Goal: Task Accomplishment & Management: Manage account settings

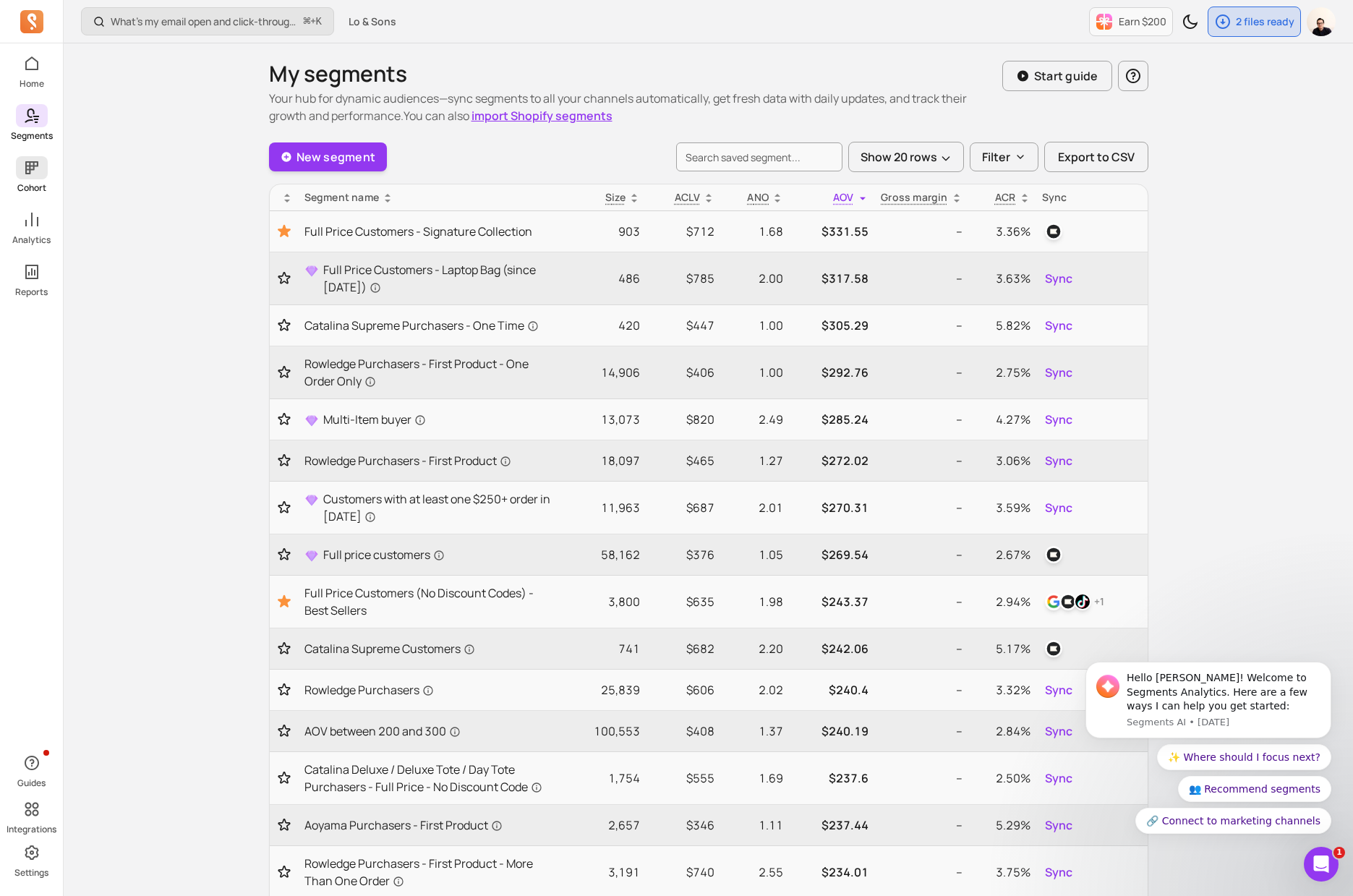
click at [30, 169] on icon at bounding box center [32, 168] width 13 height 13
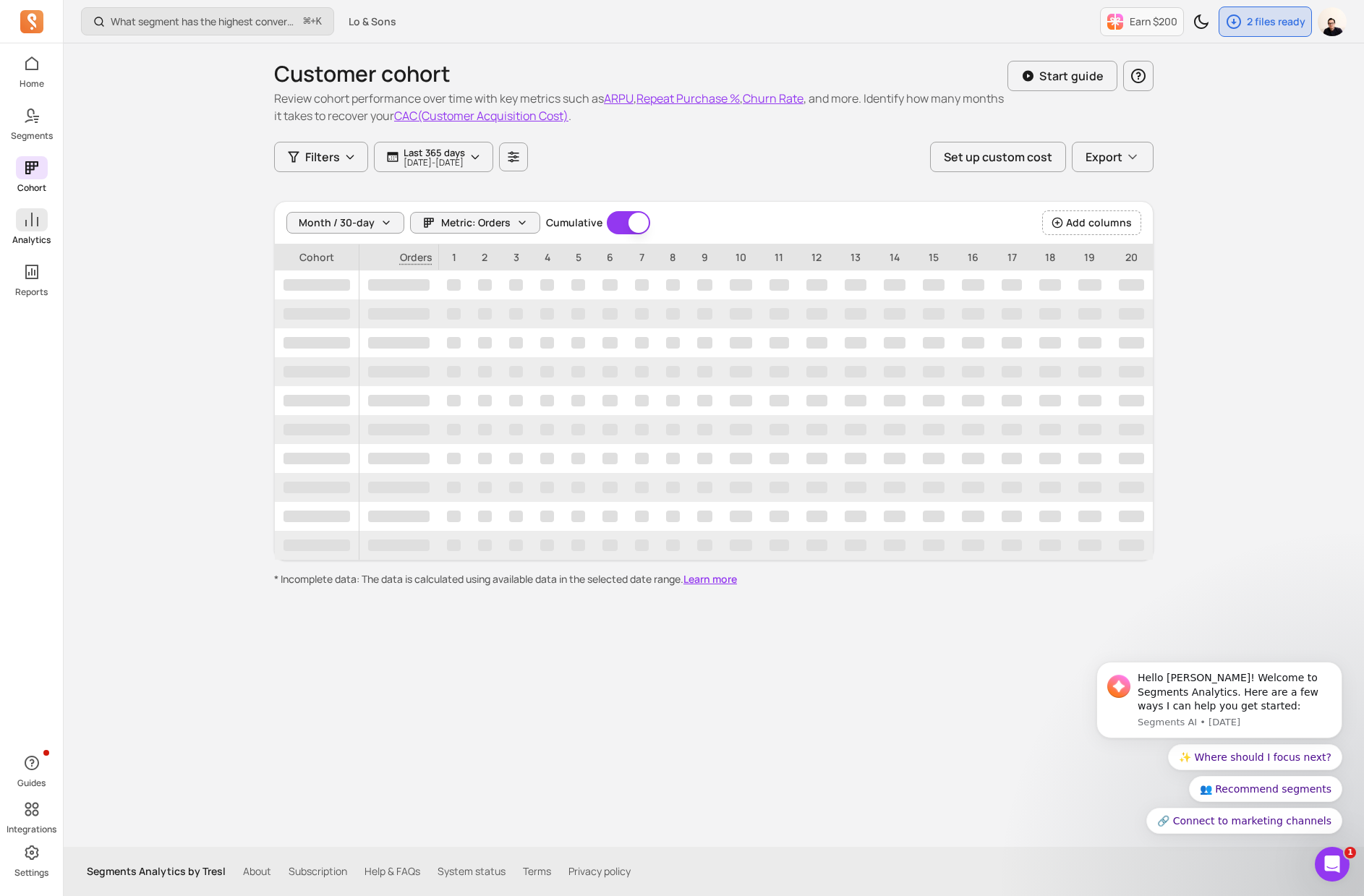
click at [48, 229] on link "Analytics" at bounding box center [31, 227] width 63 height 38
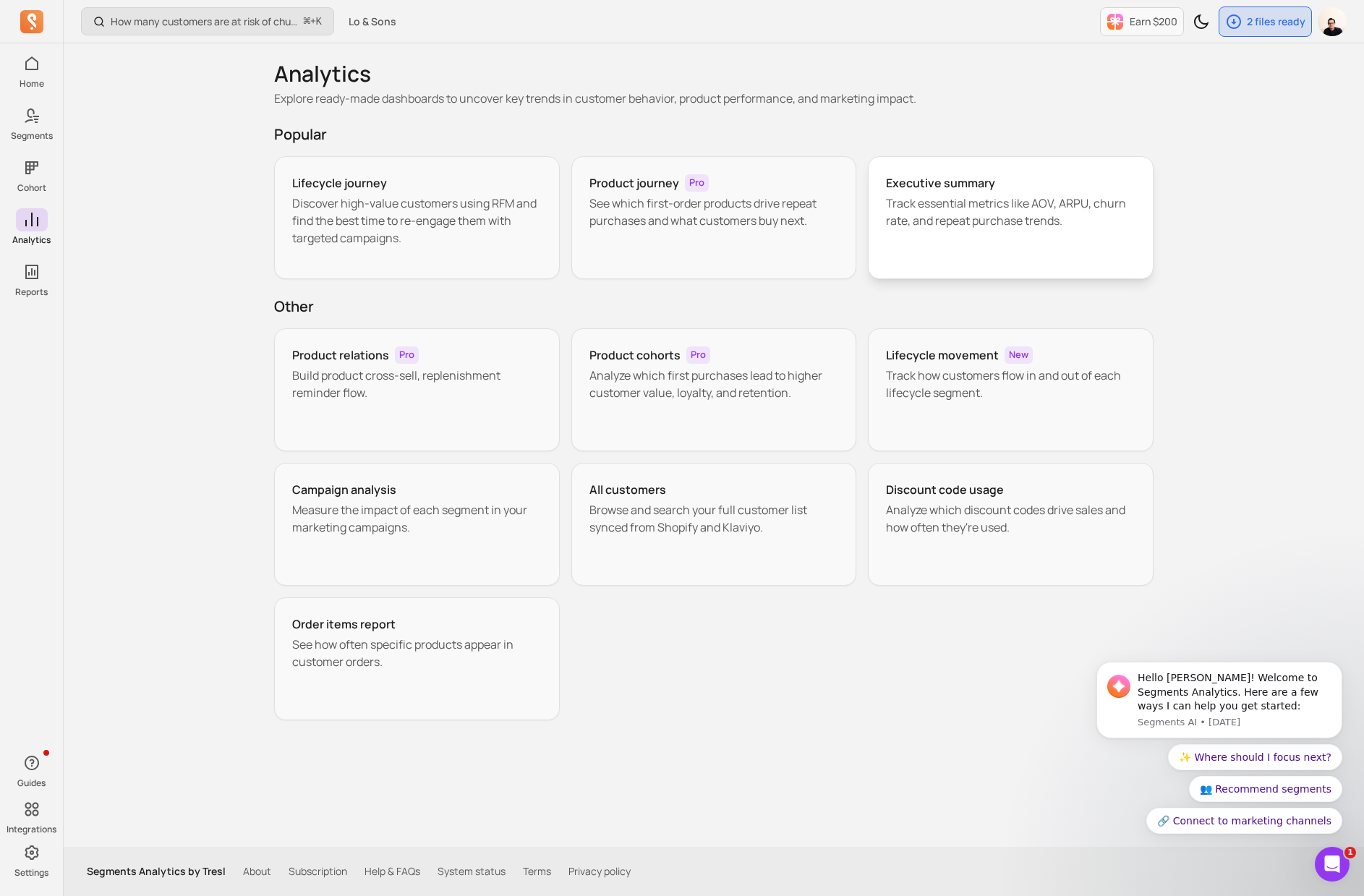
click at [1123, 235] on div "Executive summary Track essential metrics like AOV, ARPU, churn rate, and repea…" at bounding box center [1010, 217] width 285 height 123
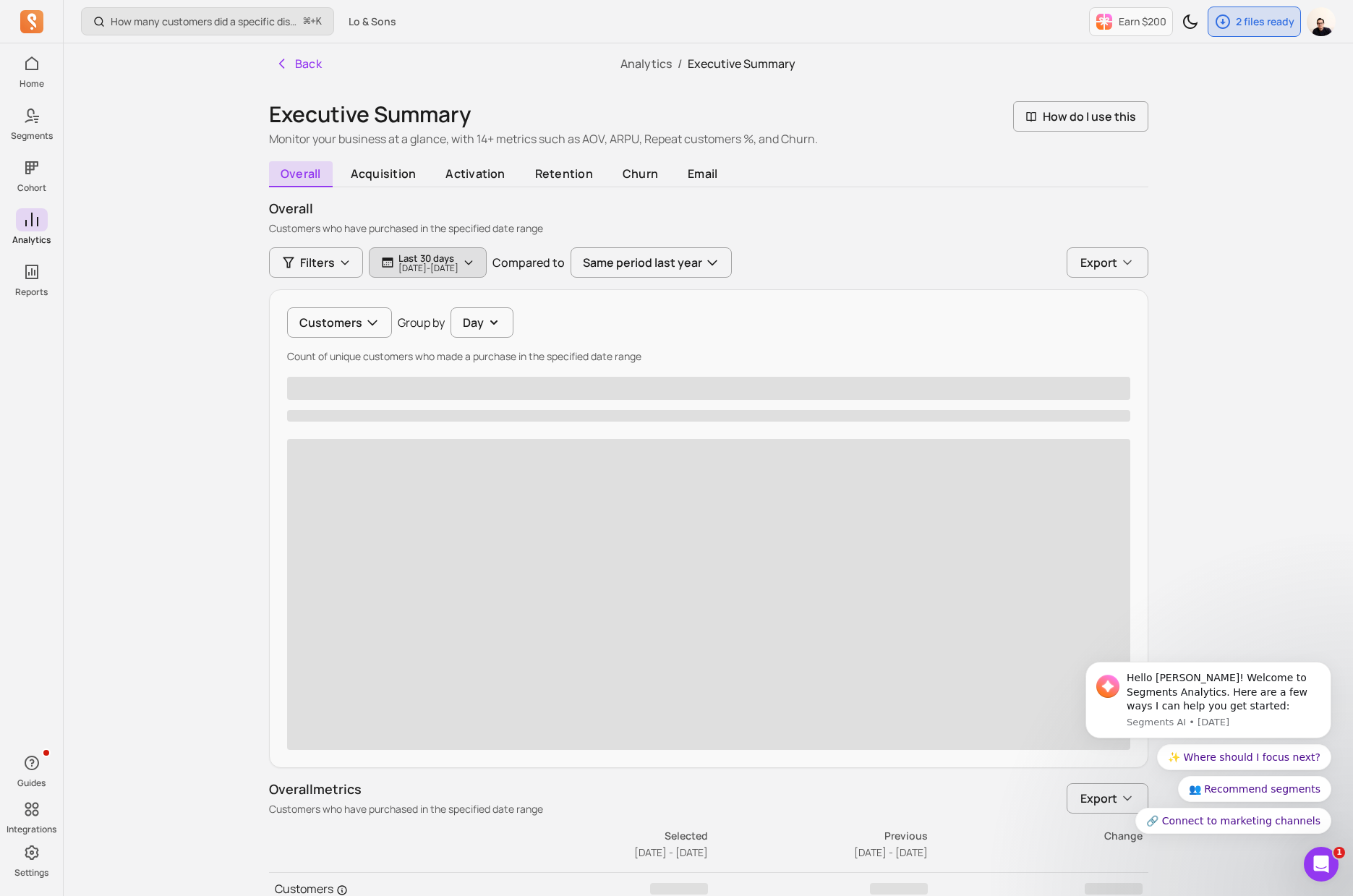
click at [487, 269] on button "Last 30 days [DATE] - [DATE]" at bounding box center [427, 262] width 117 height 30
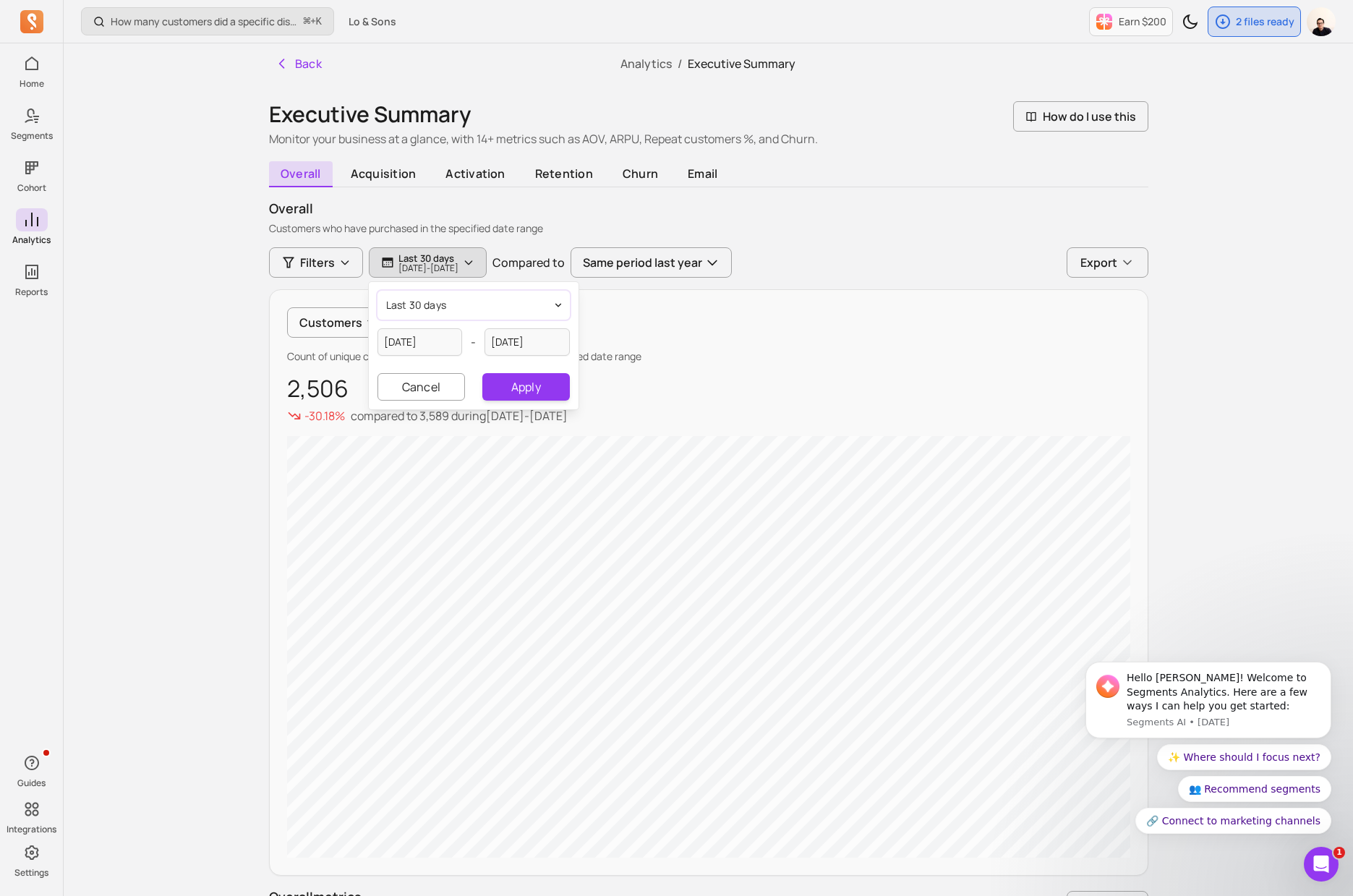
click at [478, 308] on button "last 30 days" at bounding box center [474, 305] width 193 height 29
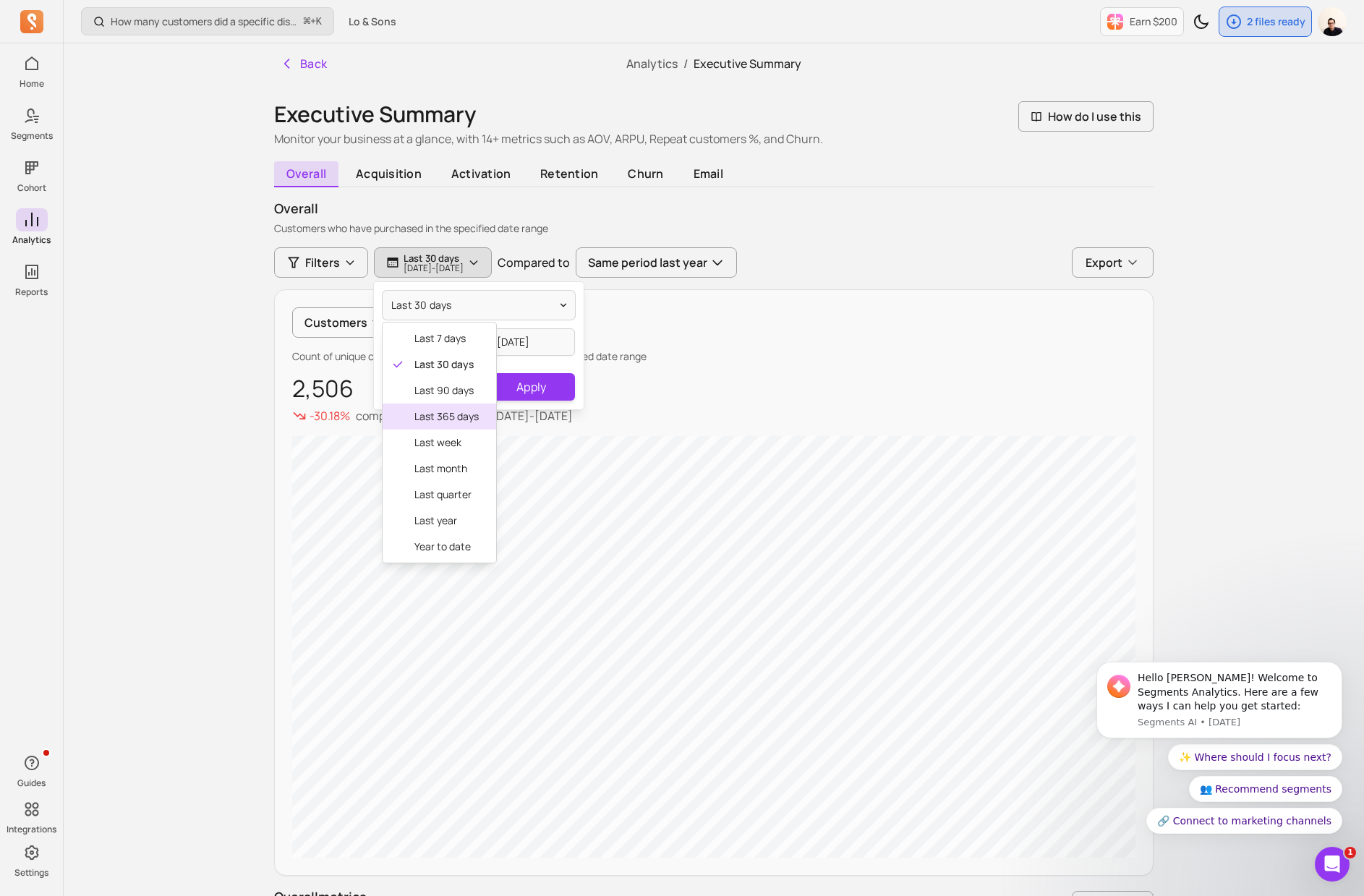
click at [442, 418] on span "last 365 days" at bounding box center [447, 416] width 64 height 15
type input "[DATE]"
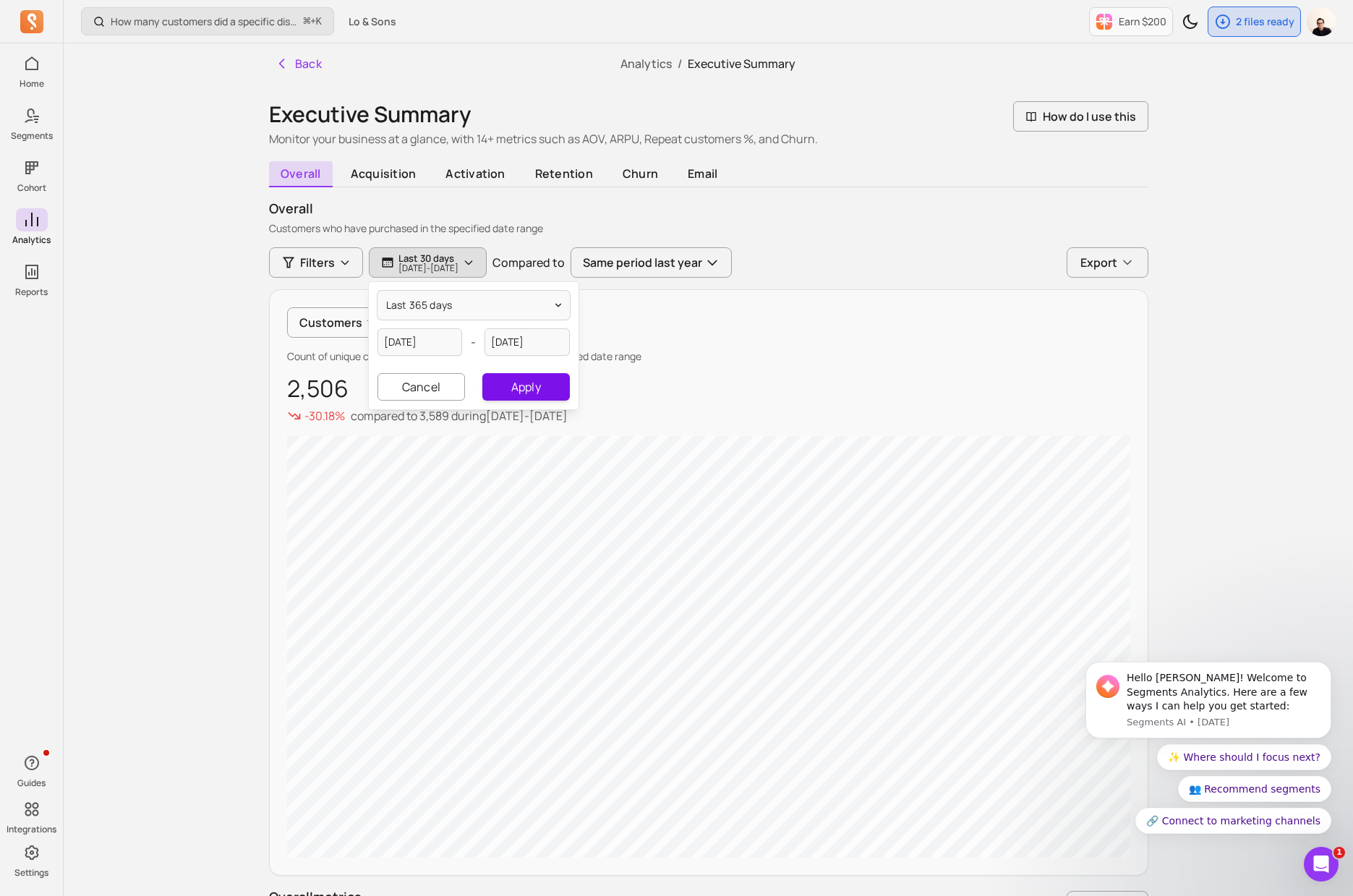
click at [549, 391] on button "Apply" at bounding box center [526, 387] width 87 height 28
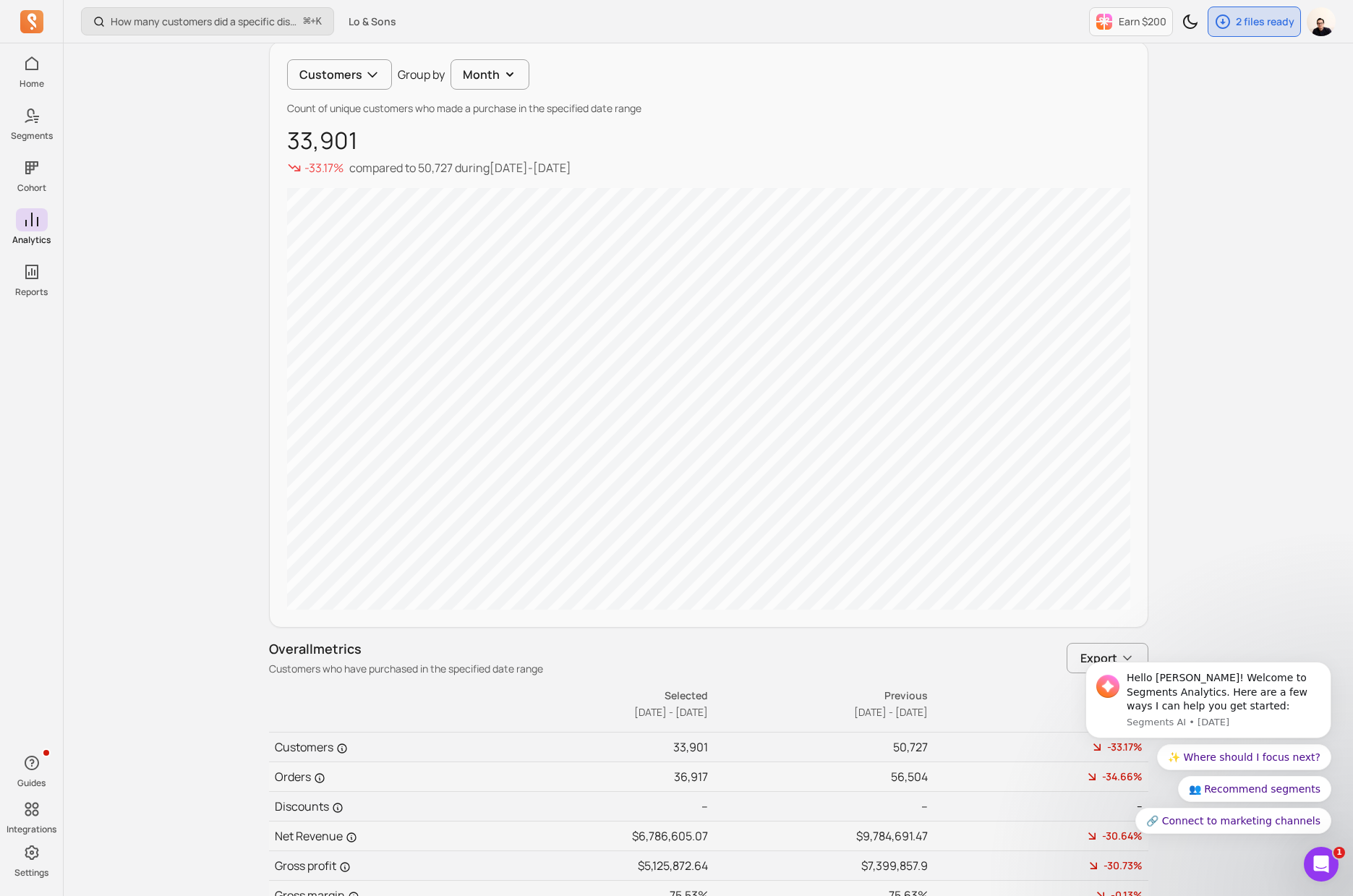
scroll to position [418, 0]
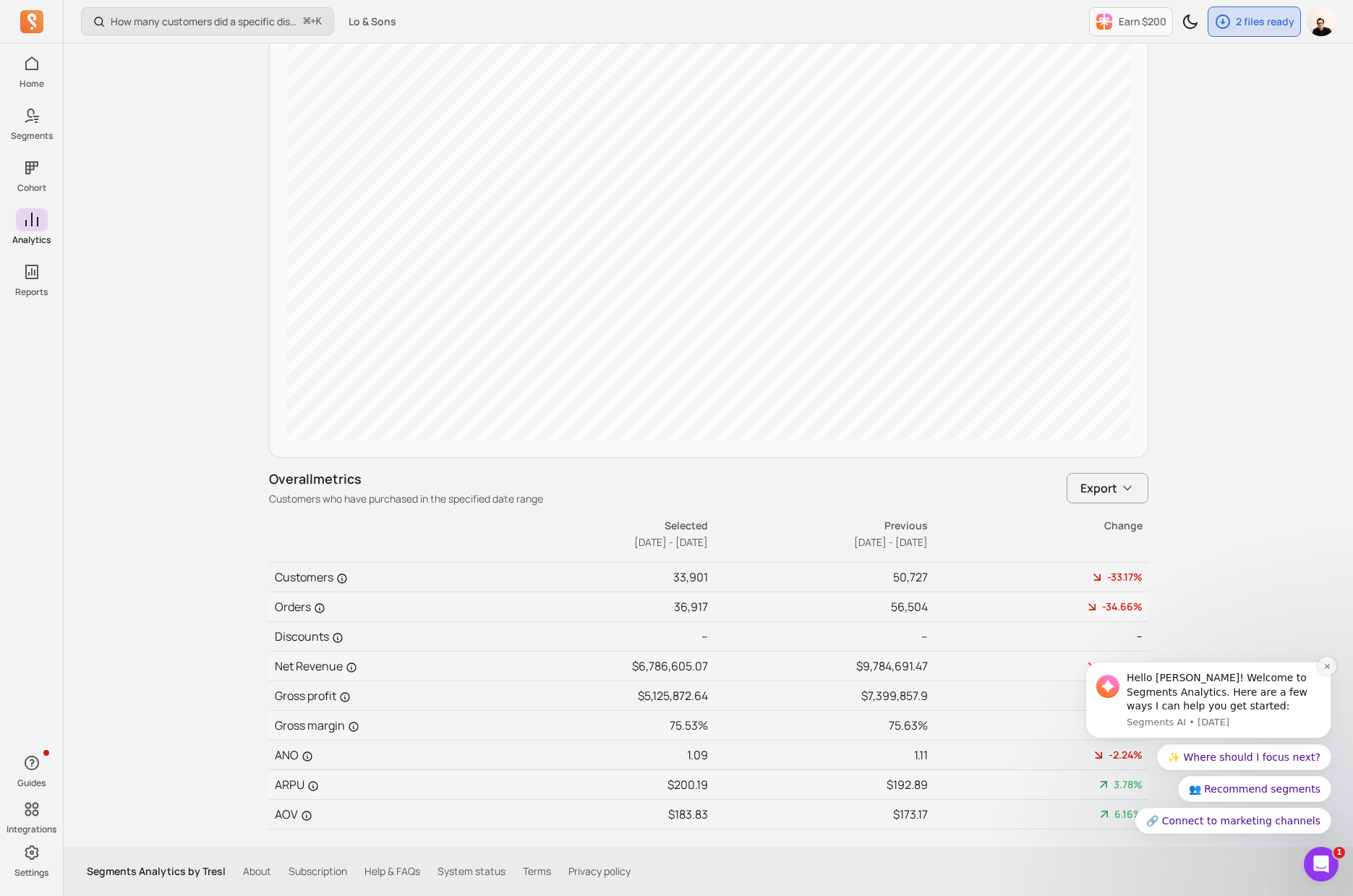
click at [1320, 667] on button "Dismiss notification" at bounding box center [1326, 666] width 18 height 18
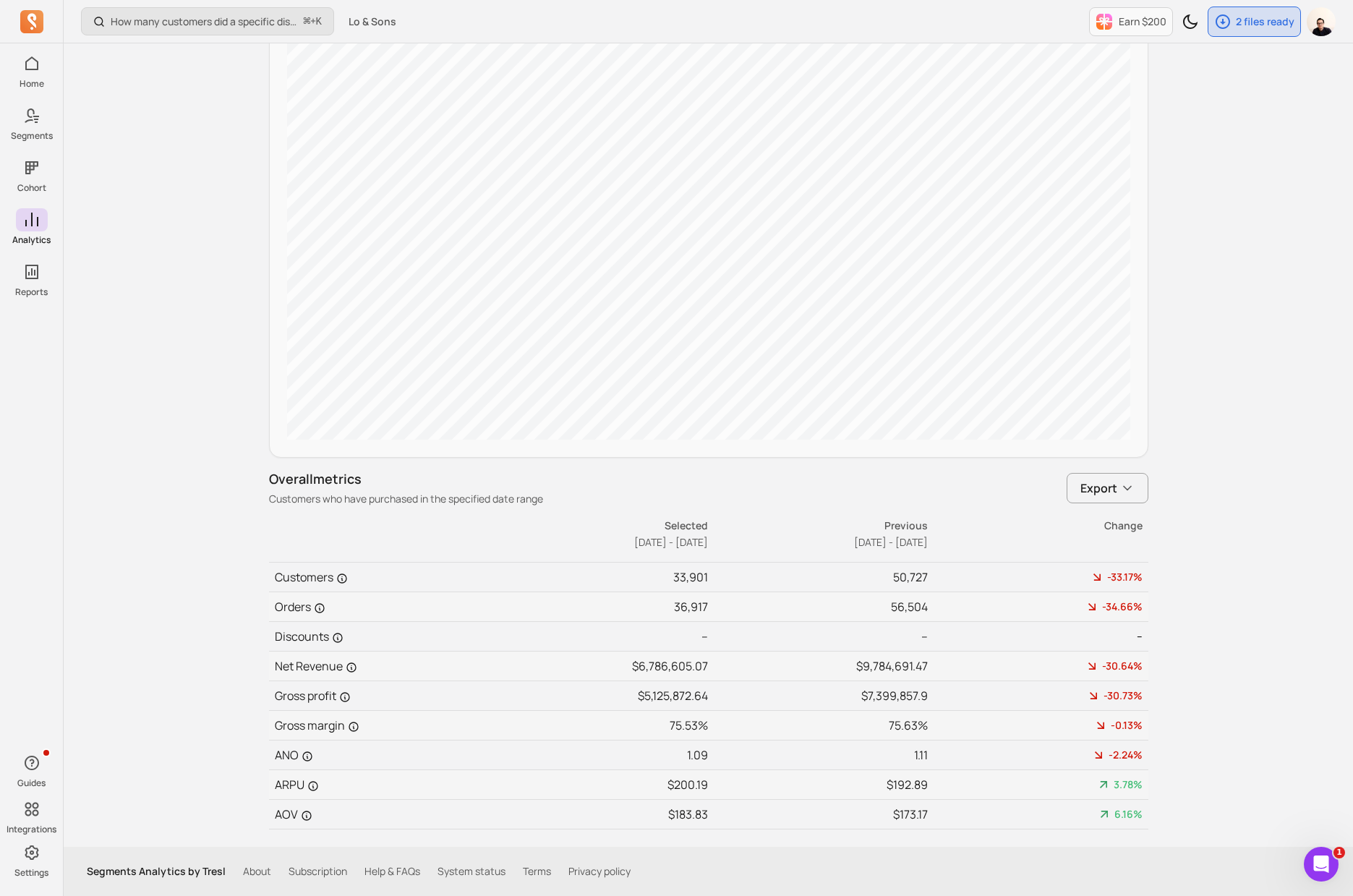
scroll to position [0, 0]
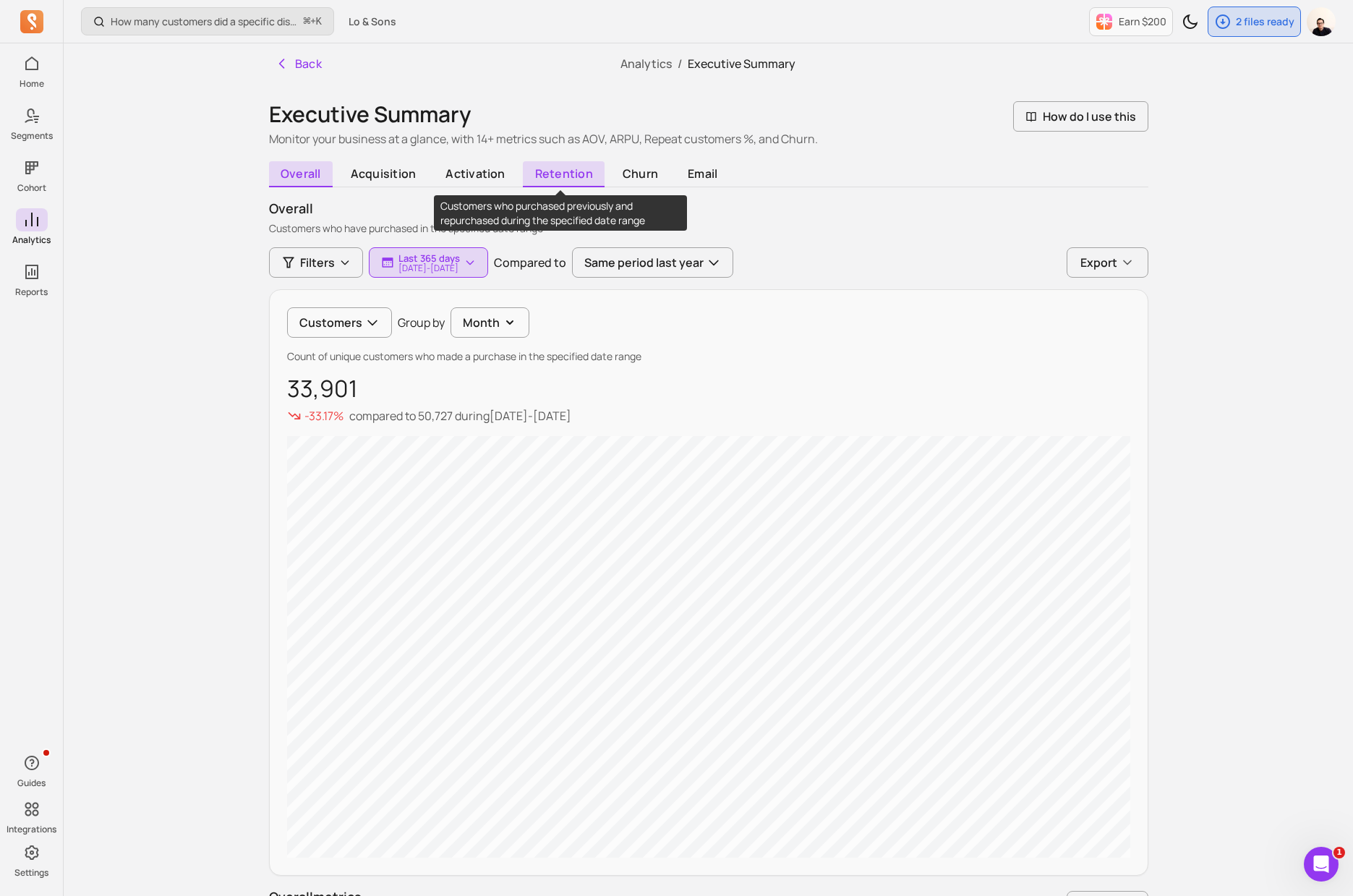
click at [542, 182] on span "retention" at bounding box center [563, 174] width 82 height 26
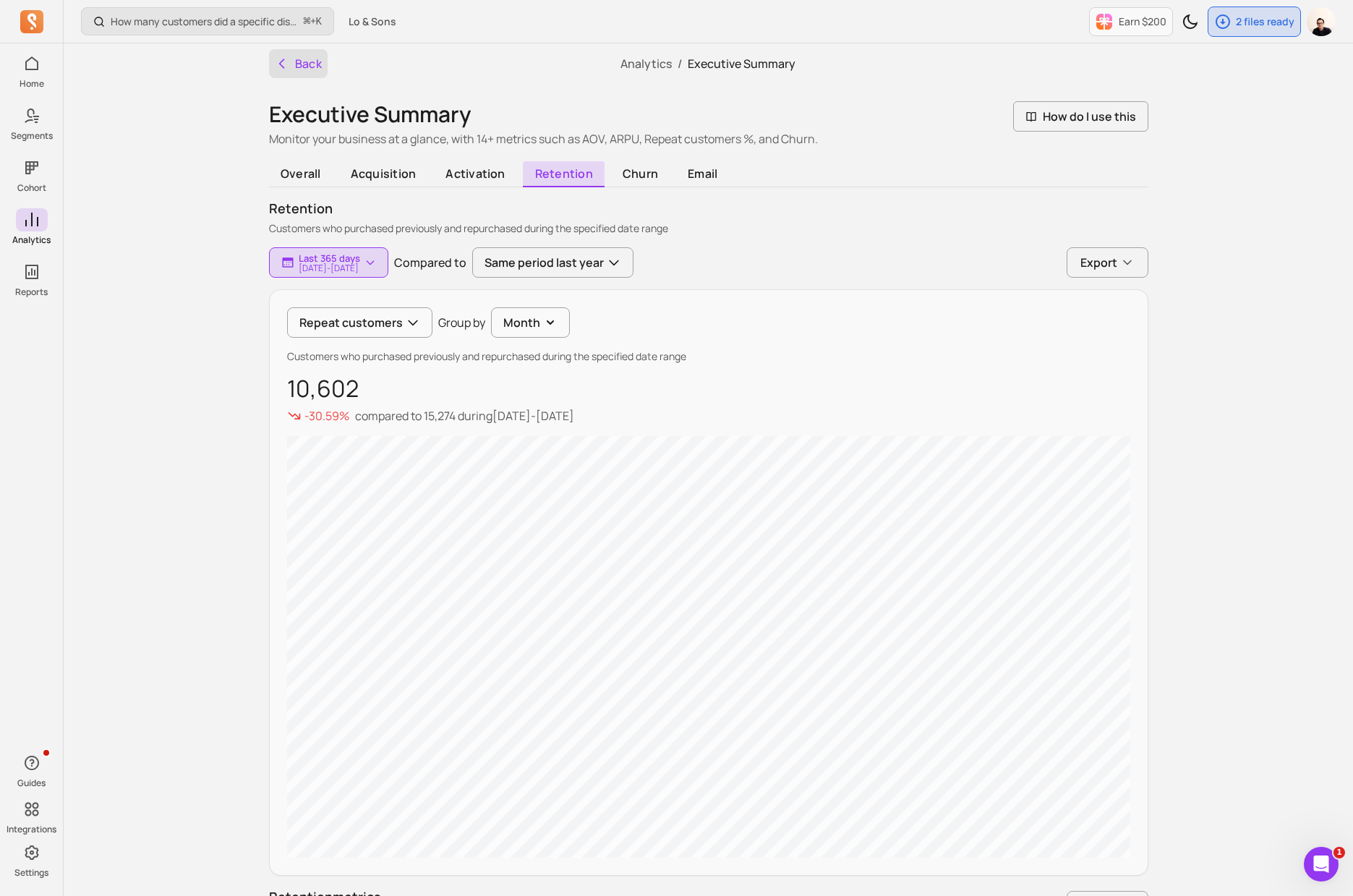
click at [302, 63] on button "Back" at bounding box center [298, 64] width 60 height 29
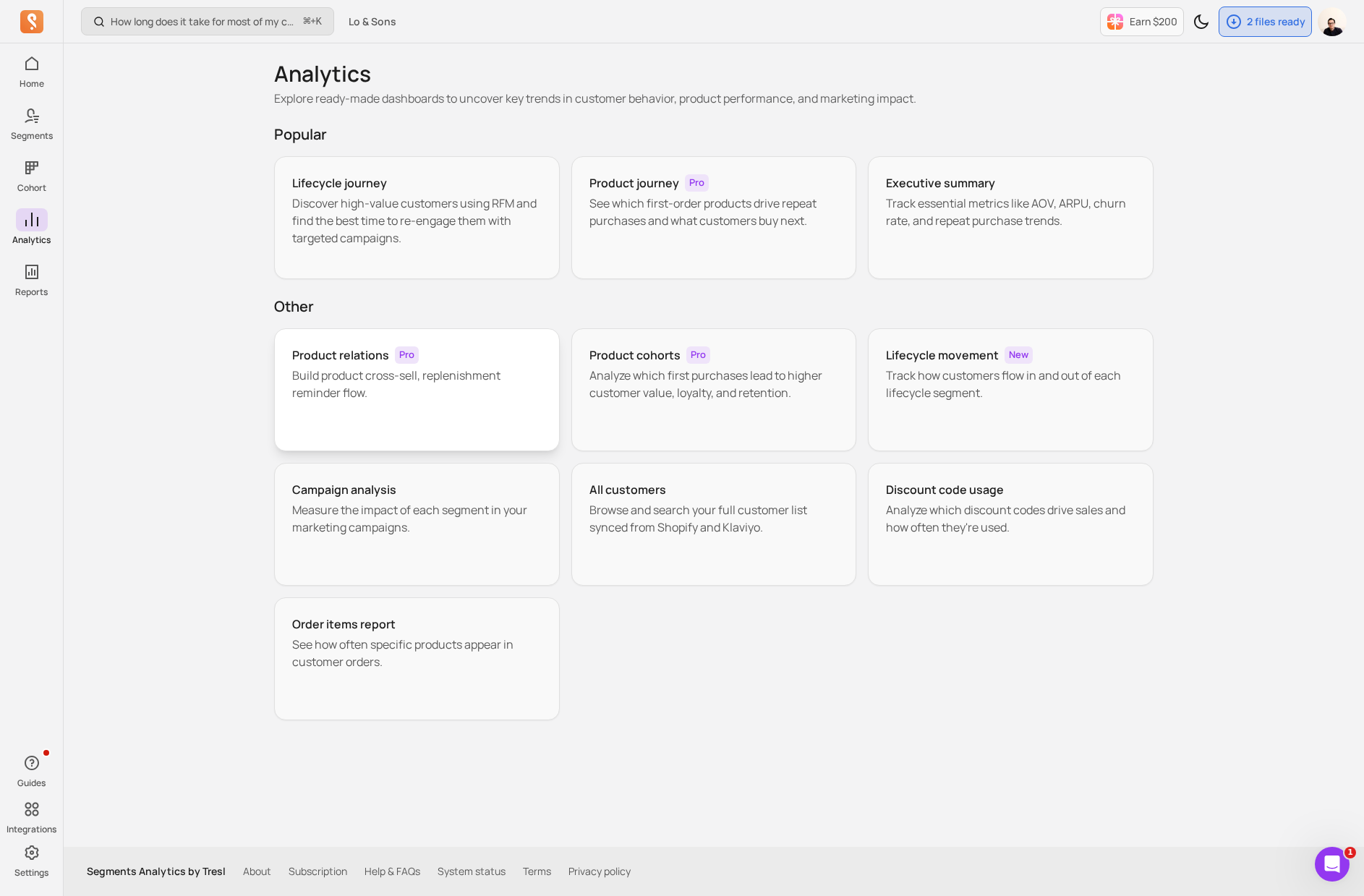
click at [455, 389] on p "Build product cross-sell, replenishment reminder flow." at bounding box center [416, 384] width 250 height 35
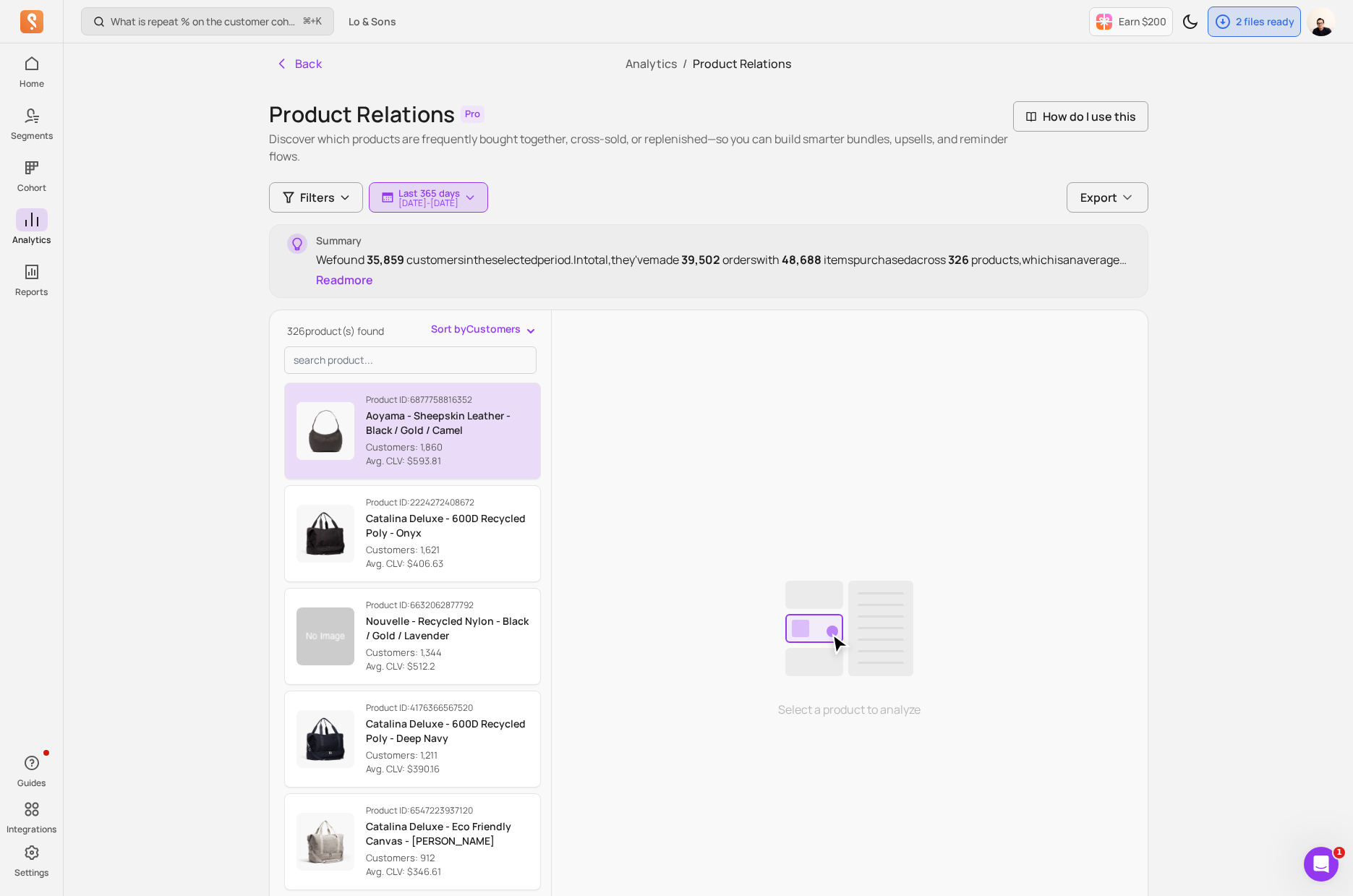
click at [461, 446] on p "Customers: 1,860" at bounding box center [447, 448] width 162 height 15
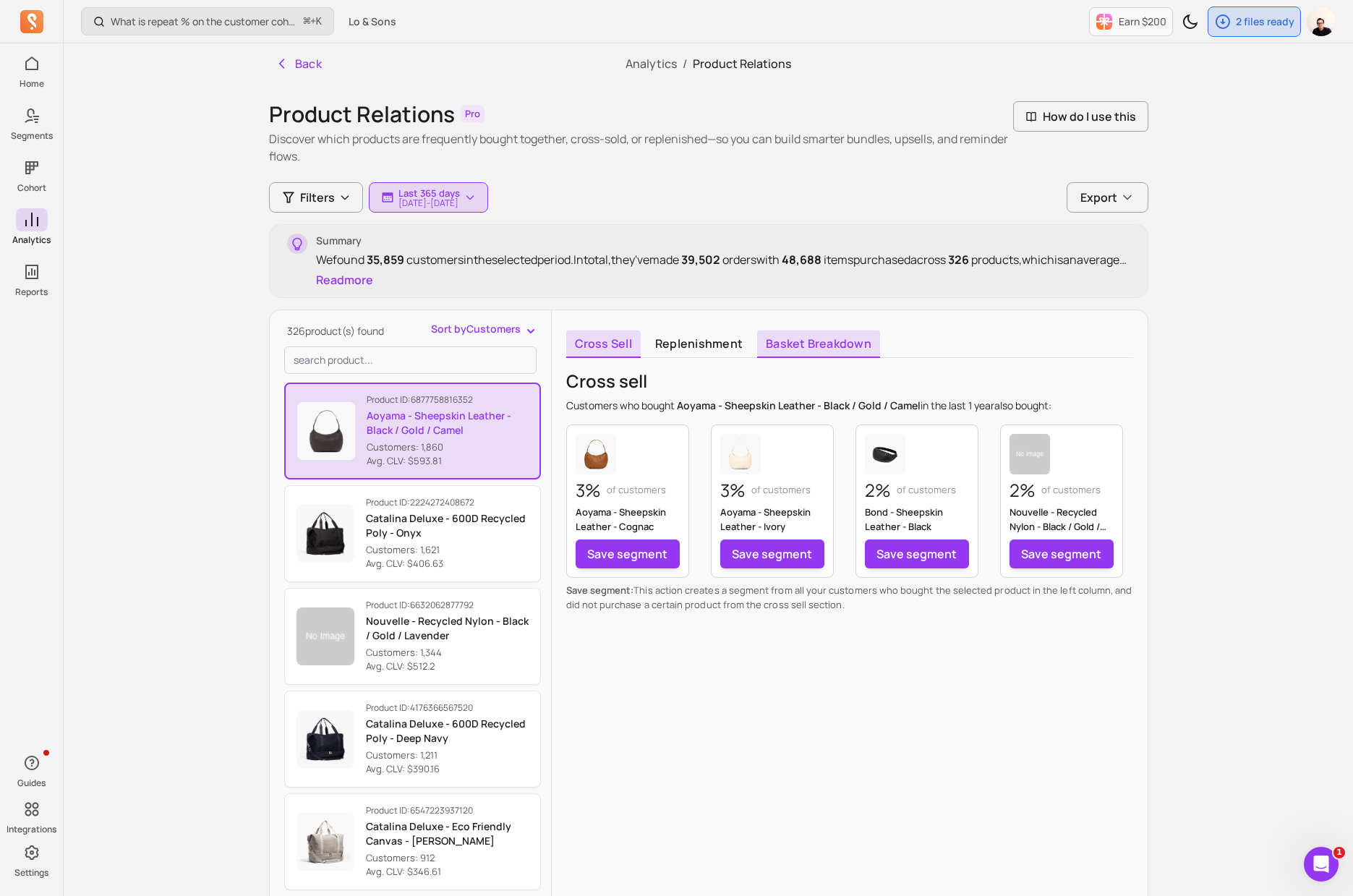
click at [838, 343] on link "Basket breakdown" at bounding box center [818, 344] width 123 height 28
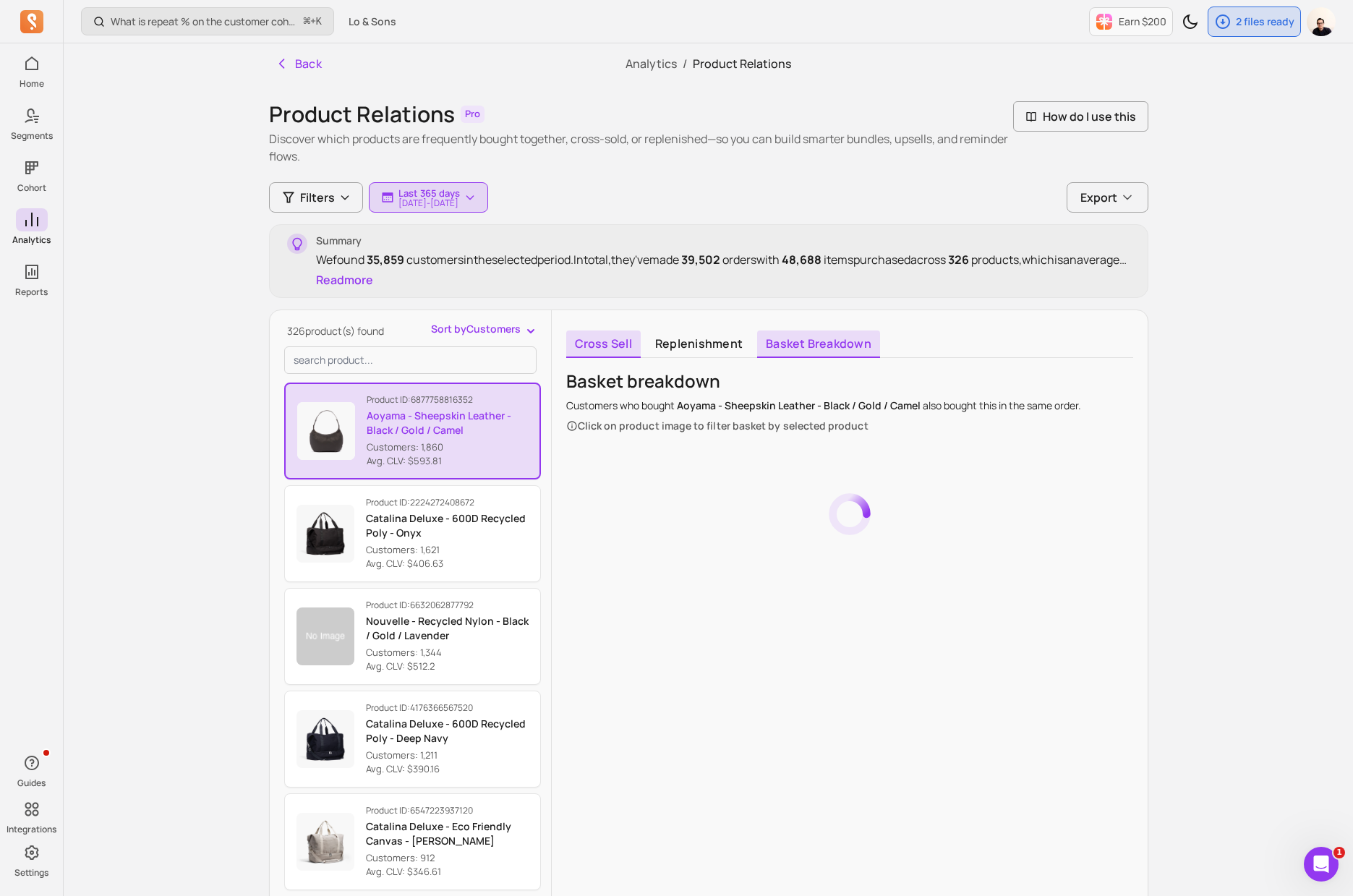
click at [617, 346] on link "Cross sell" at bounding box center [603, 344] width 74 height 28
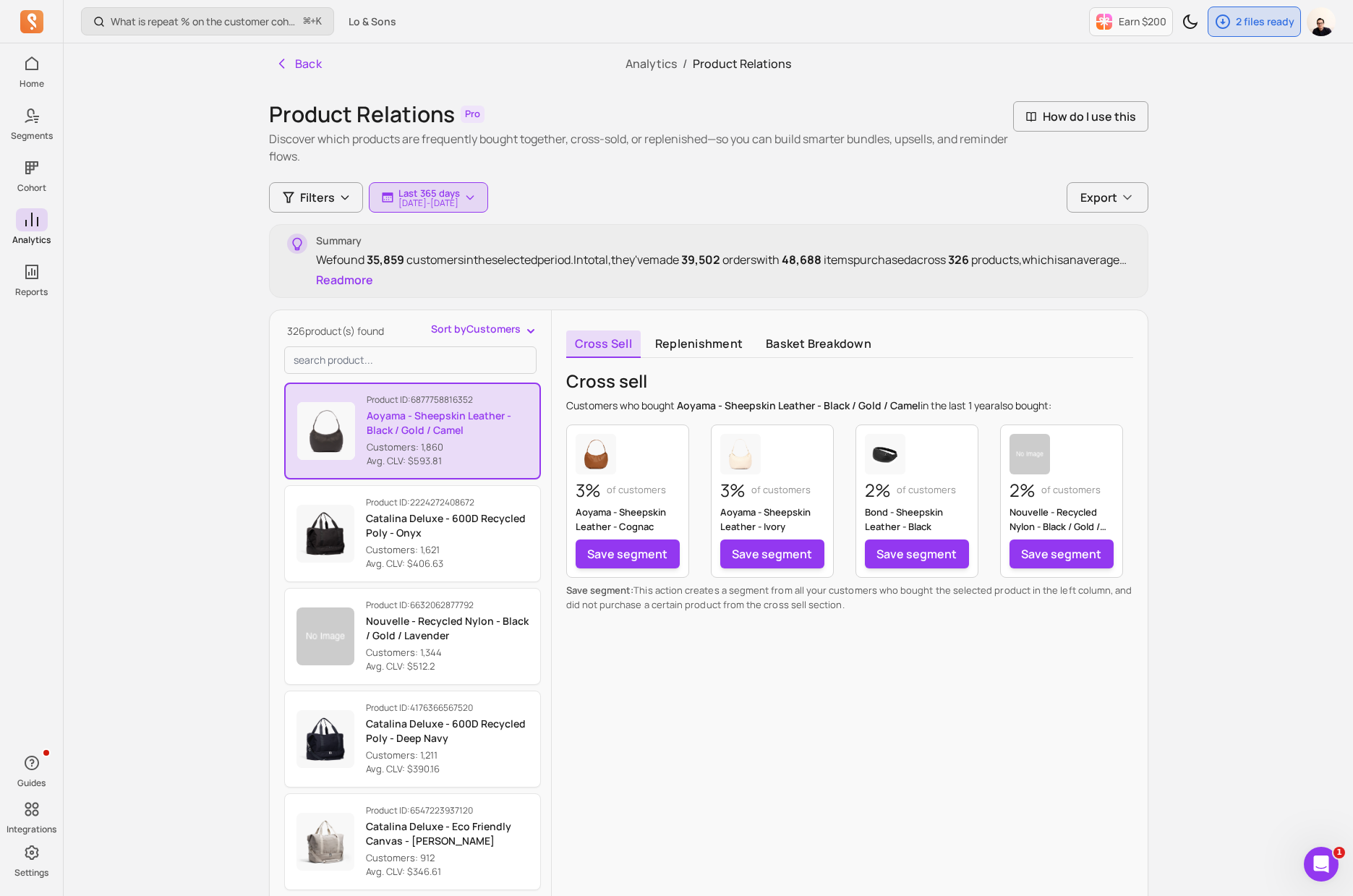
click at [460, 329] on span "Sort by Customers" at bounding box center [476, 329] width 90 height 15
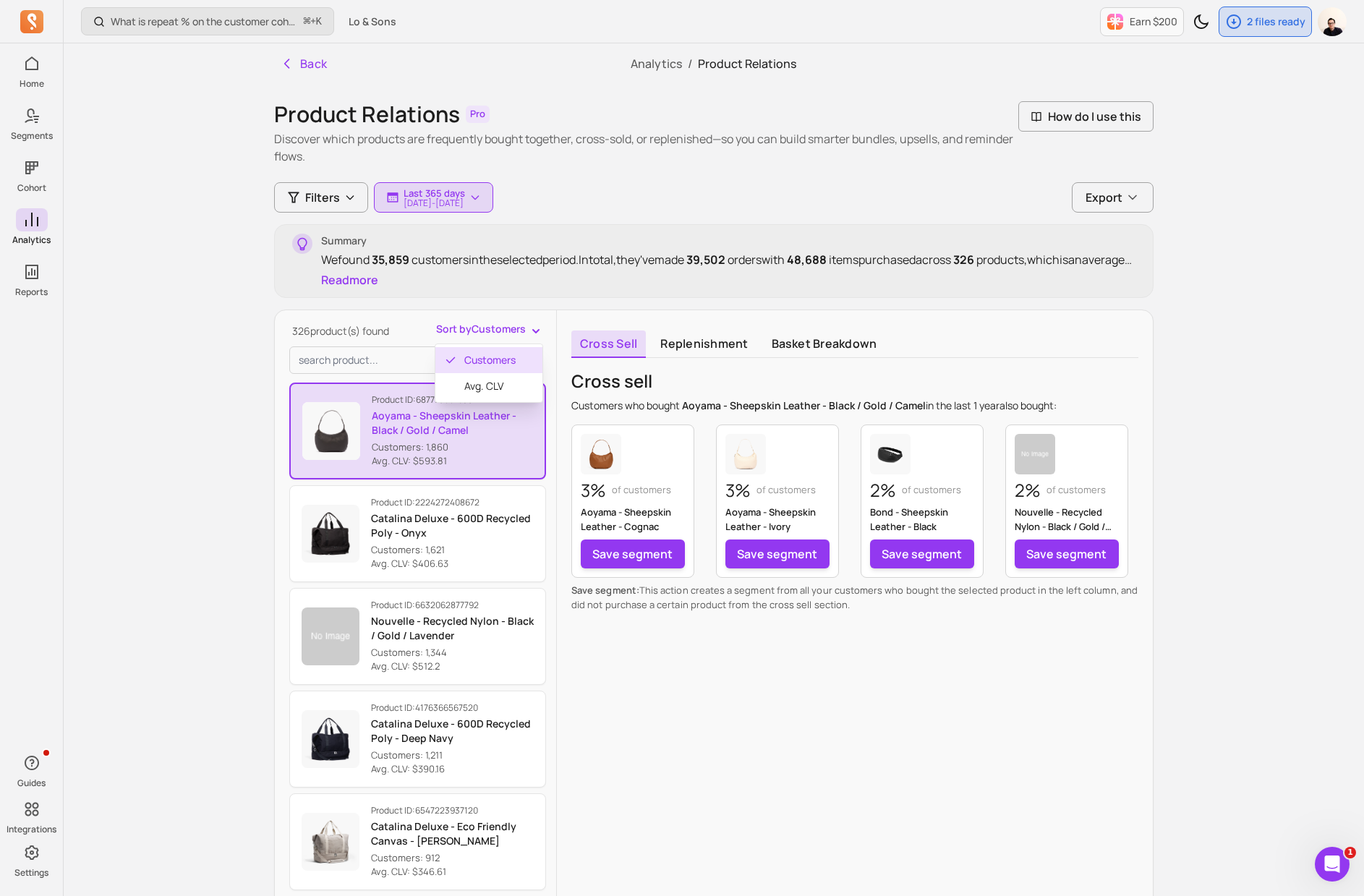
click at [169, 343] on div "What is repeat % on the customer cohort page? How is it defined? ⌘ + K Lo & Son…" at bounding box center [713, 523] width 1300 height 1045
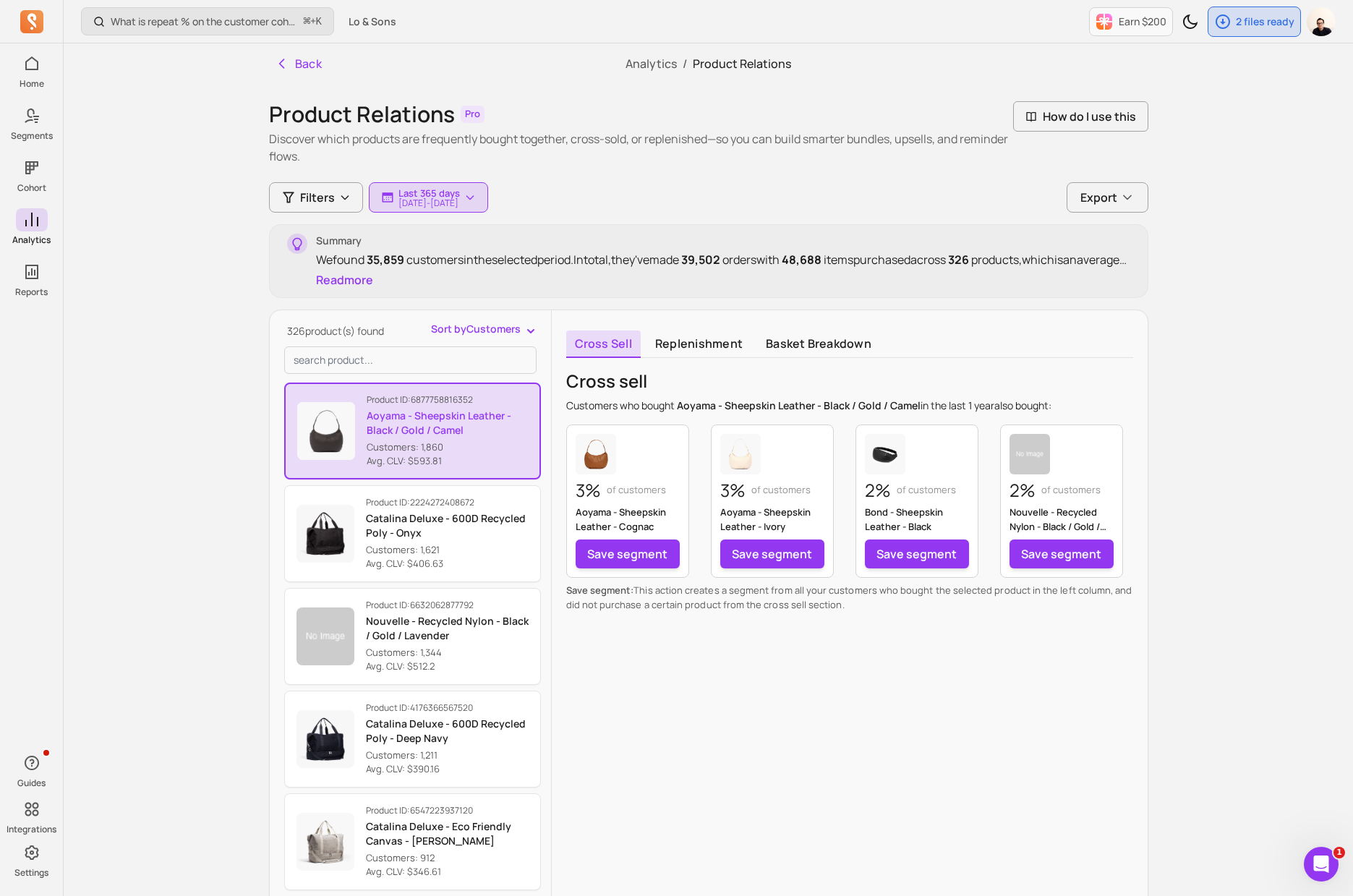
scroll to position [149, 0]
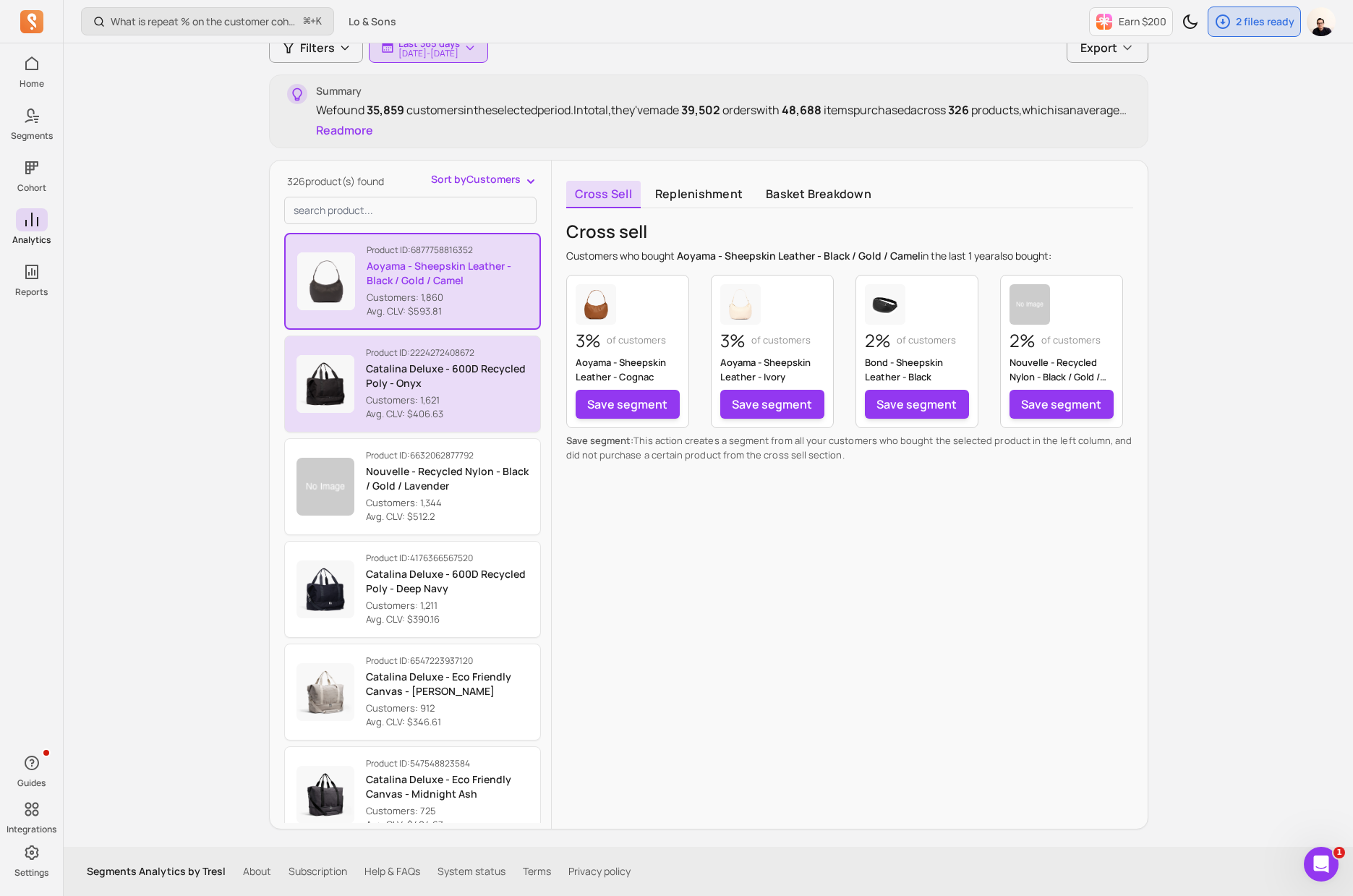
click at [422, 421] on p "Avg. CLV: $406.63" at bounding box center [447, 415] width 162 height 15
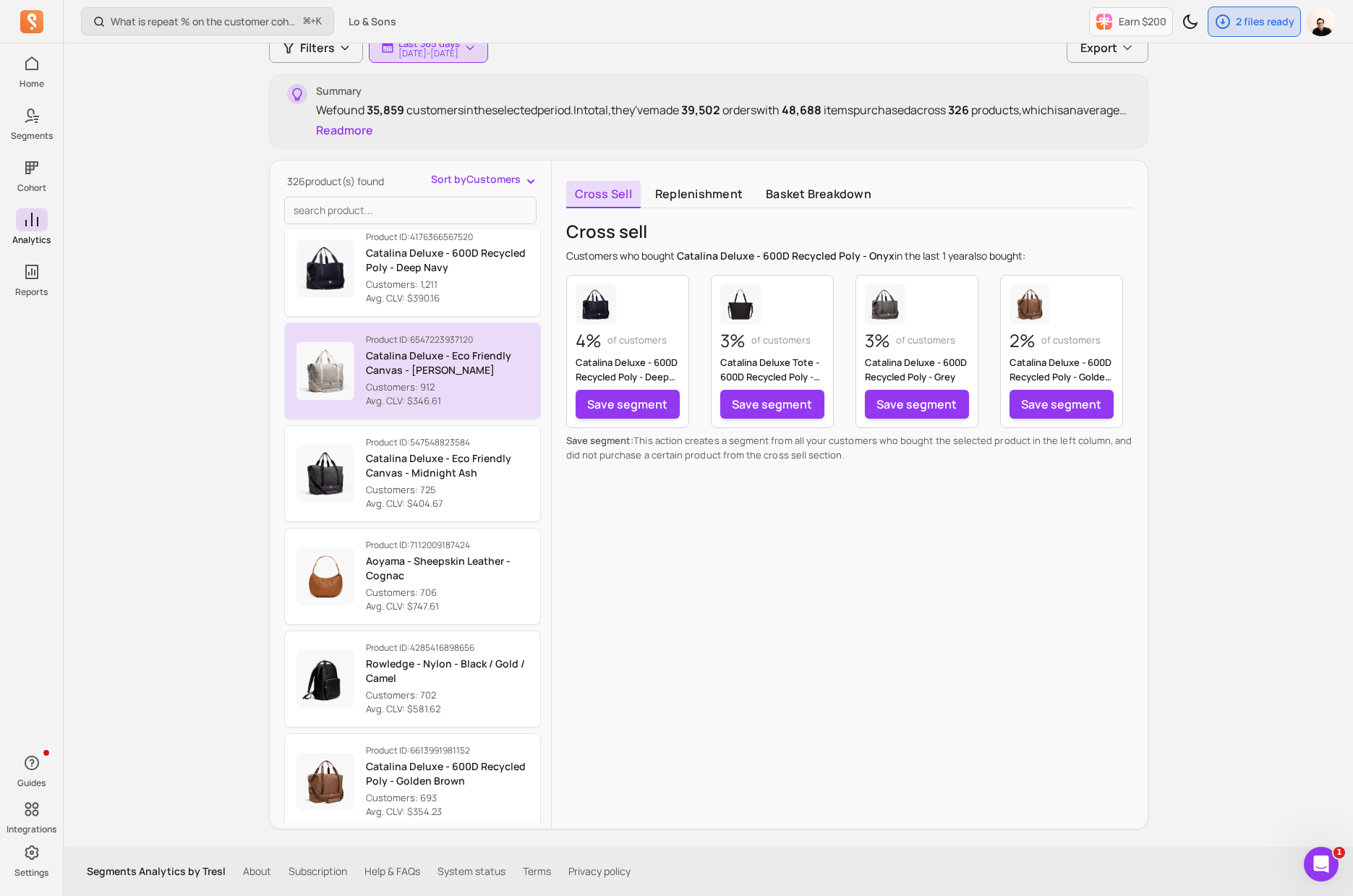
scroll to position [637, 0]
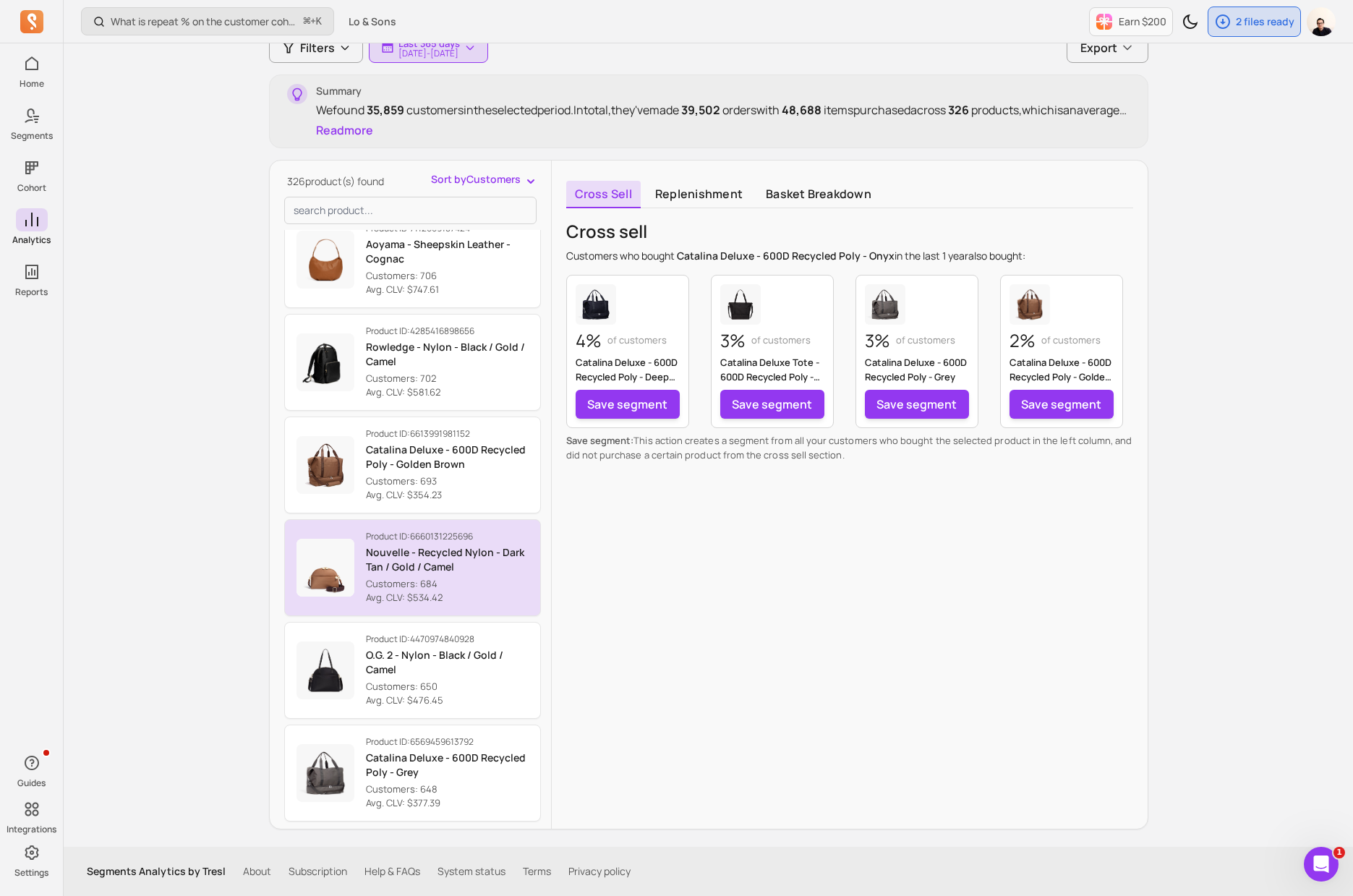
click at [430, 603] on p "Avg. CLV: $534.42" at bounding box center [447, 598] width 162 height 15
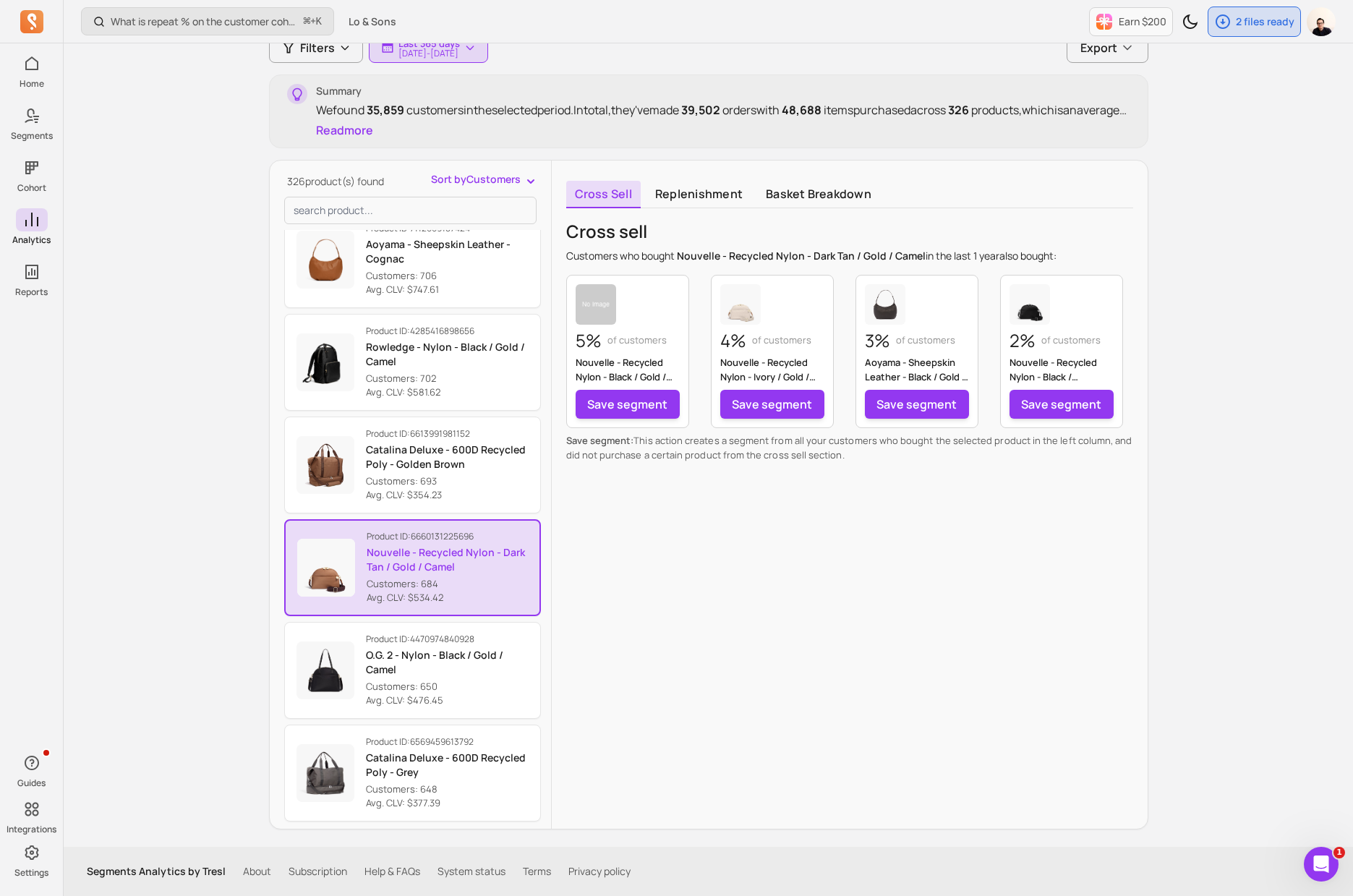
scroll to position [814, 0]
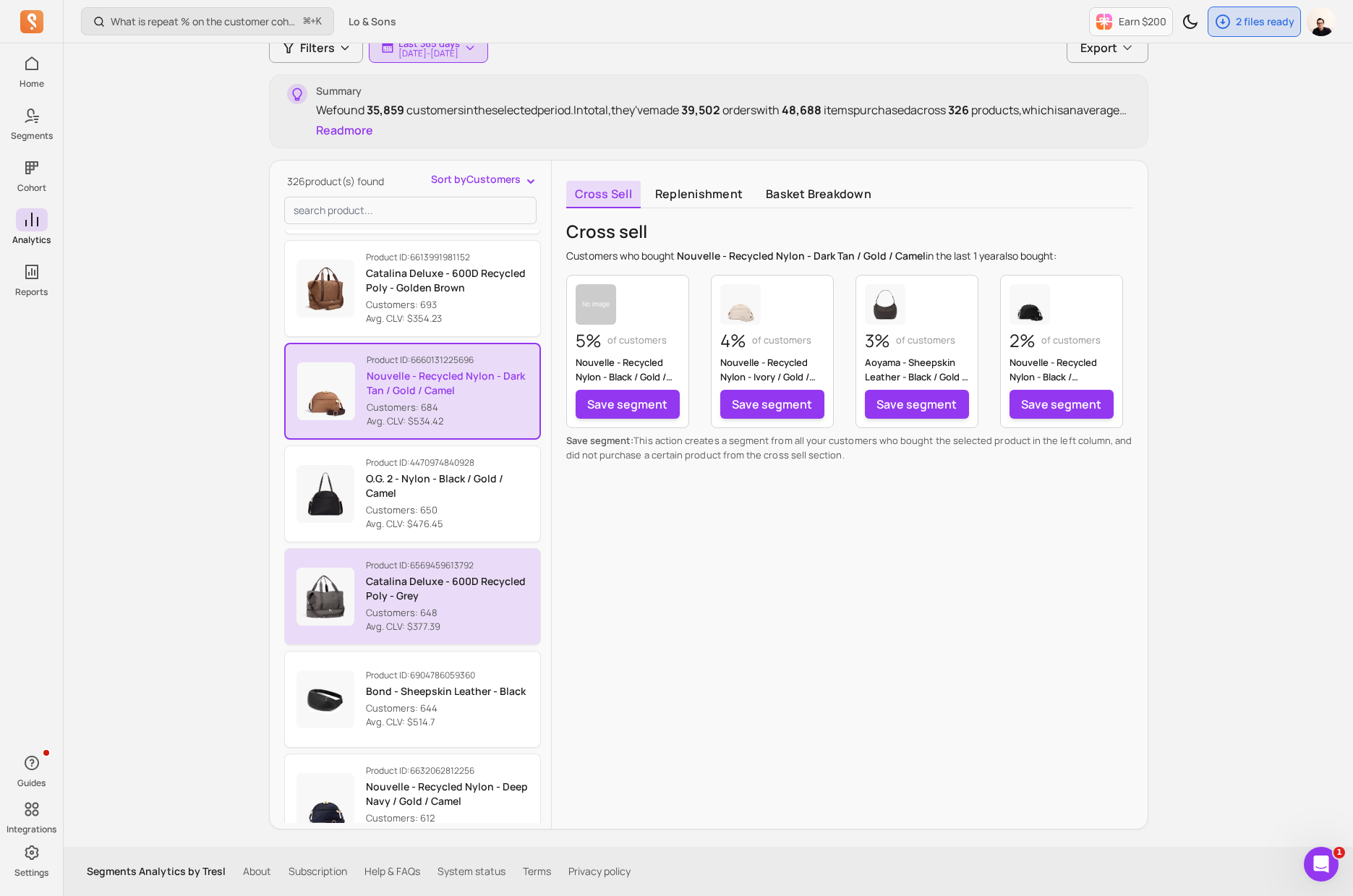
click at [439, 611] on p "Customers: 648" at bounding box center [447, 614] width 162 height 15
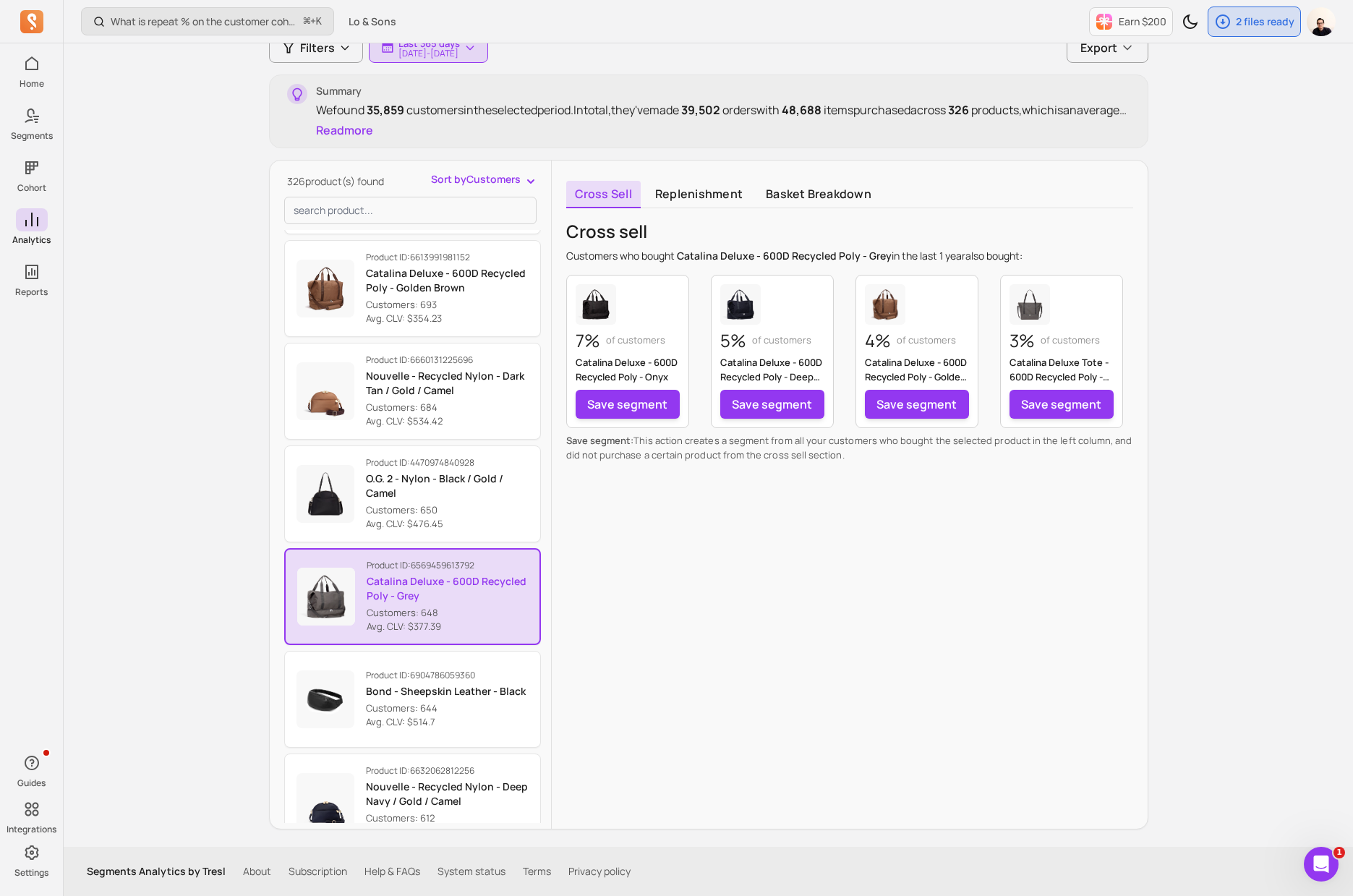
scroll to position [1051, 0]
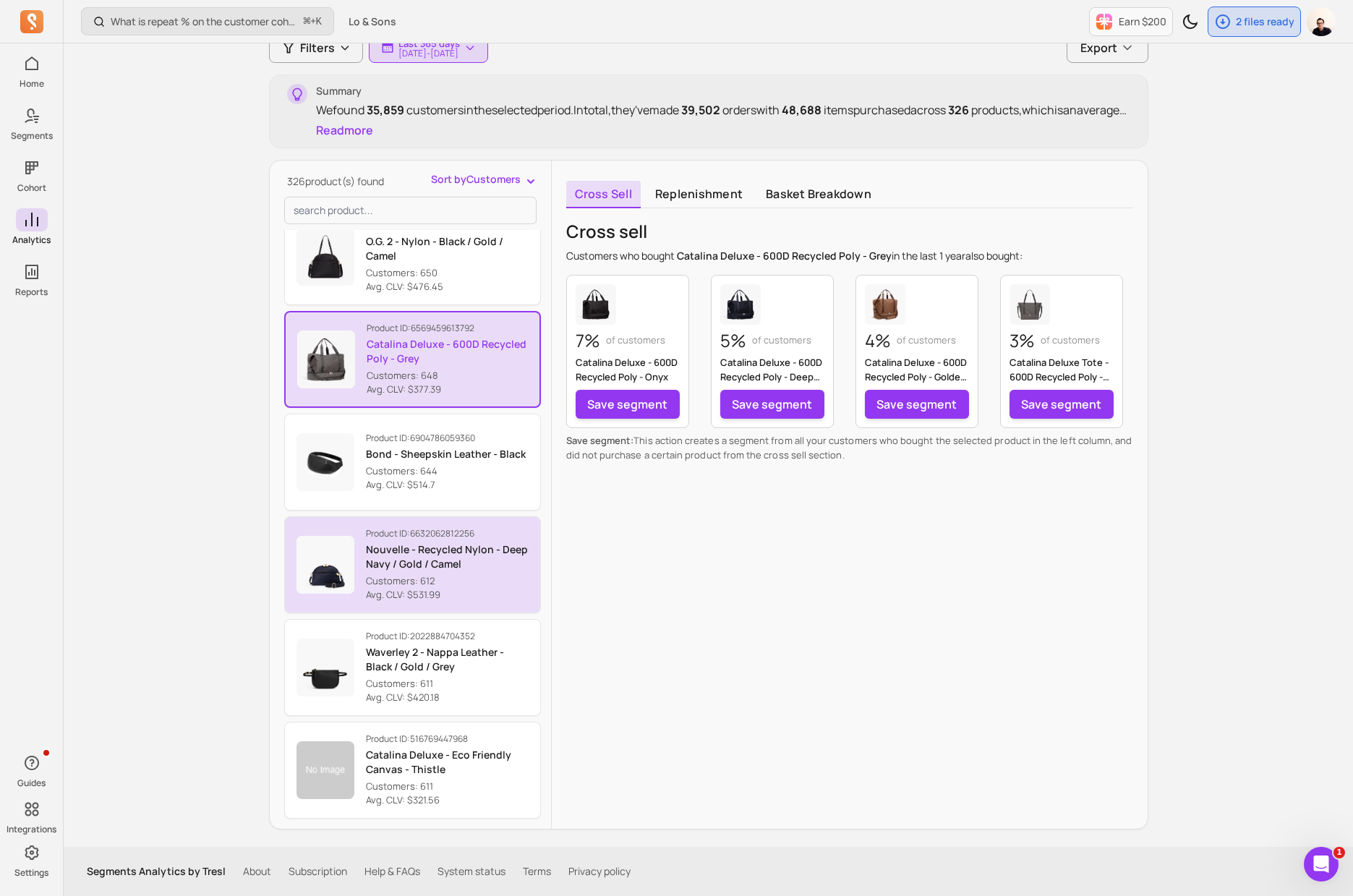
click at [450, 603] on button "Product ID: 6632062812256 Nouvelle - Recycled Nylon - Deep Navy / Gold / Camel …" at bounding box center [413, 565] width 257 height 97
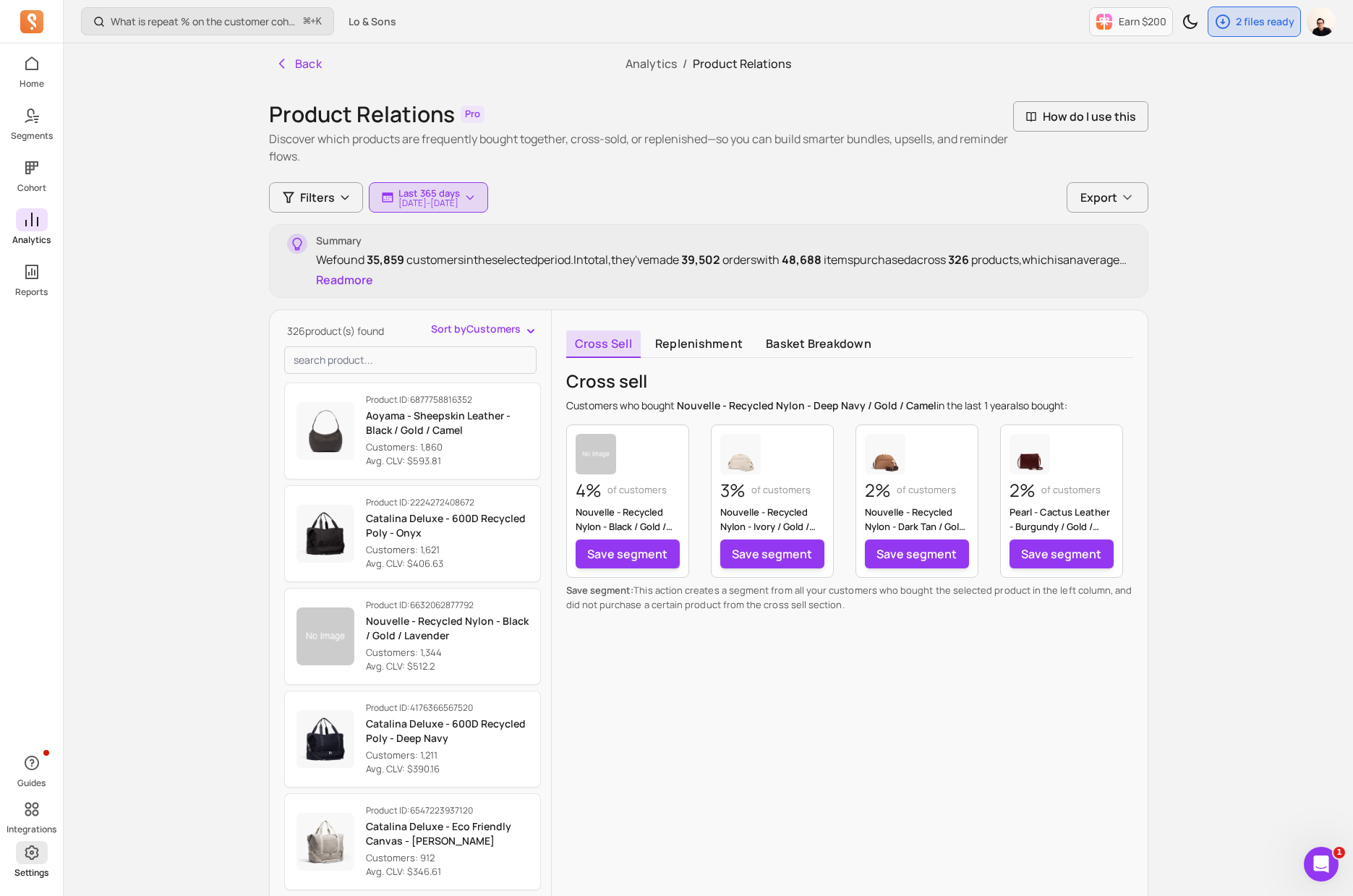
click at [23, 848] on icon at bounding box center [31, 852] width 17 height 17
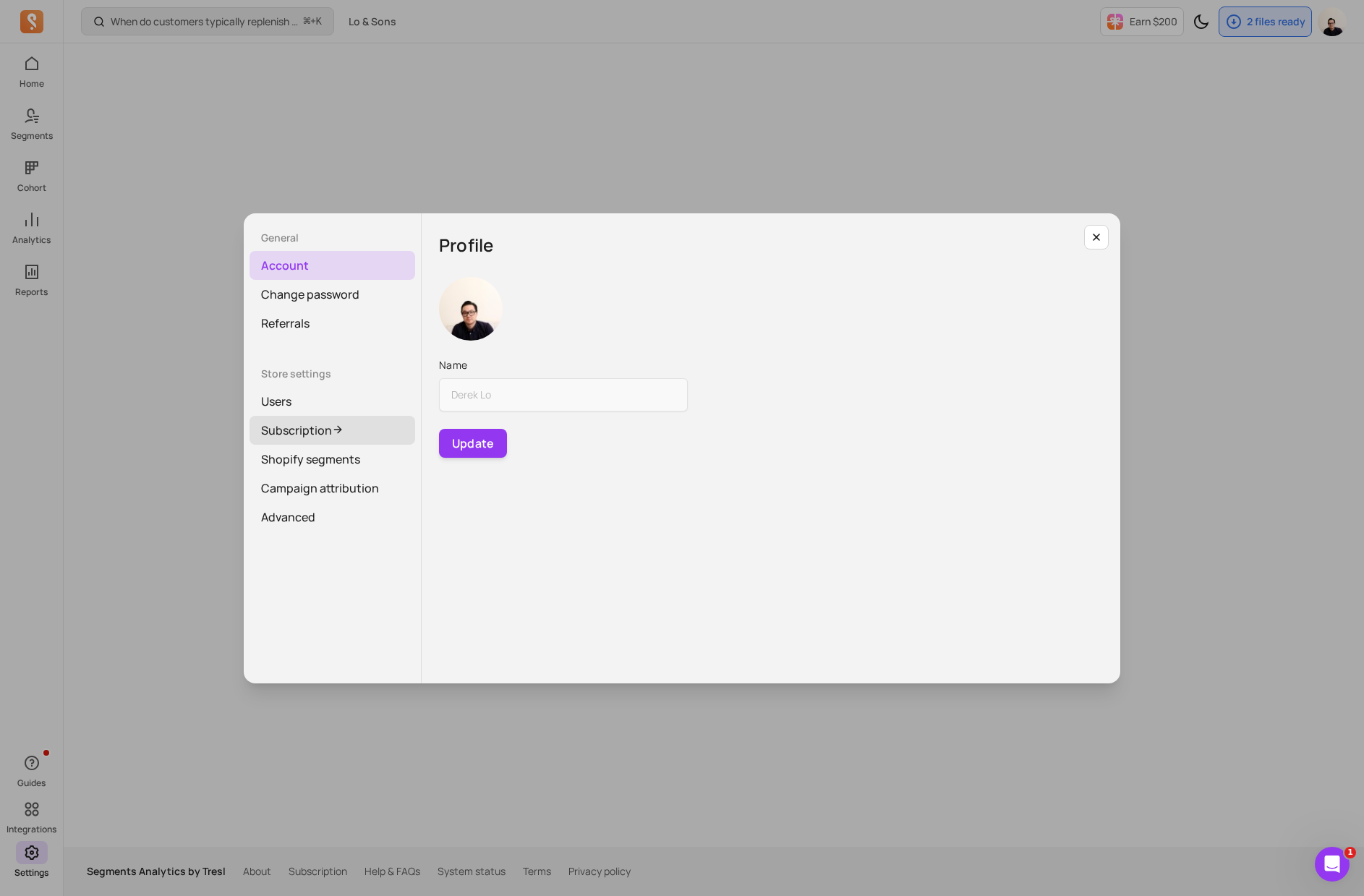
click at [307, 436] on link "Subscription" at bounding box center [332, 430] width 166 height 29
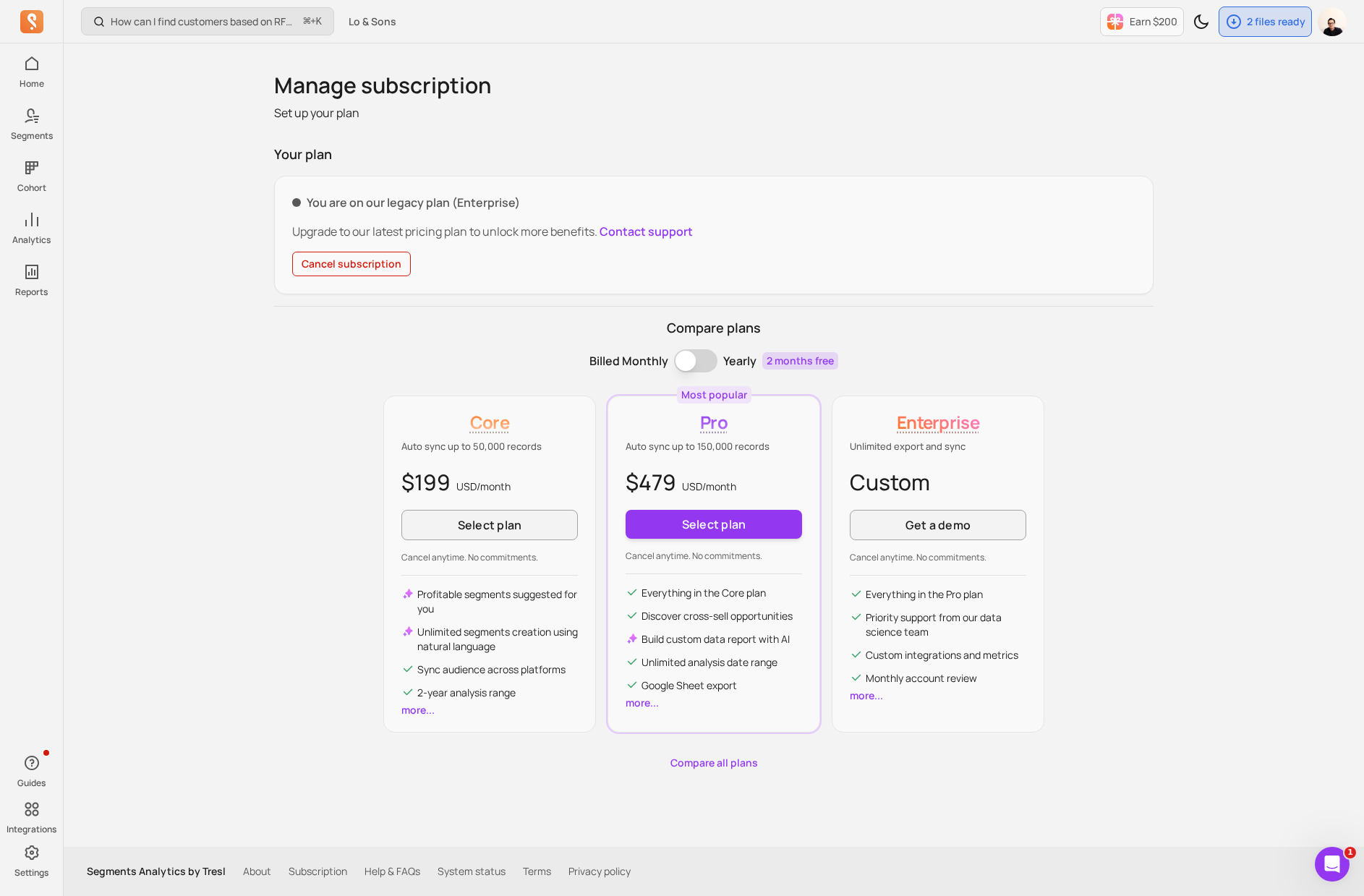
click at [345, 261] on button "Cancel subscription" at bounding box center [350, 263] width 118 height 25
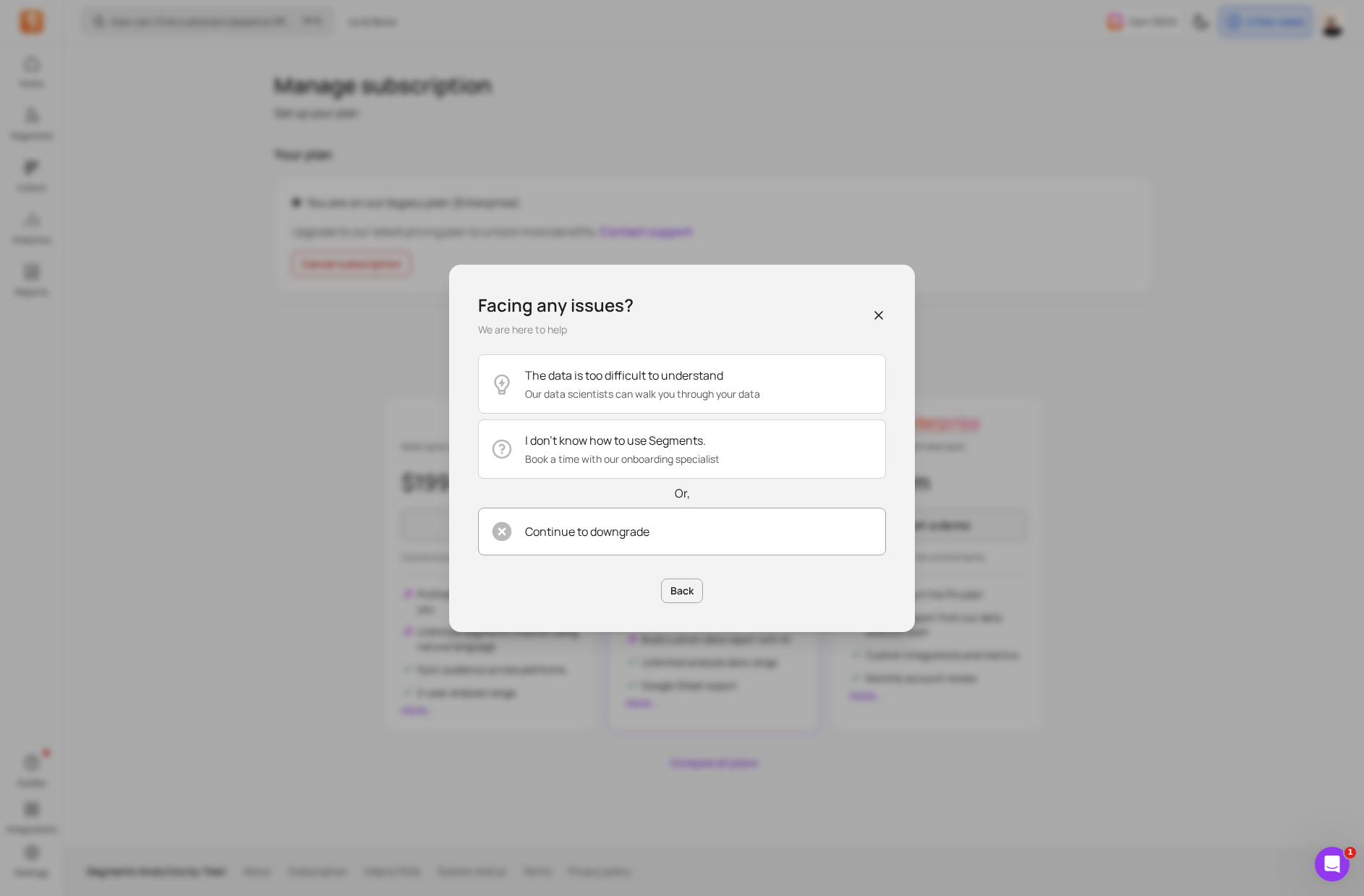
click at [579, 540] on button "Continue to downgrade" at bounding box center [682, 531] width 408 height 48
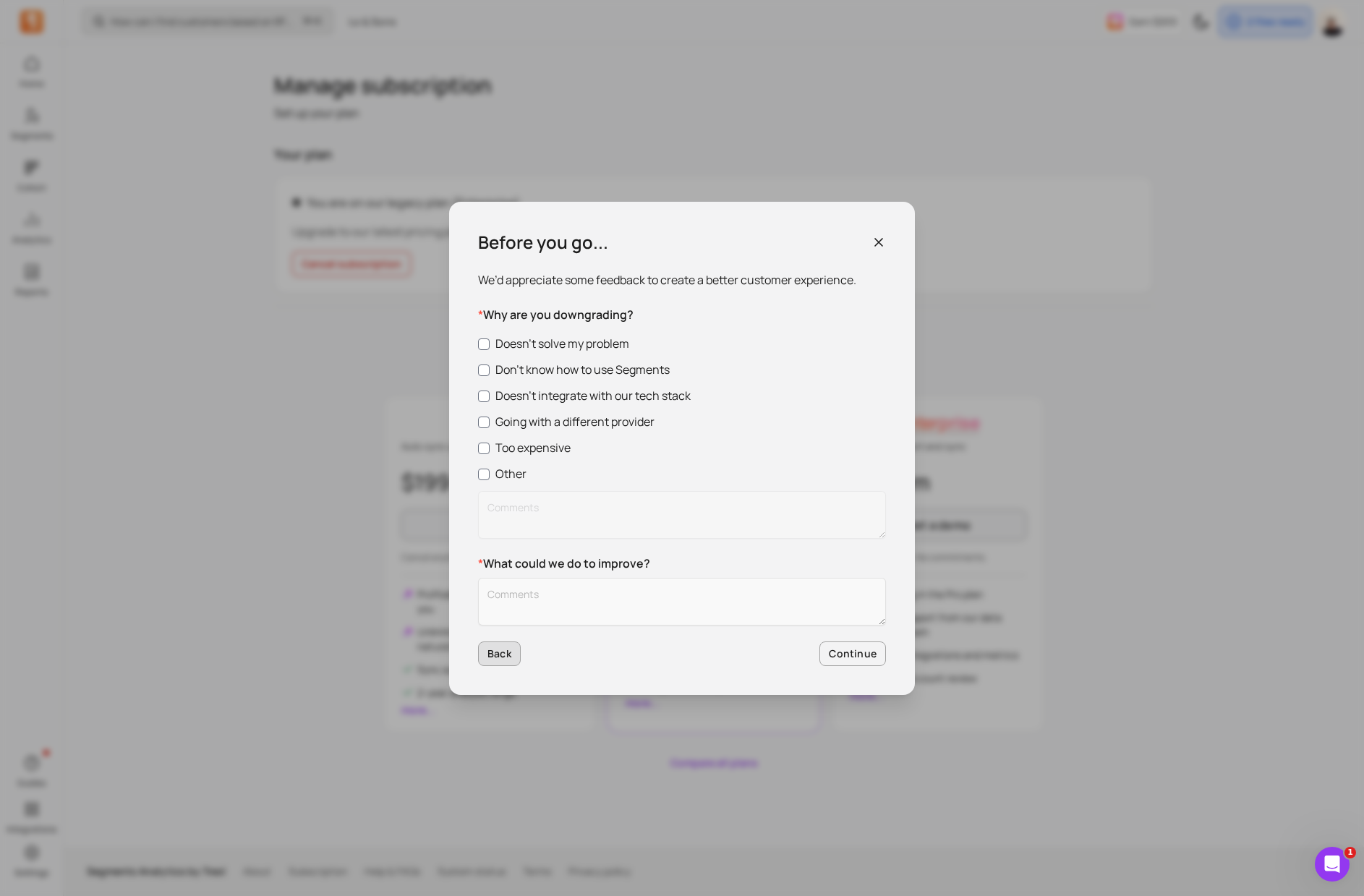
click at [507, 659] on button "Back" at bounding box center [499, 653] width 43 height 25
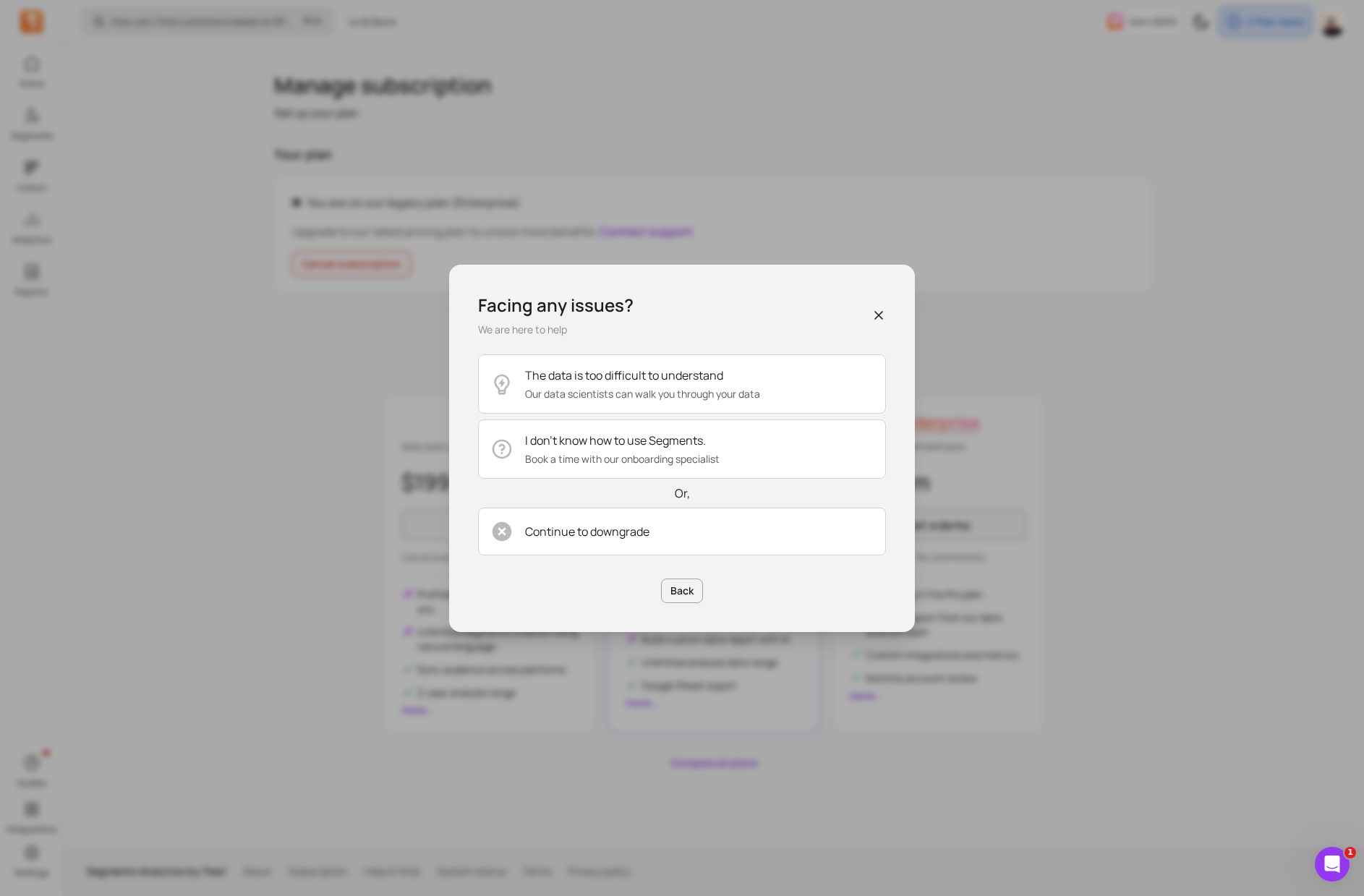
click at [871, 314] on icon "button" at bounding box center [879, 315] width 15 height 15
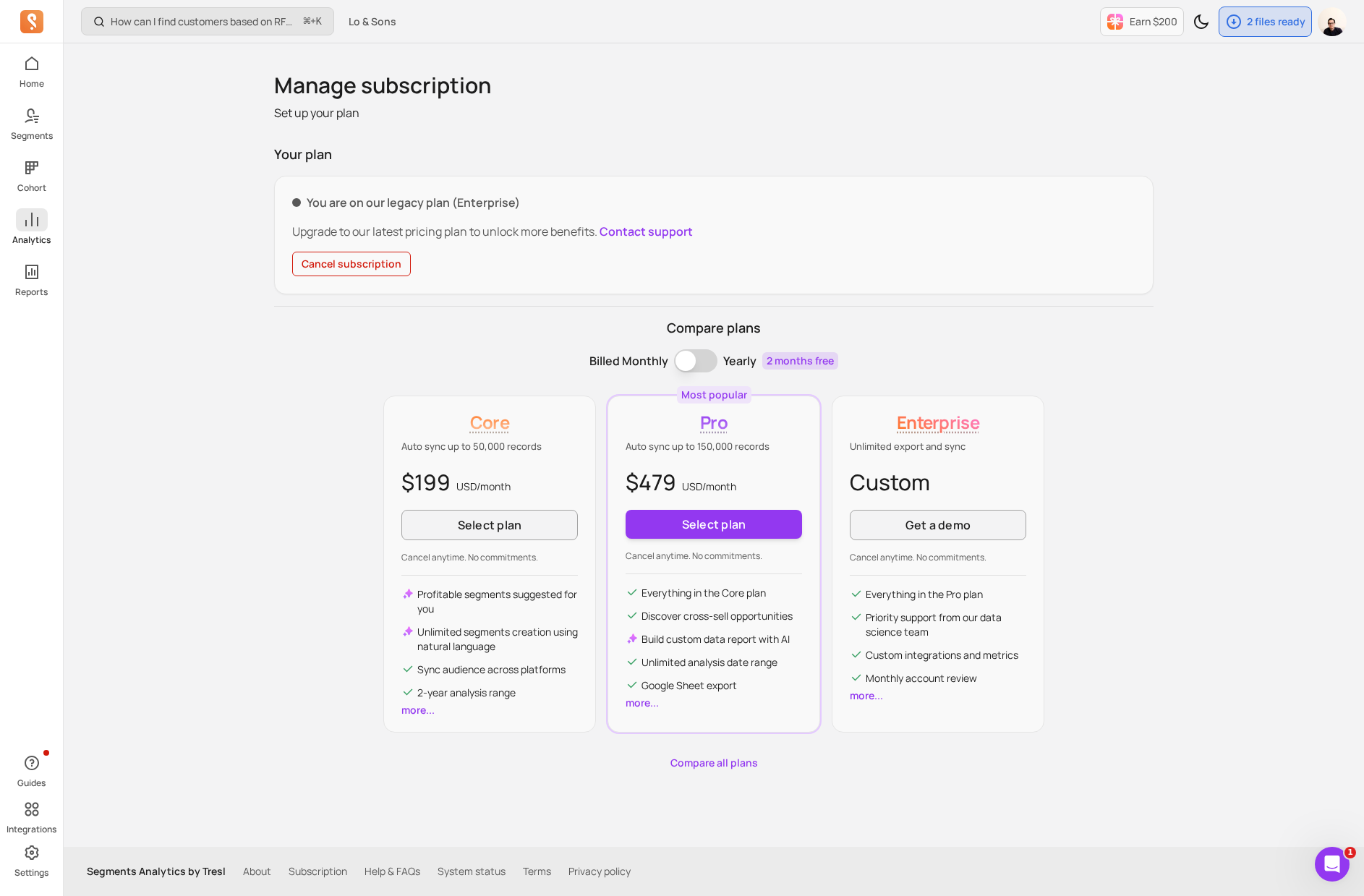
click at [27, 223] on icon at bounding box center [31, 219] width 17 height 17
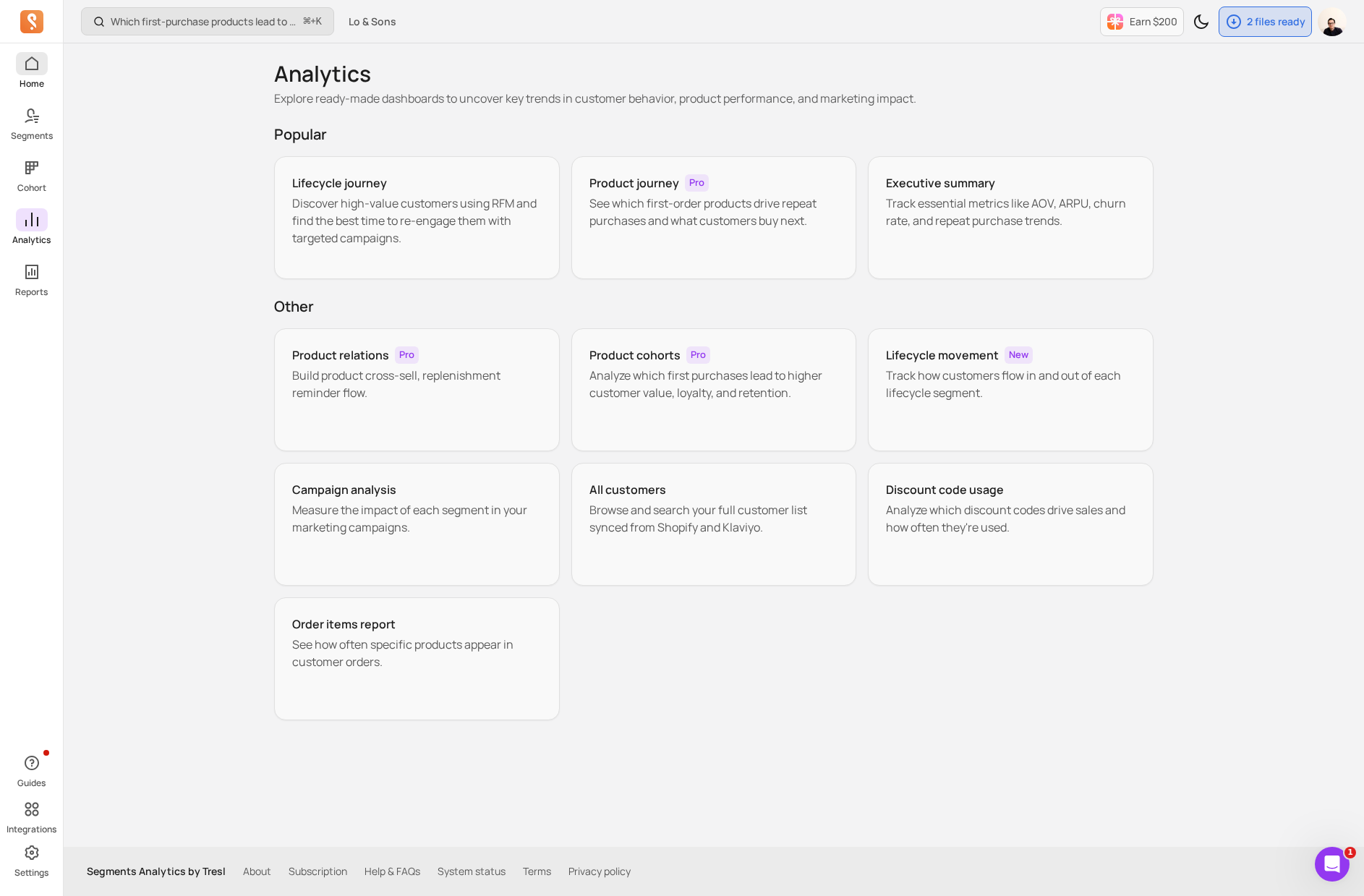
click at [23, 66] on icon at bounding box center [31, 63] width 17 height 17
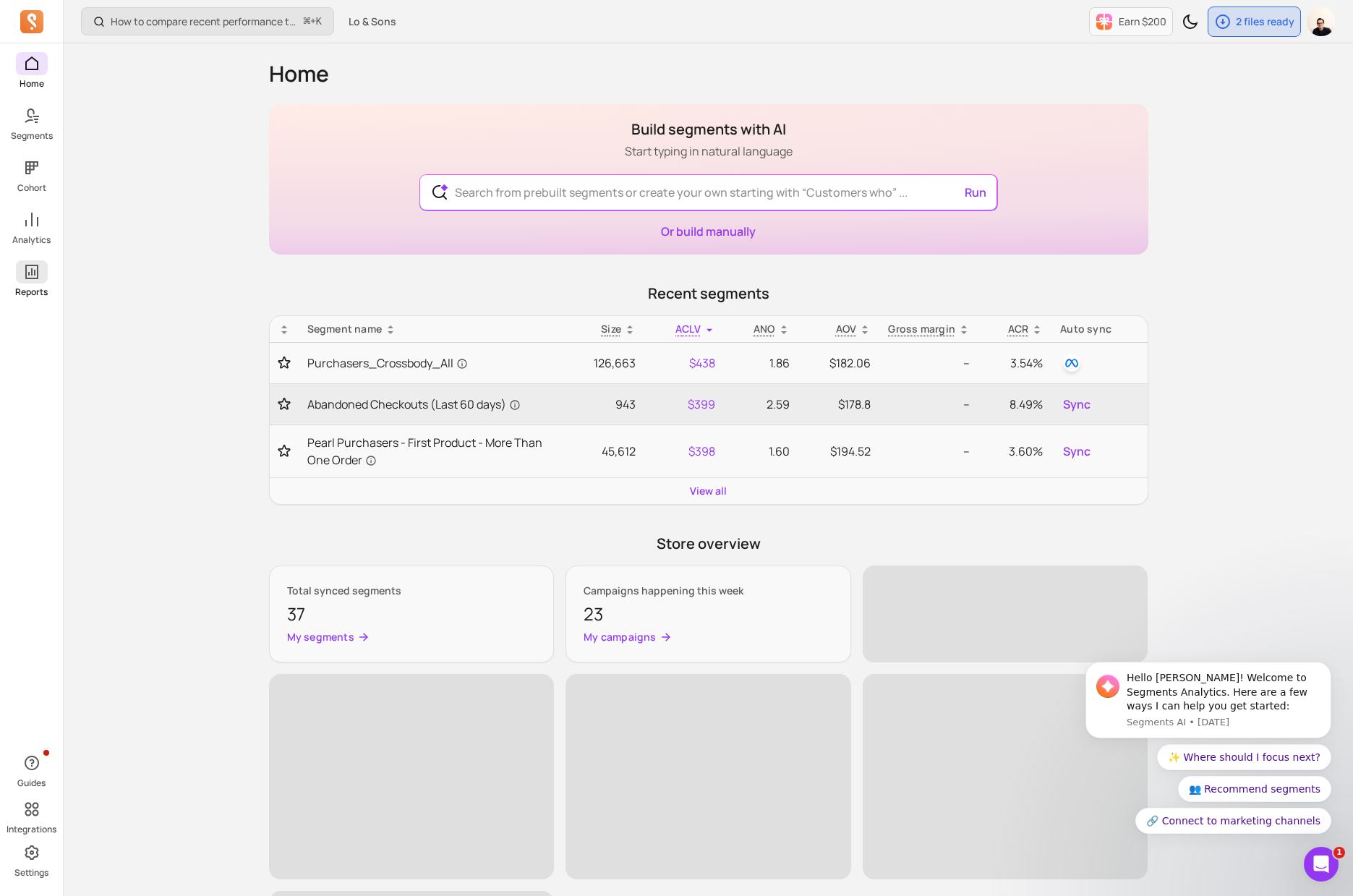
click at [36, 286] on p "Reports" at bounding box center [31, 292] width 32 height 12
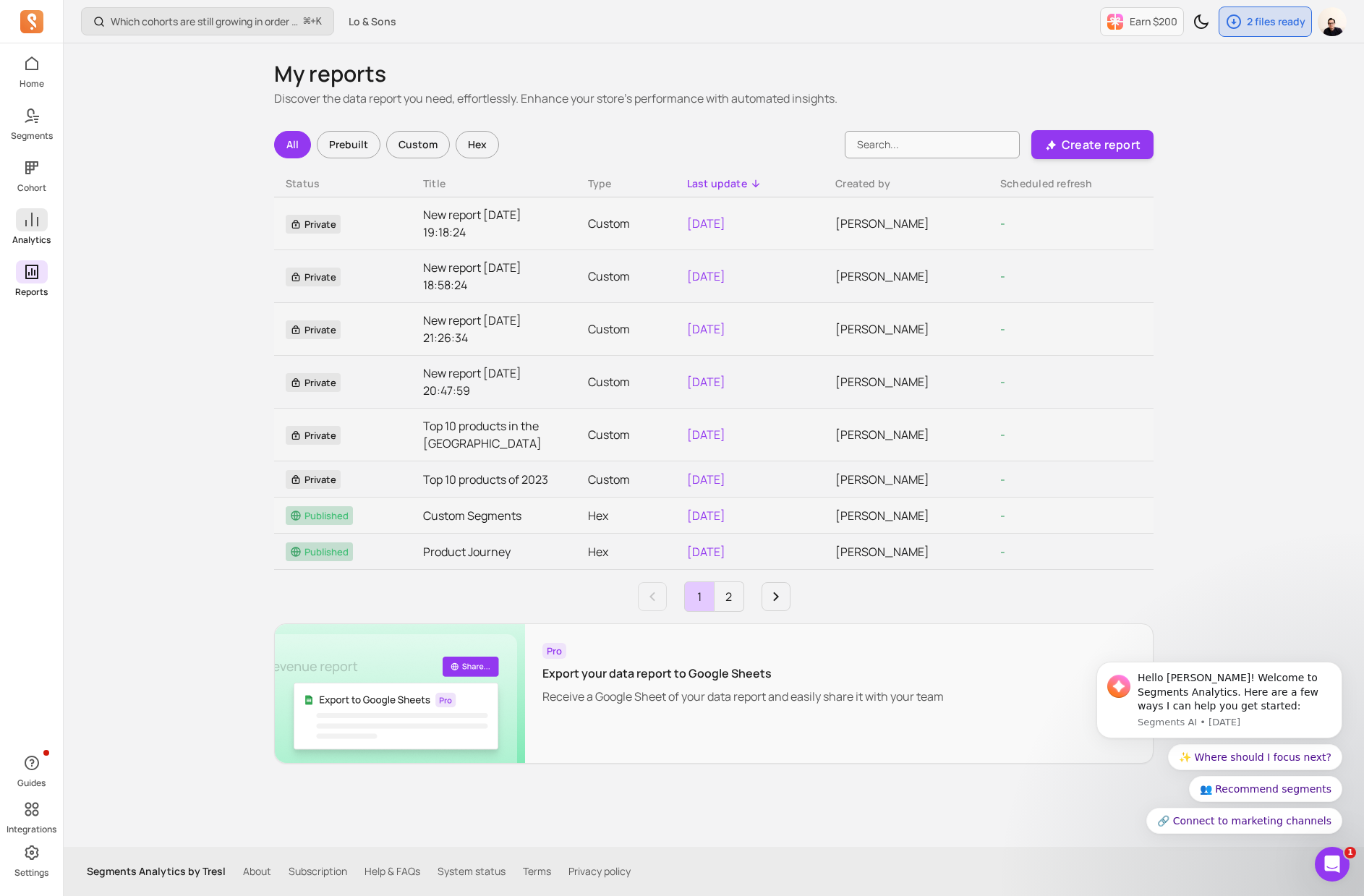
click at [40, 230] on span at bounding box center [31, 219] width 32 height 23
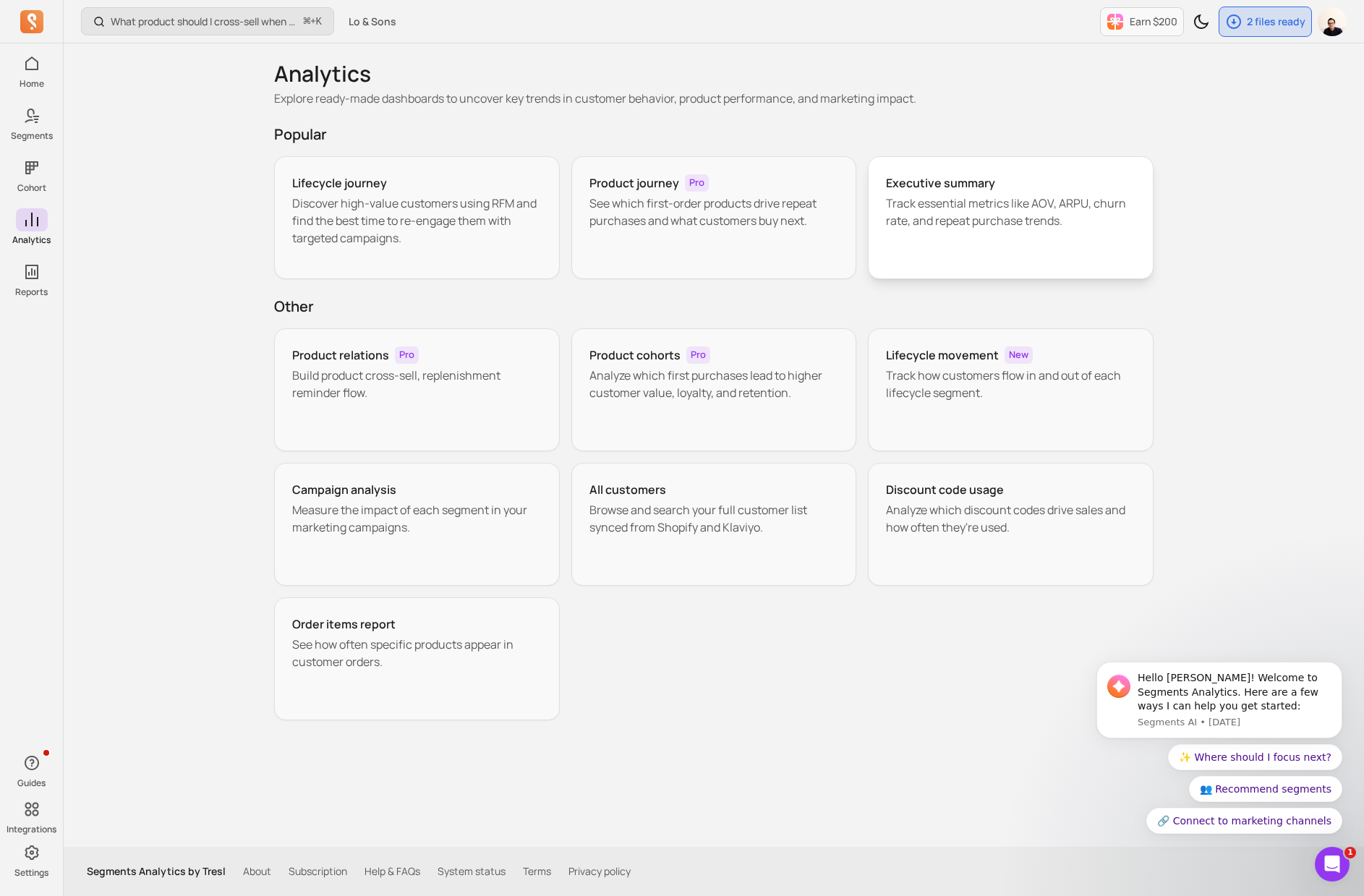
click at [989, 266] on div "Executive summary Track essential metrics like AOV, ARPU, churn rate, and repea…" at bounding box center [1010, 217] width 285 height 123
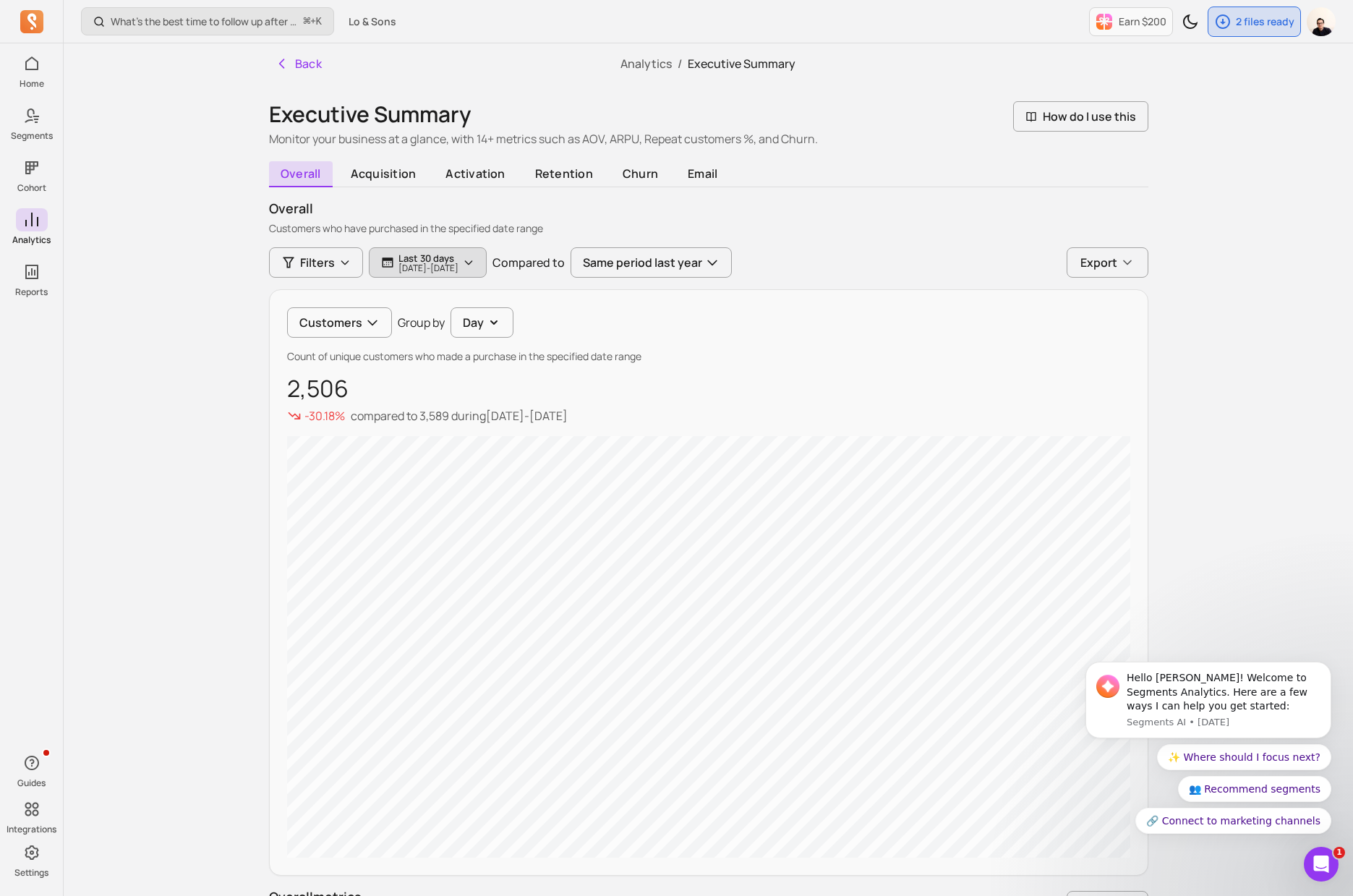
click at [415, 264] on p "[DATE] - [DATE]" at bounding box center [427, 268] width 60 height 8
click at [459, 315] on button "last 30 days" at bounding box center [474, 305] width 193 height 29
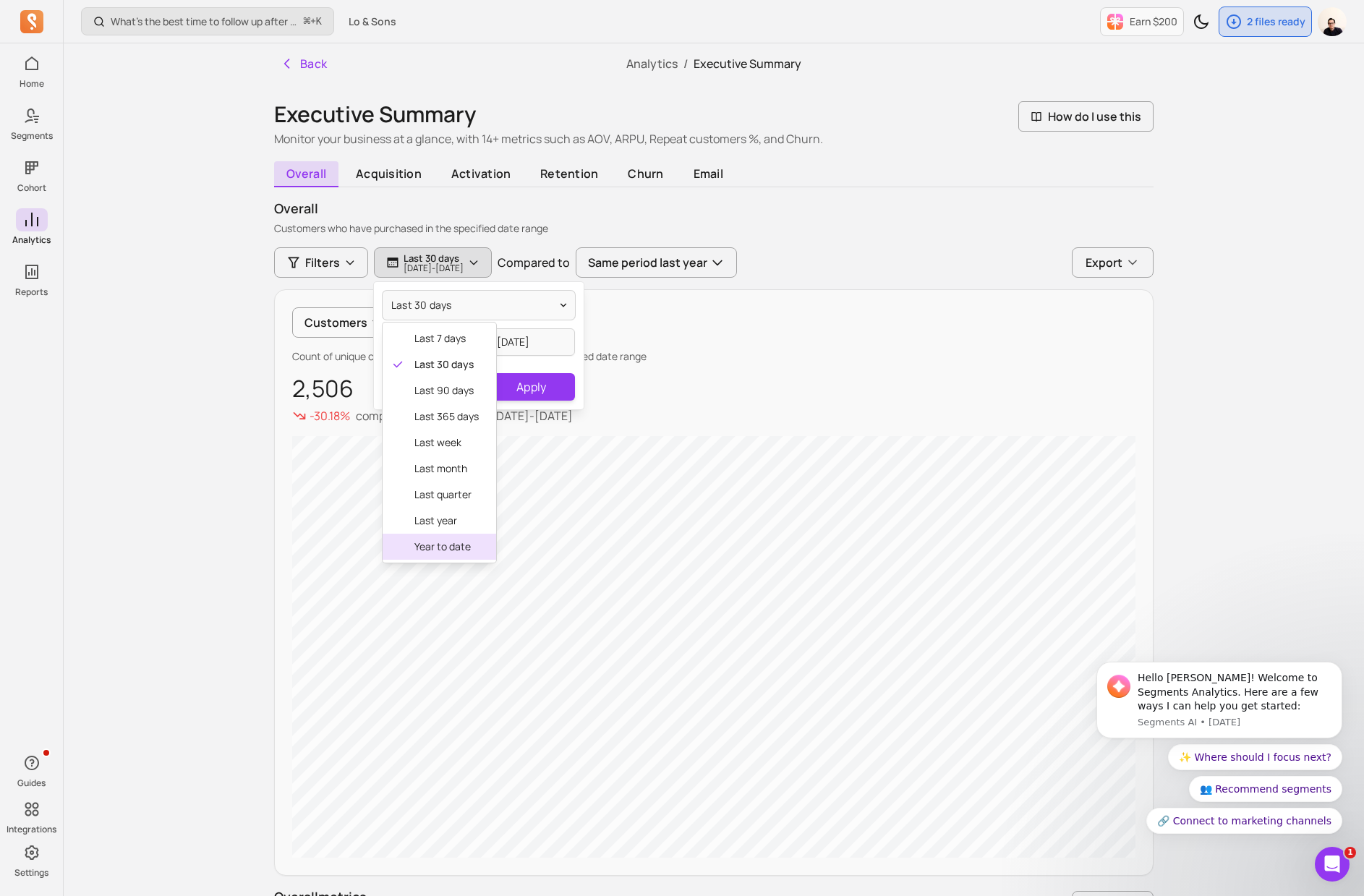
click at [431, 545] on span "year to date" at bounding box center [447, 547] width 64 height 15
type input "[DATE]"
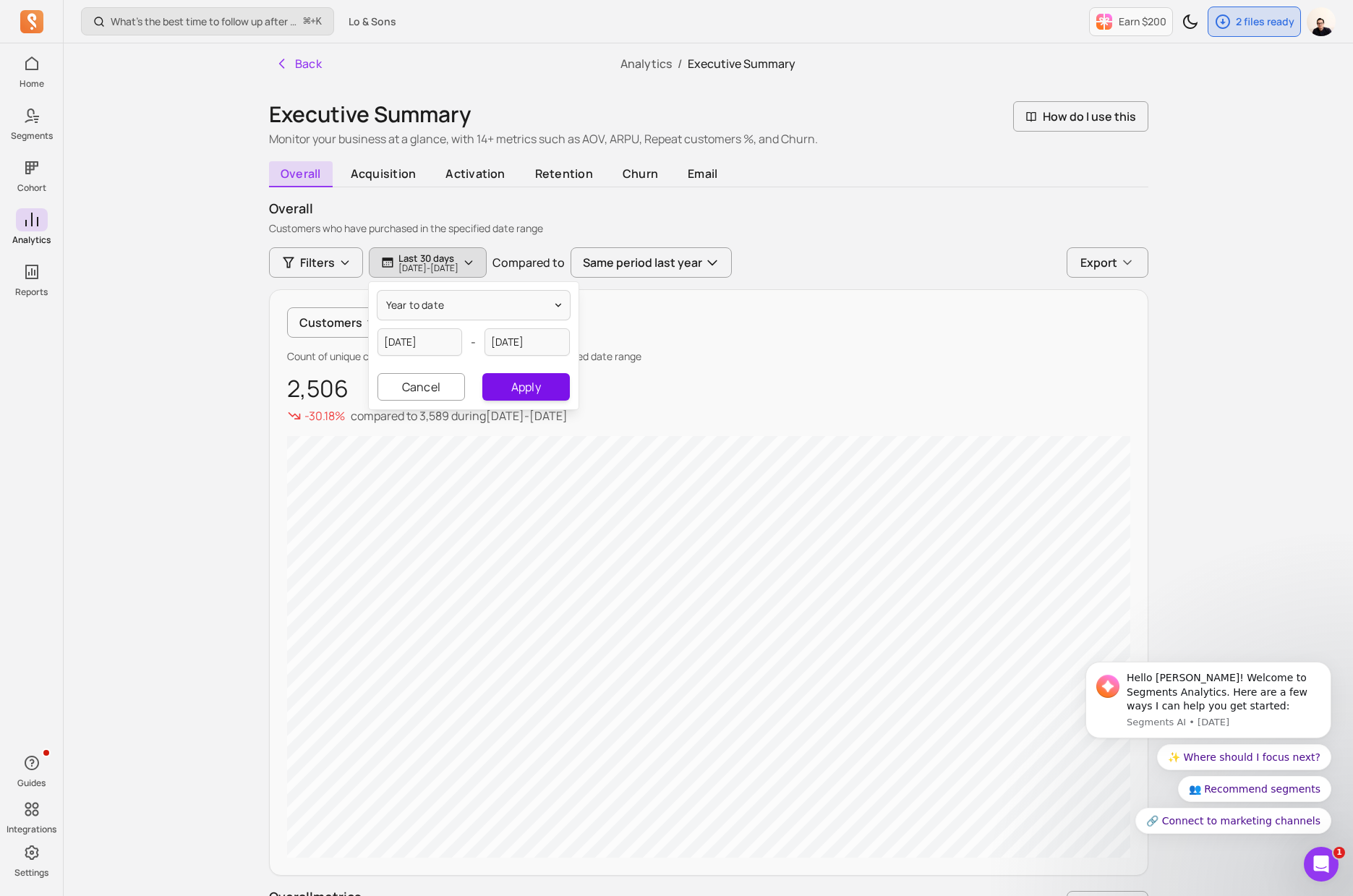
click at [521, 388] on button "Apply" at bounding box center [526, 387] width 87 height 28
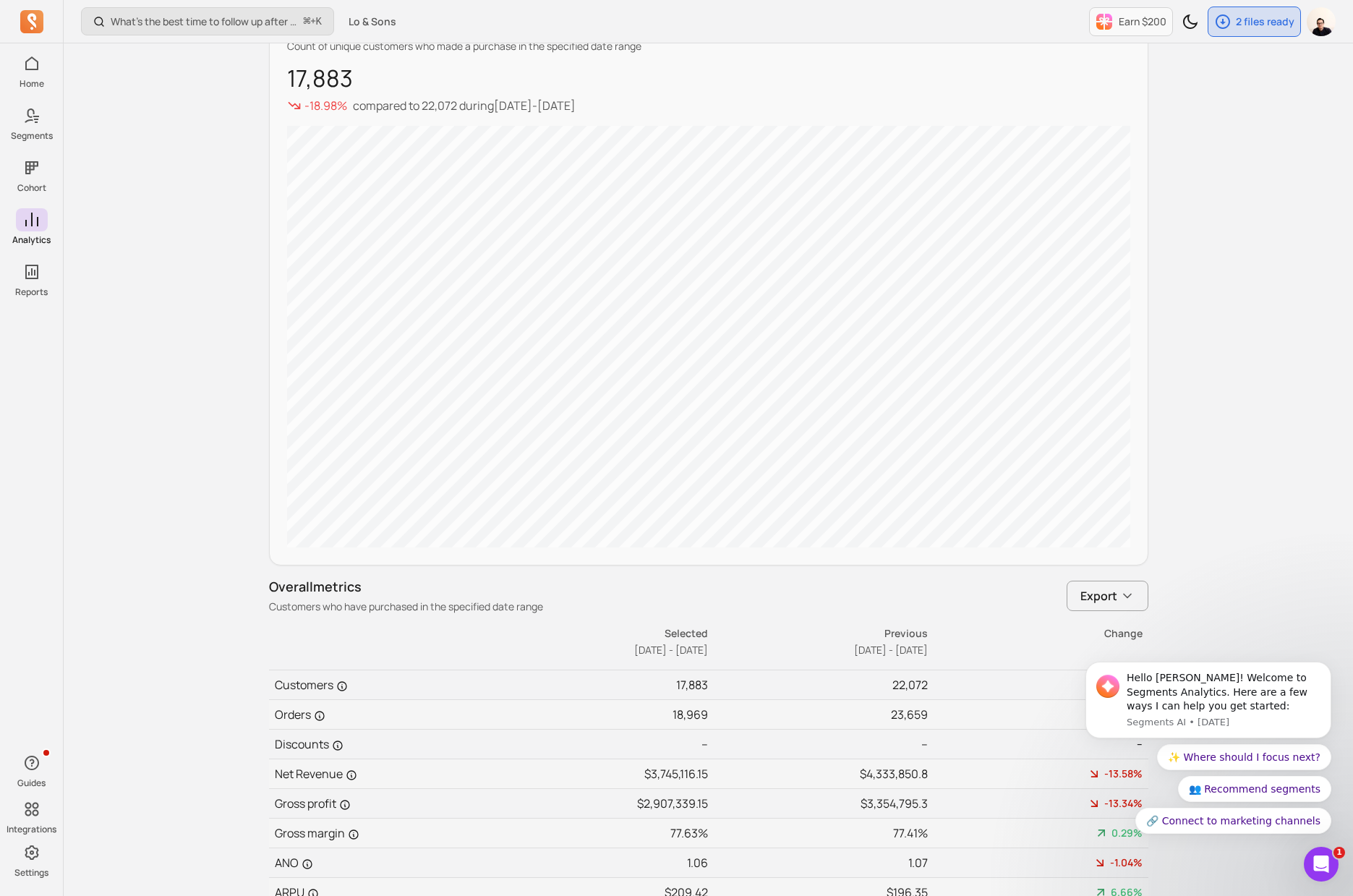
scroll to position [63, 0]
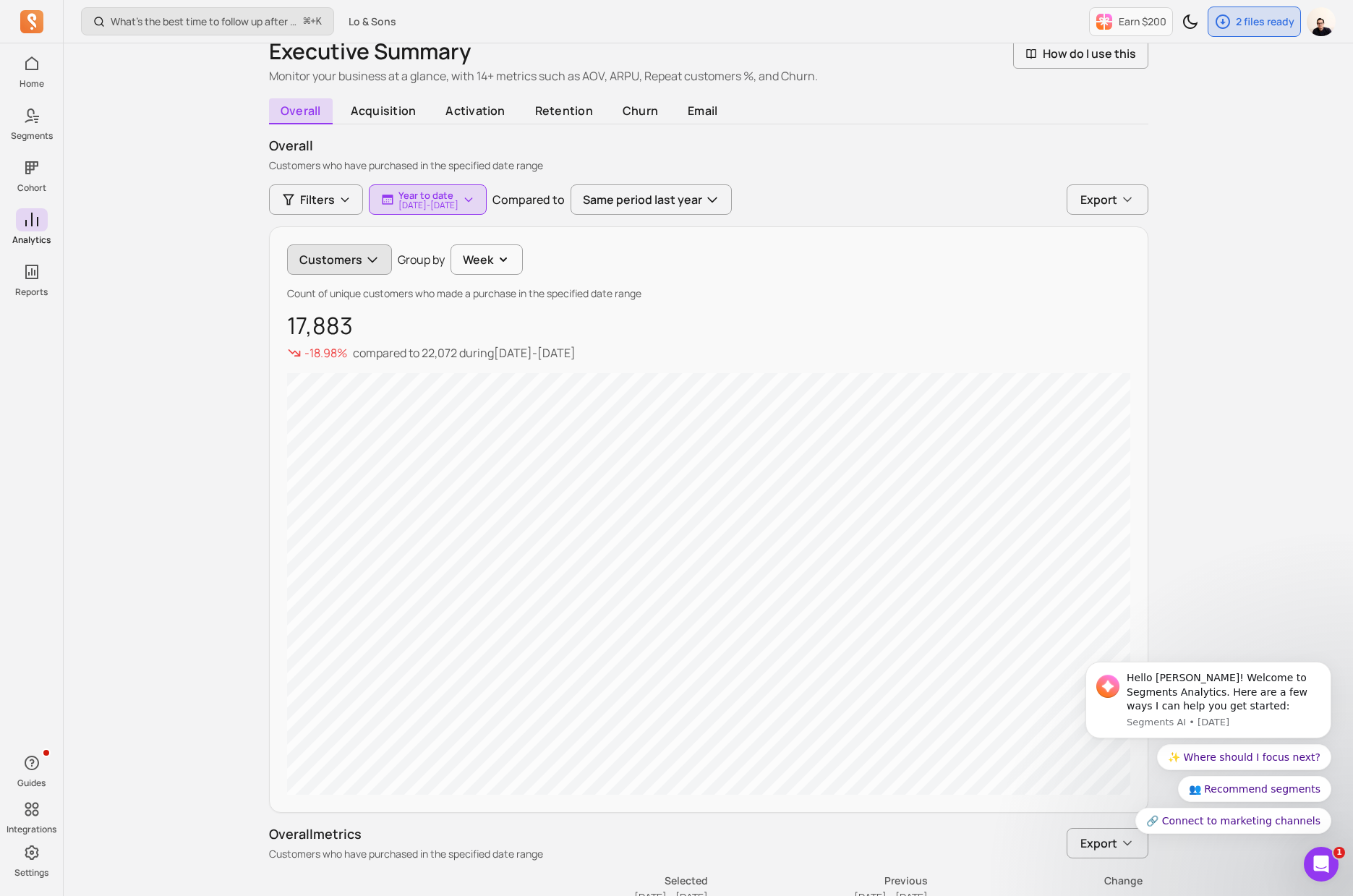
click at [343, 266] on button "Customers" at bounding box center [339, 259] width 105 height 30
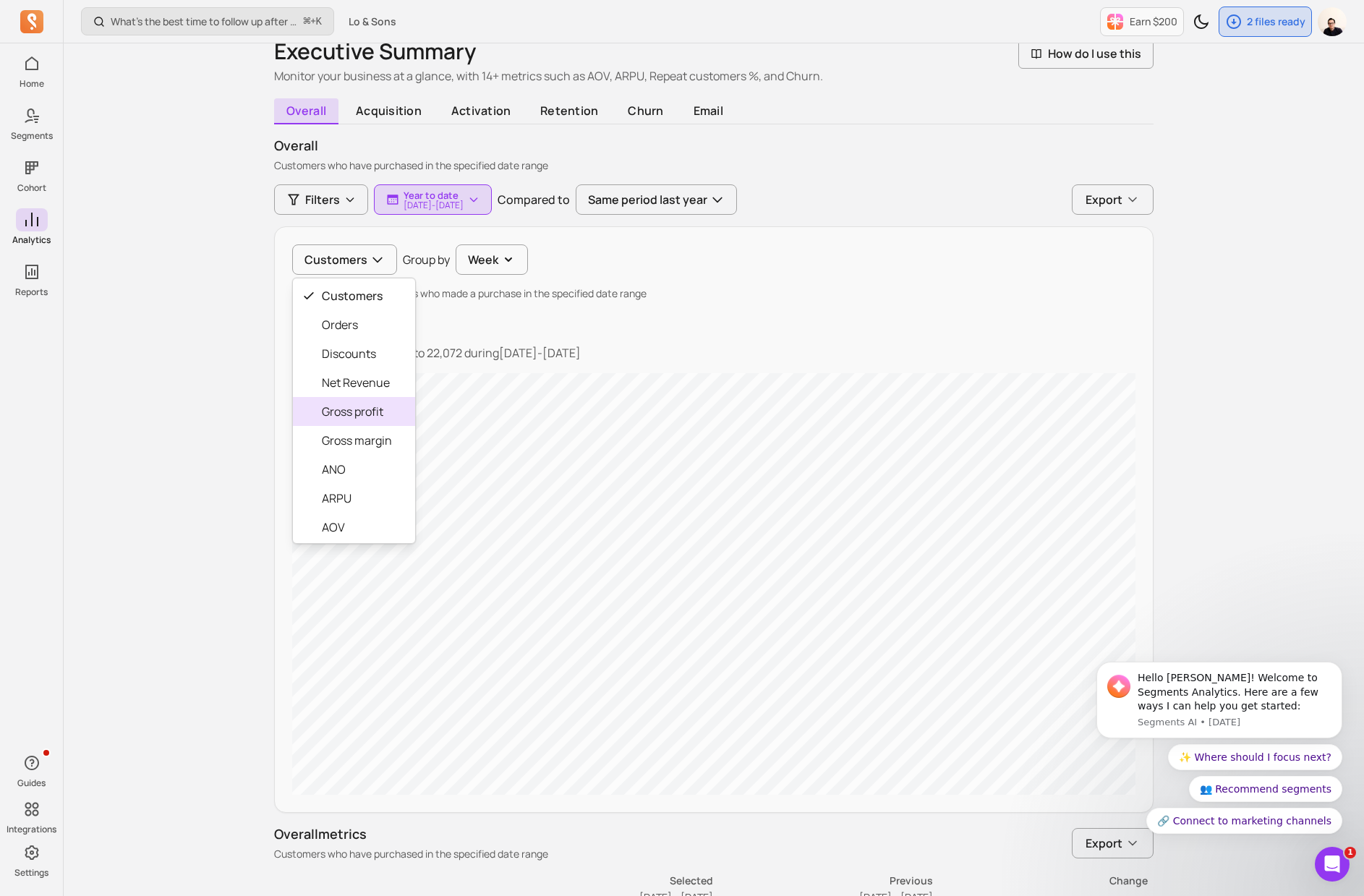
click at [351, 418] on span "Gross profit" at bounding box center [357, 411] width 70 height 17
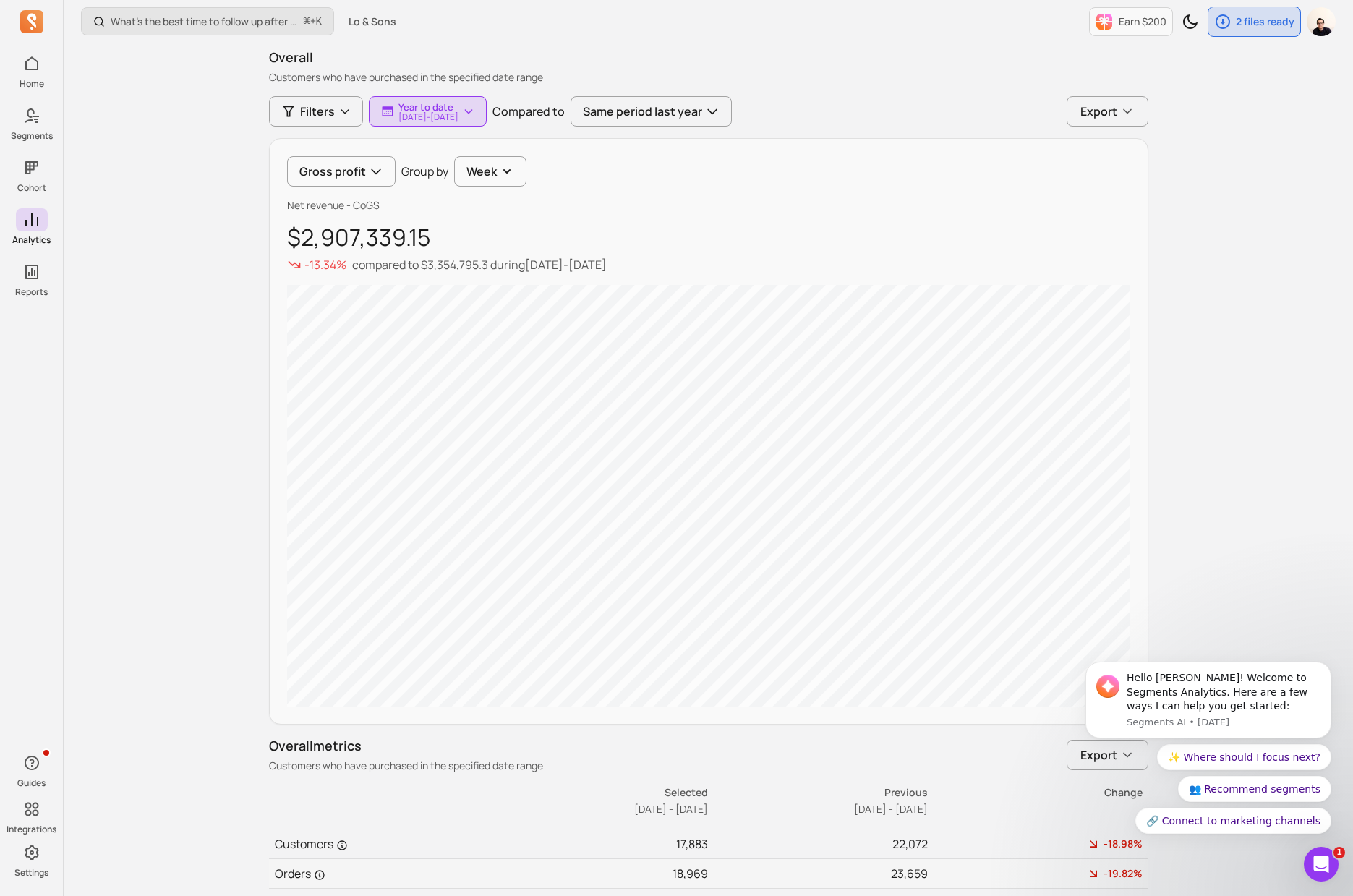
scroll to position [142, 0]
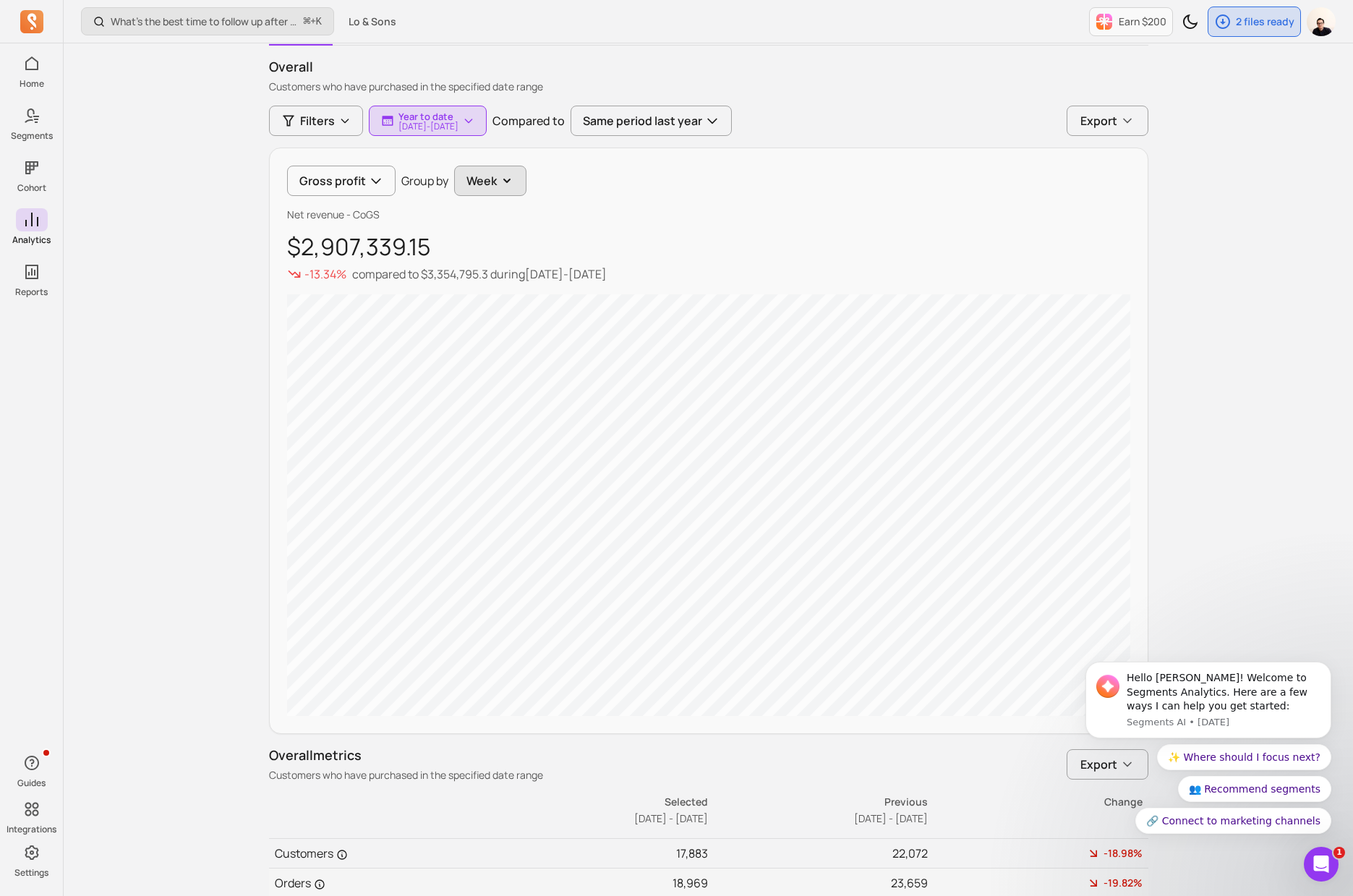
click at [473, 183] on button "Week" at bounding box center [490, 181] width 72 height 30
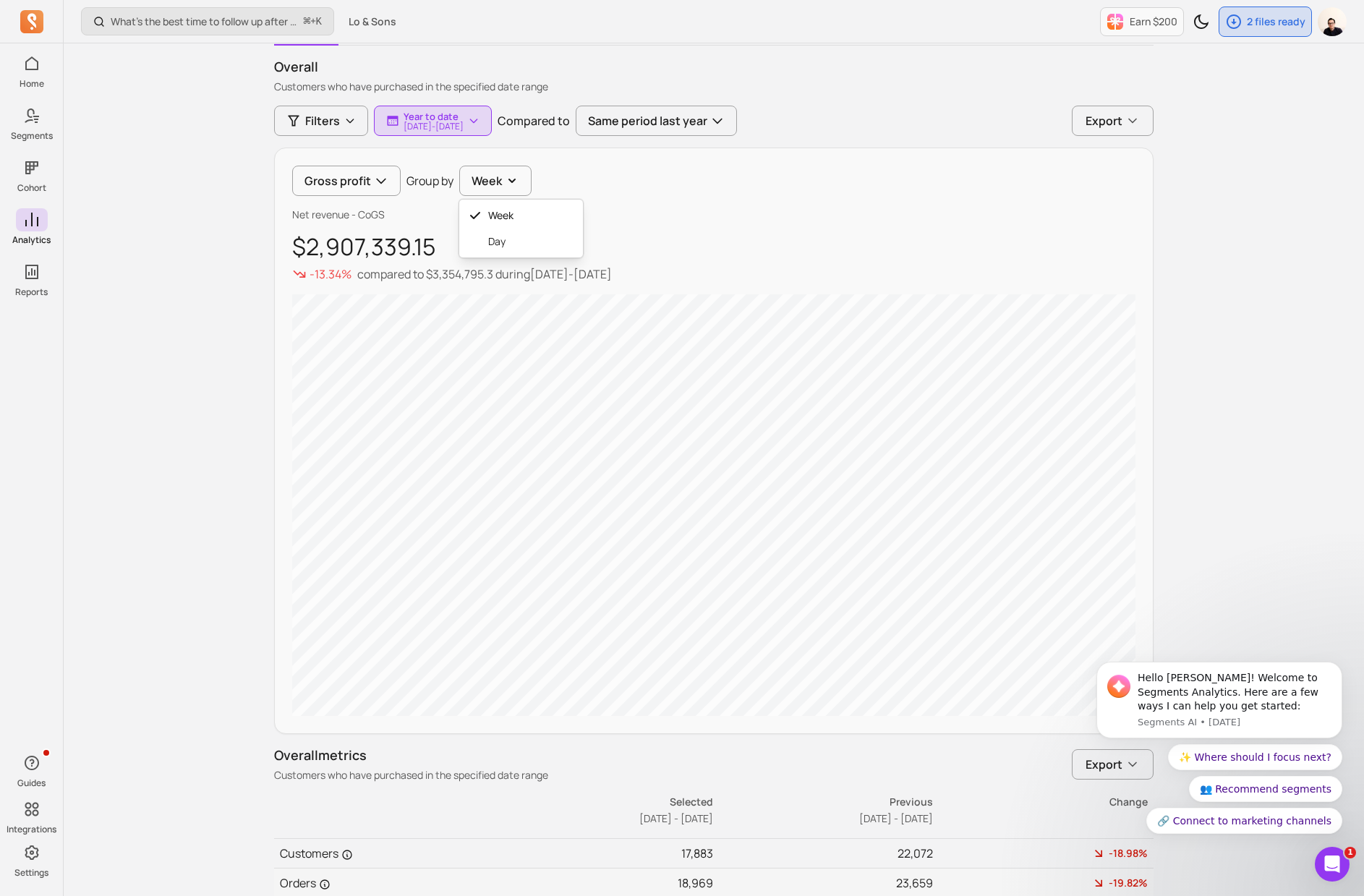
click at [275, 224] on div "Gross profit Group by Week Week Day Net revenue - CoGS $2,907,339.15 -13.34% co…" at bounding box center [714, 440] width 880 height 586
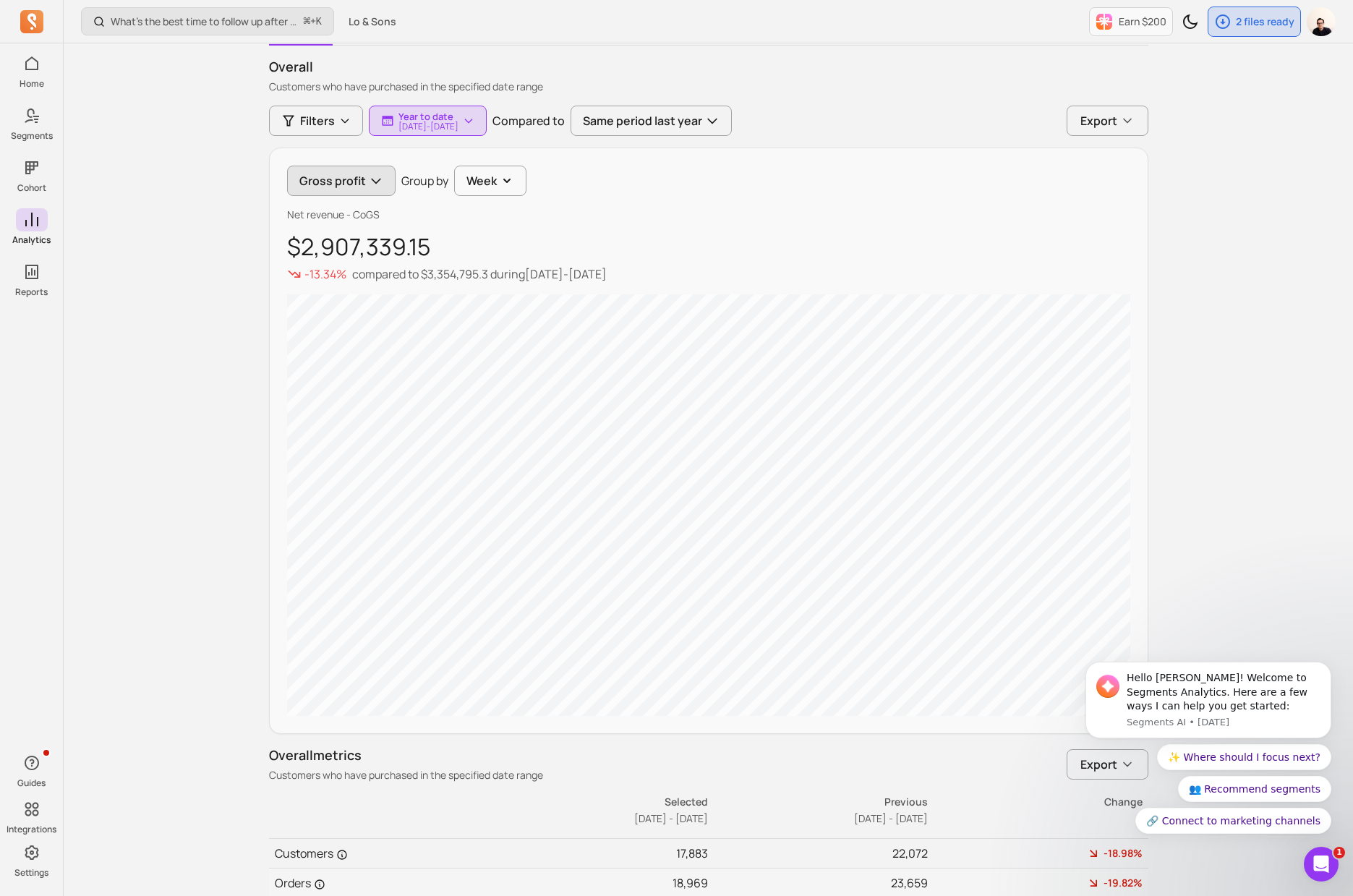
click at [347, 180] on button "Gross profit" at bounding box center [341, 181] width 108 height 30
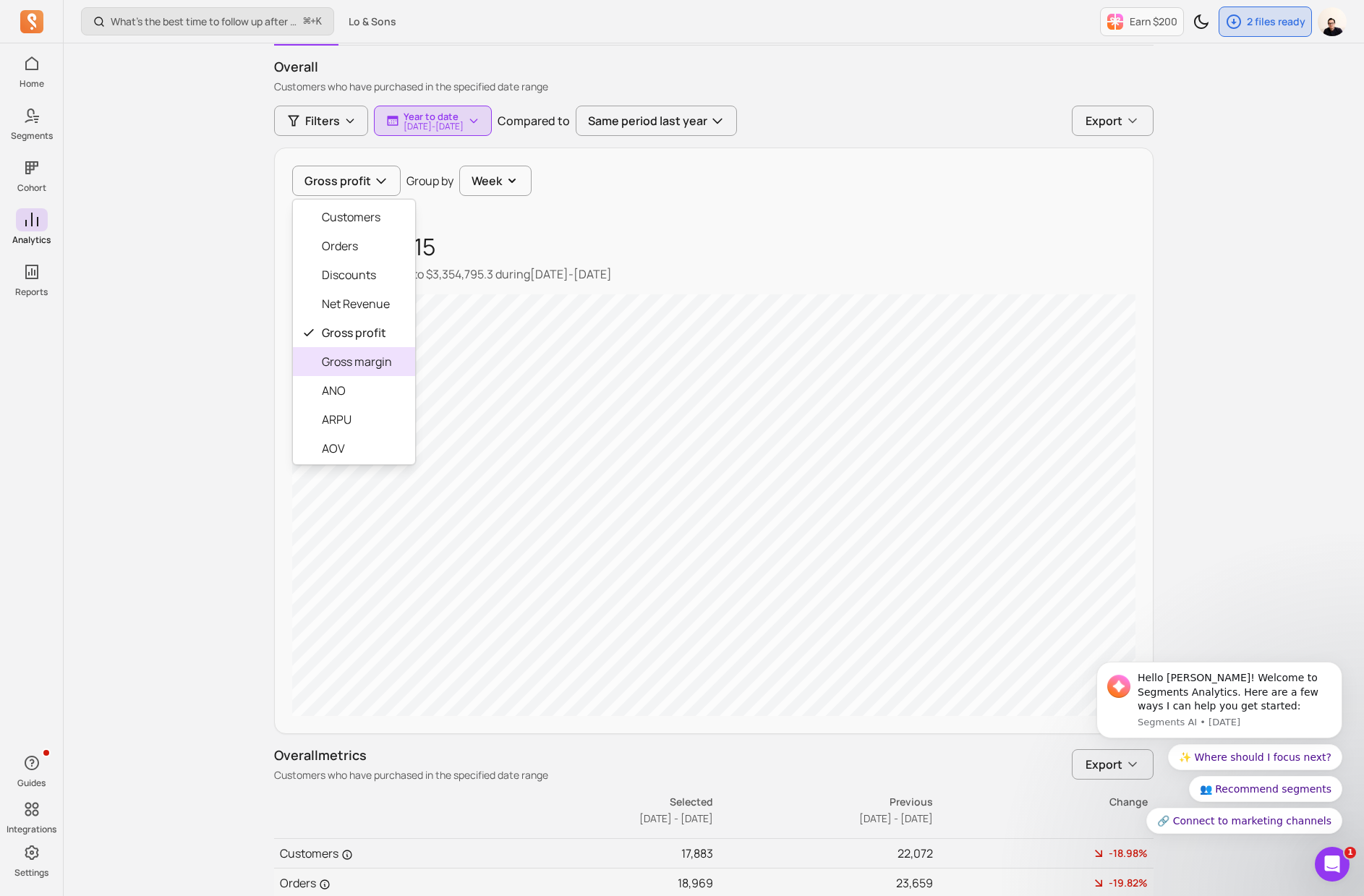
click at [356, 358] on span "Gross margin" at bounding box center [357, 361] width 70 height 17
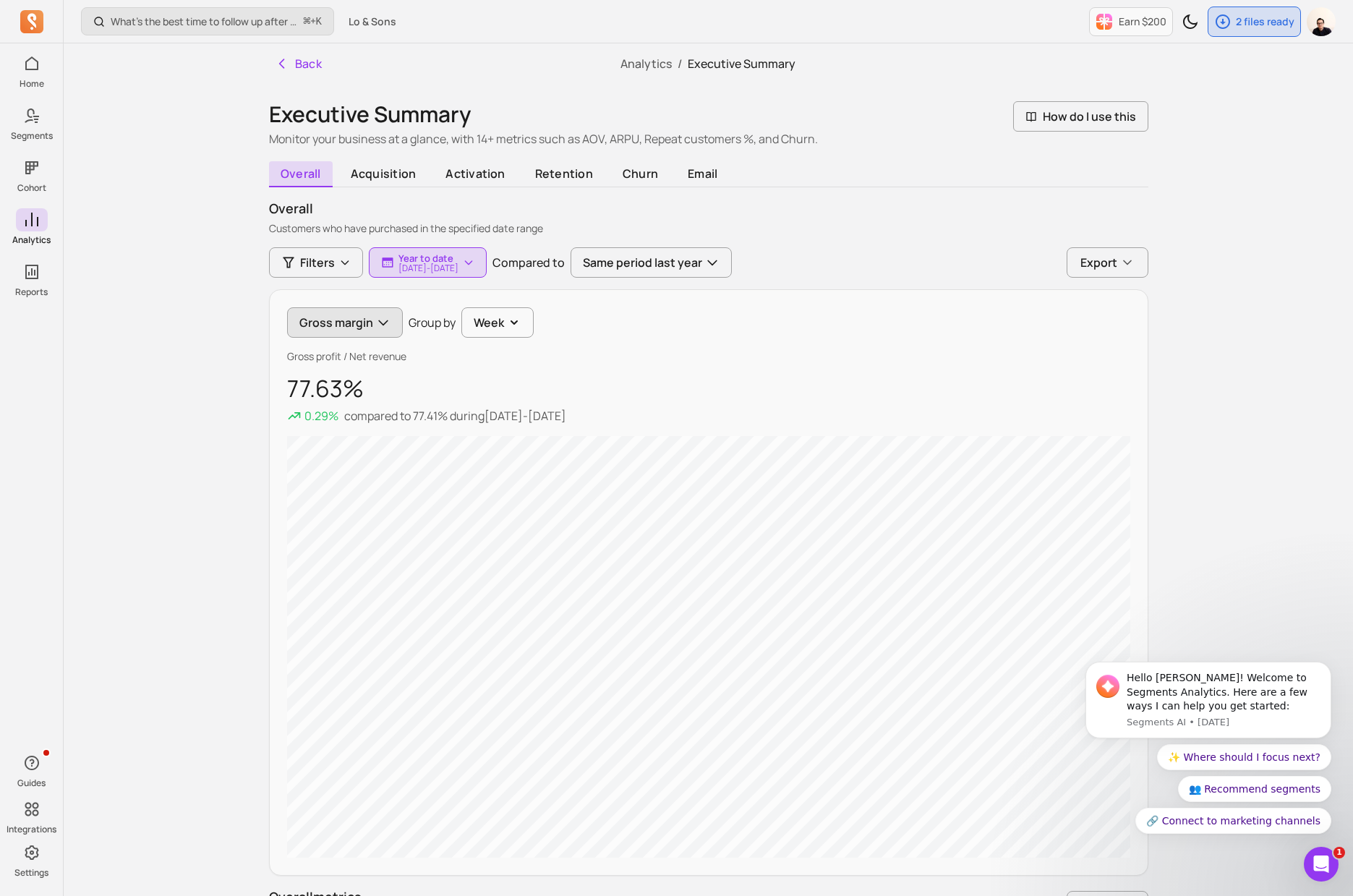
click at [394, 323] on button "Gross margin" at bounding box center [345, 322] width 116 height 30
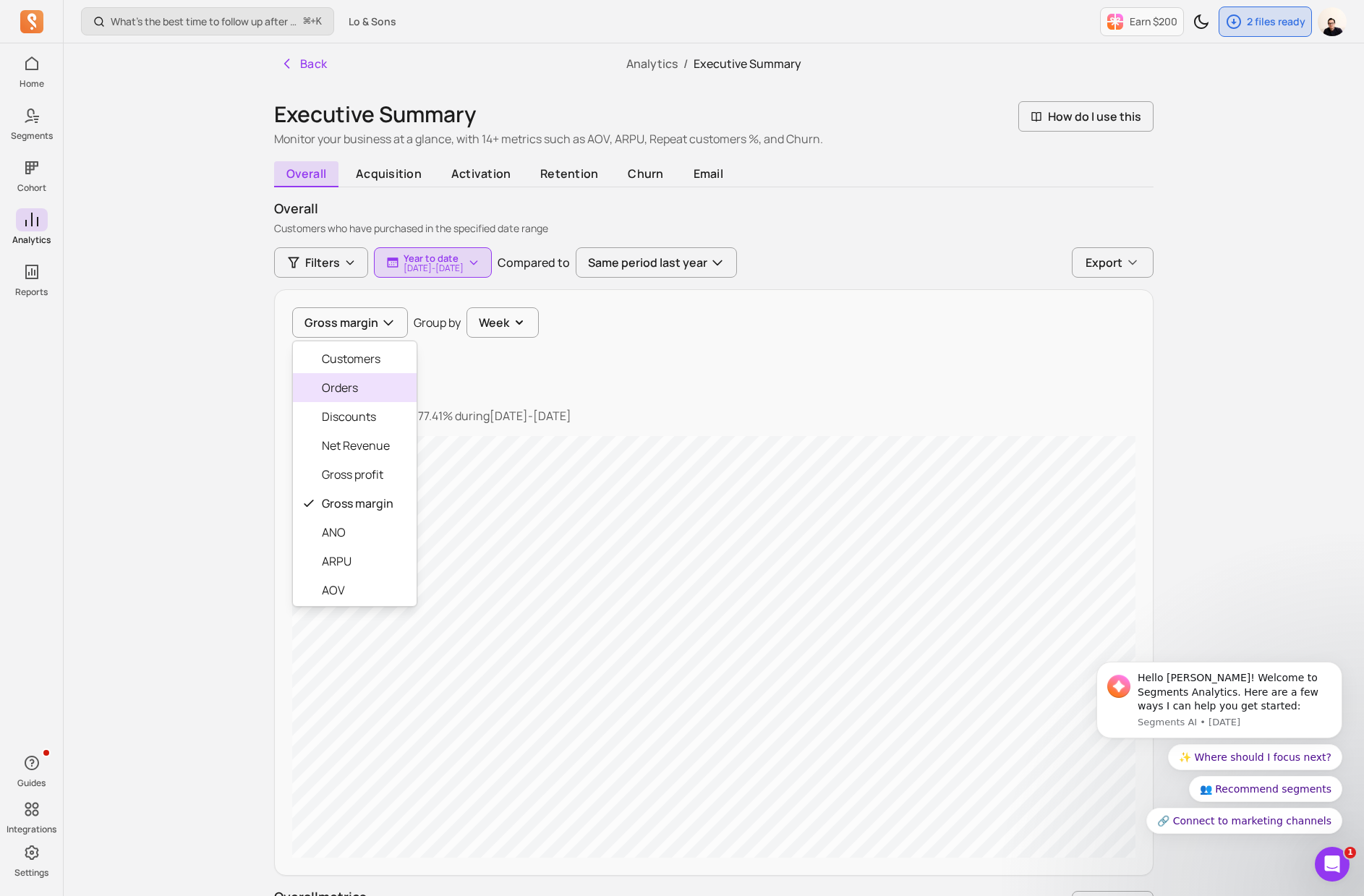
click at [347, 394] on span "Orders" at bounding box center [358, 387] width 72 height 17
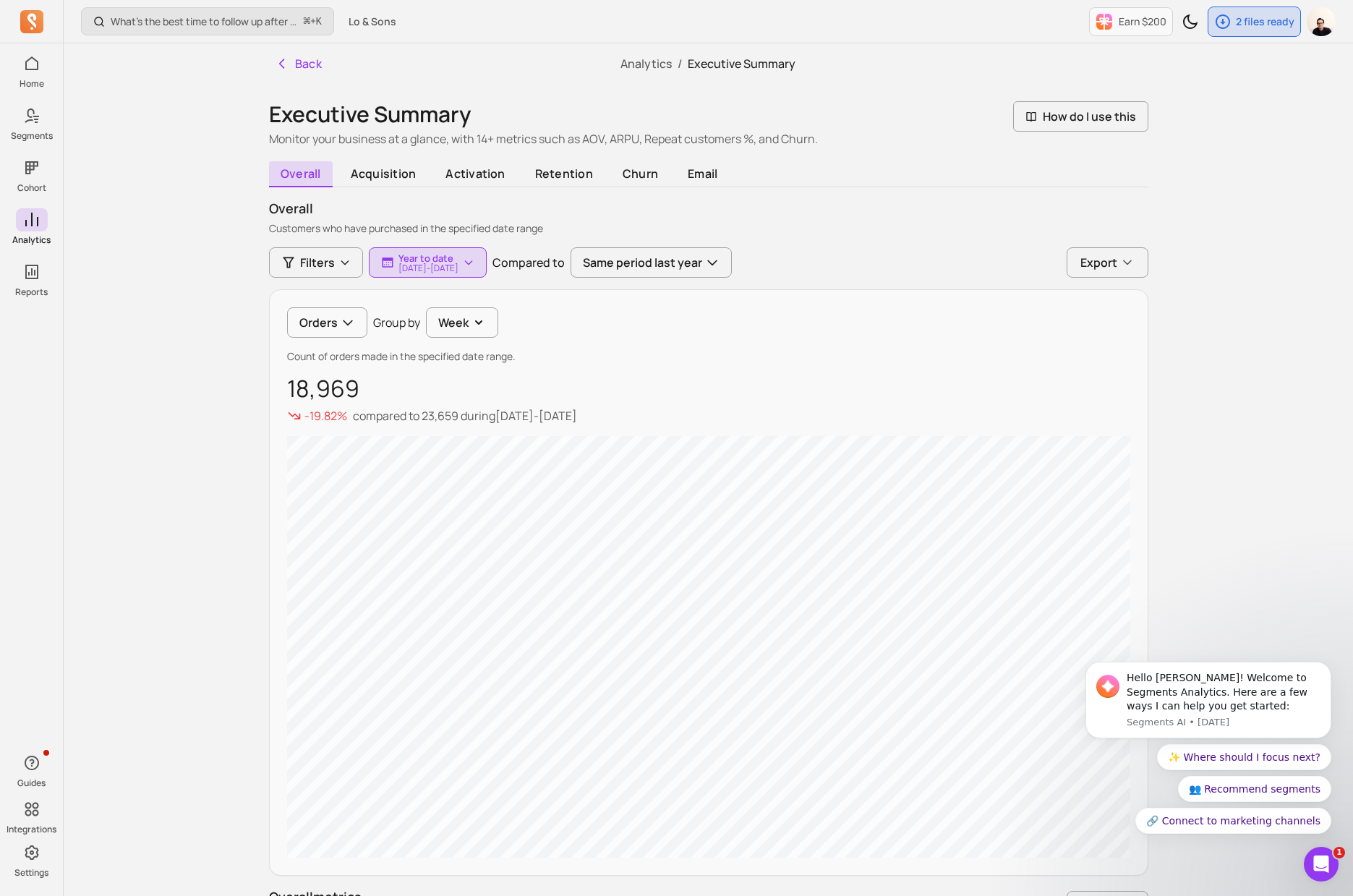
scroll to position [144, 0]
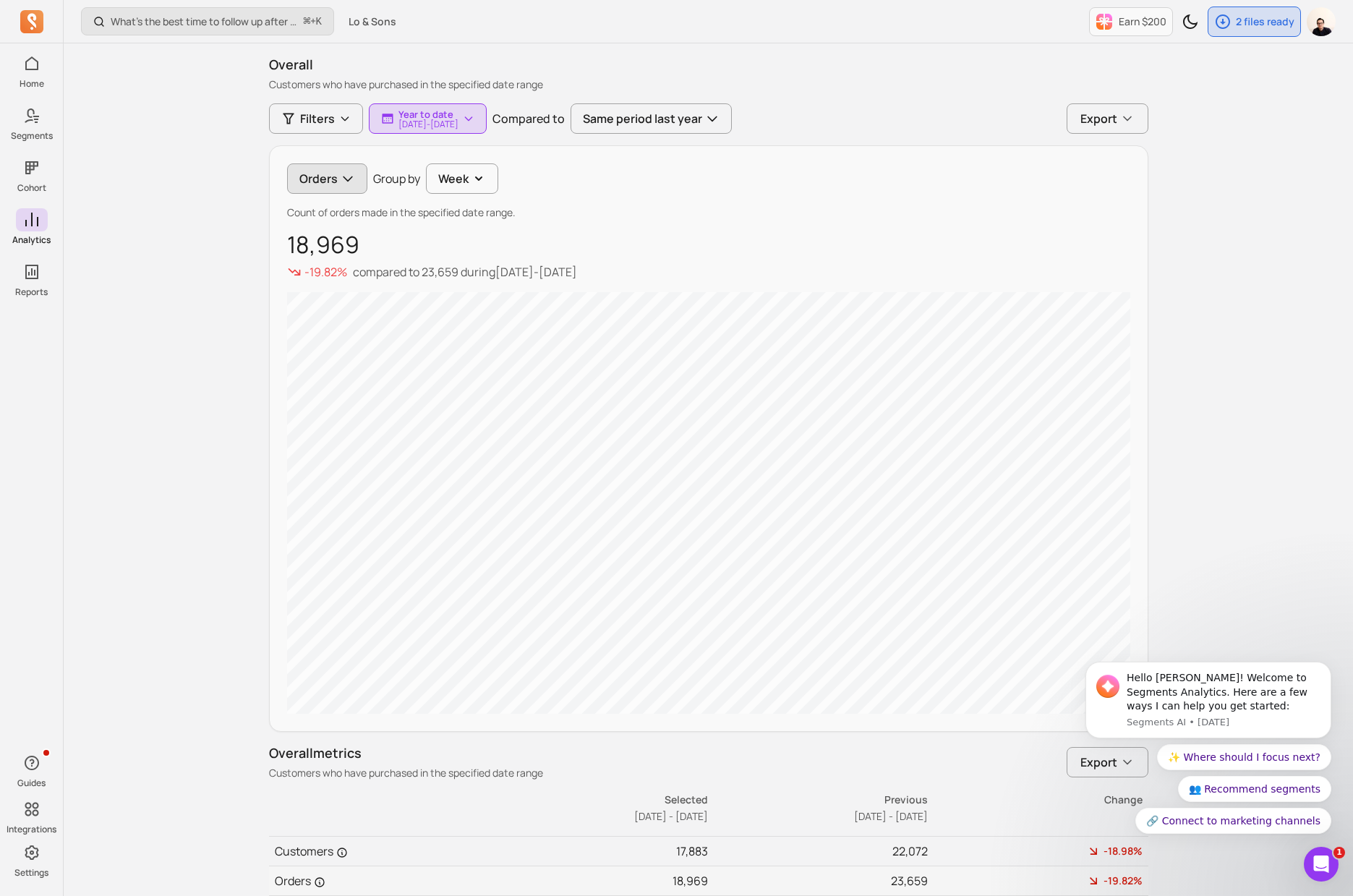
click at [343, 186] on button "Orders" at bounding box center [327, 178] width 81 height 30
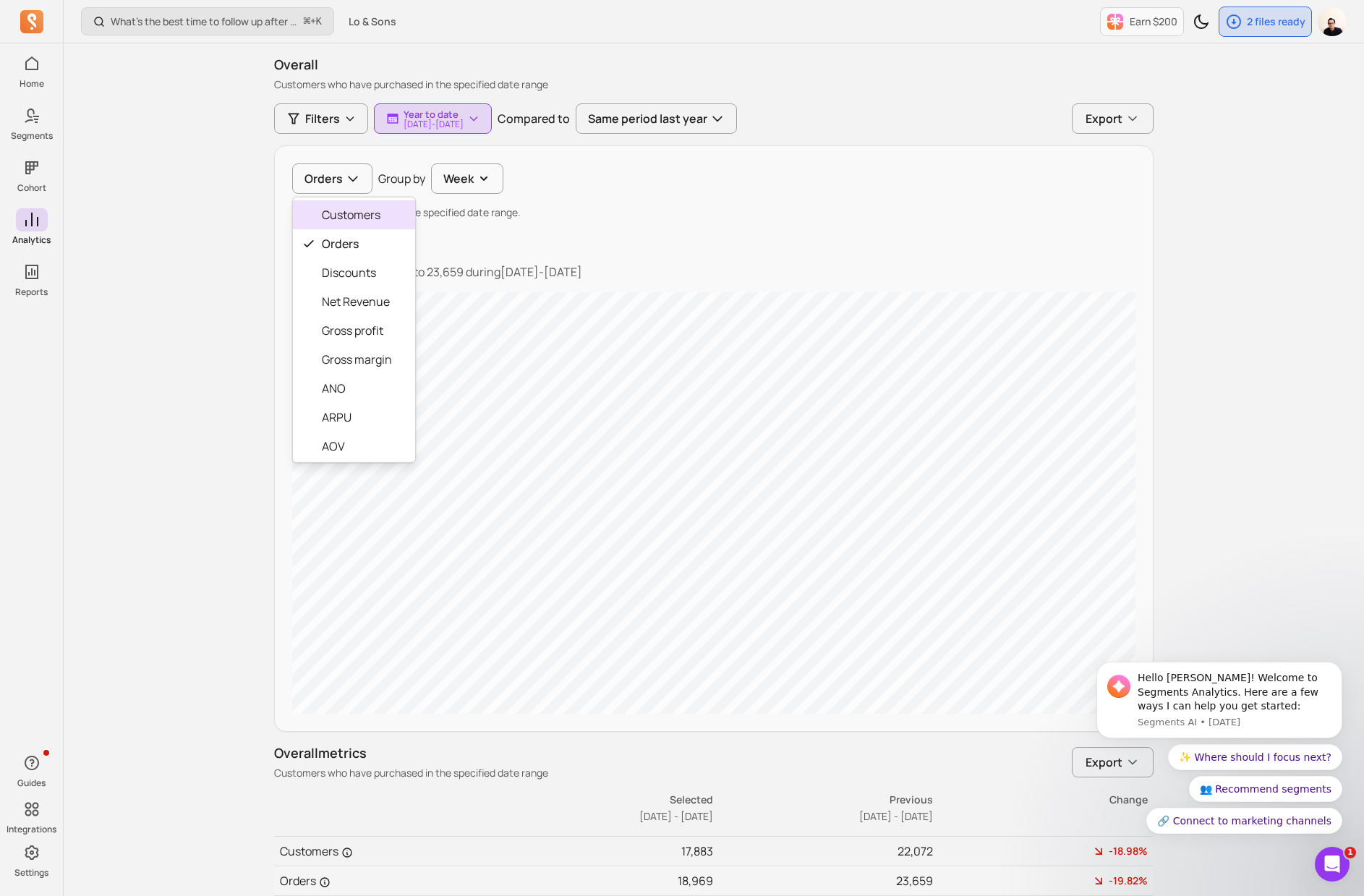
click at [332, 226] on div "Customers" at bounding box center [353, 215] width 122 height 29
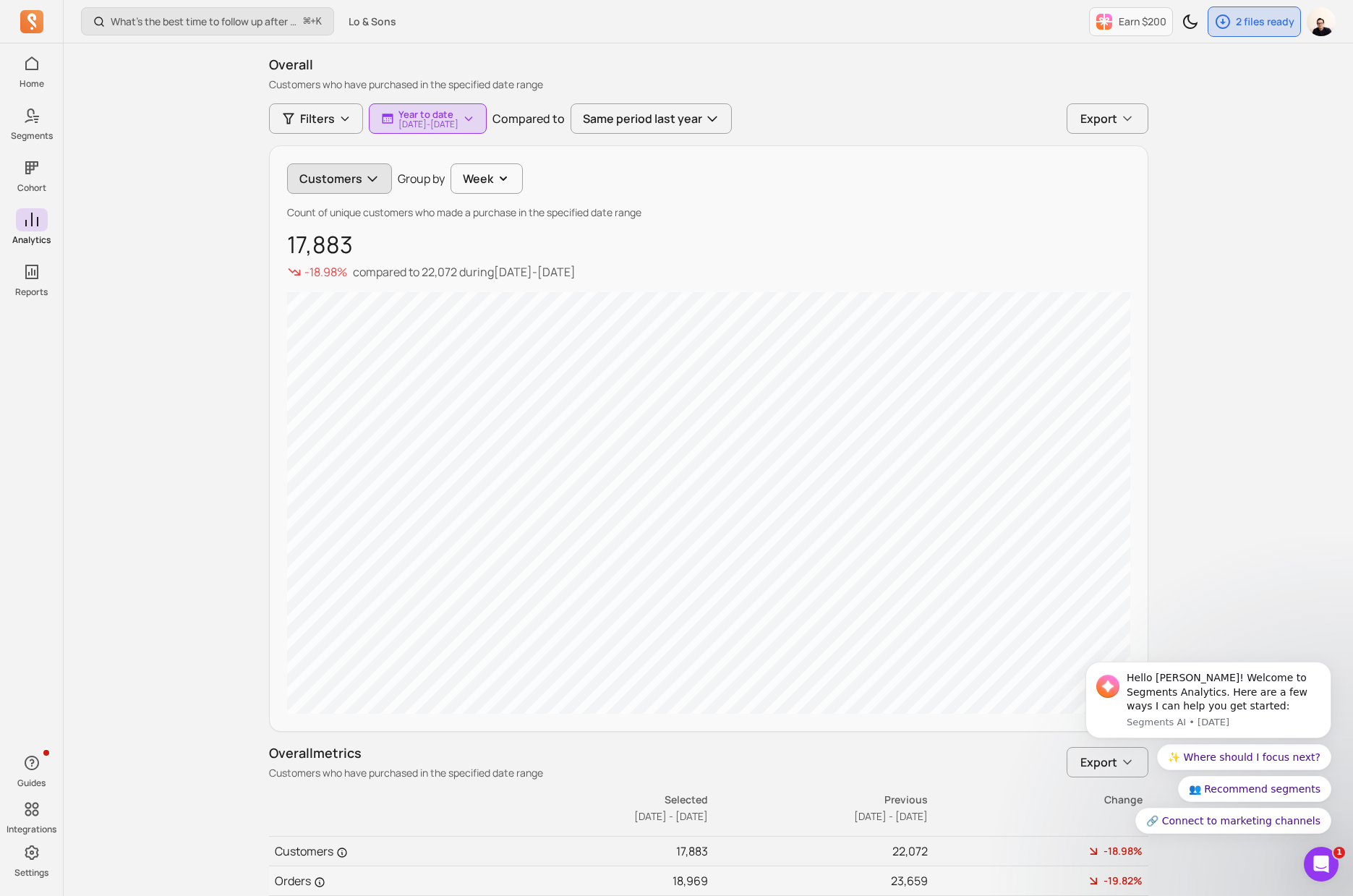
click at [331, 187] on button "Customers" at bounding box center [339, 178] width 105 height 30
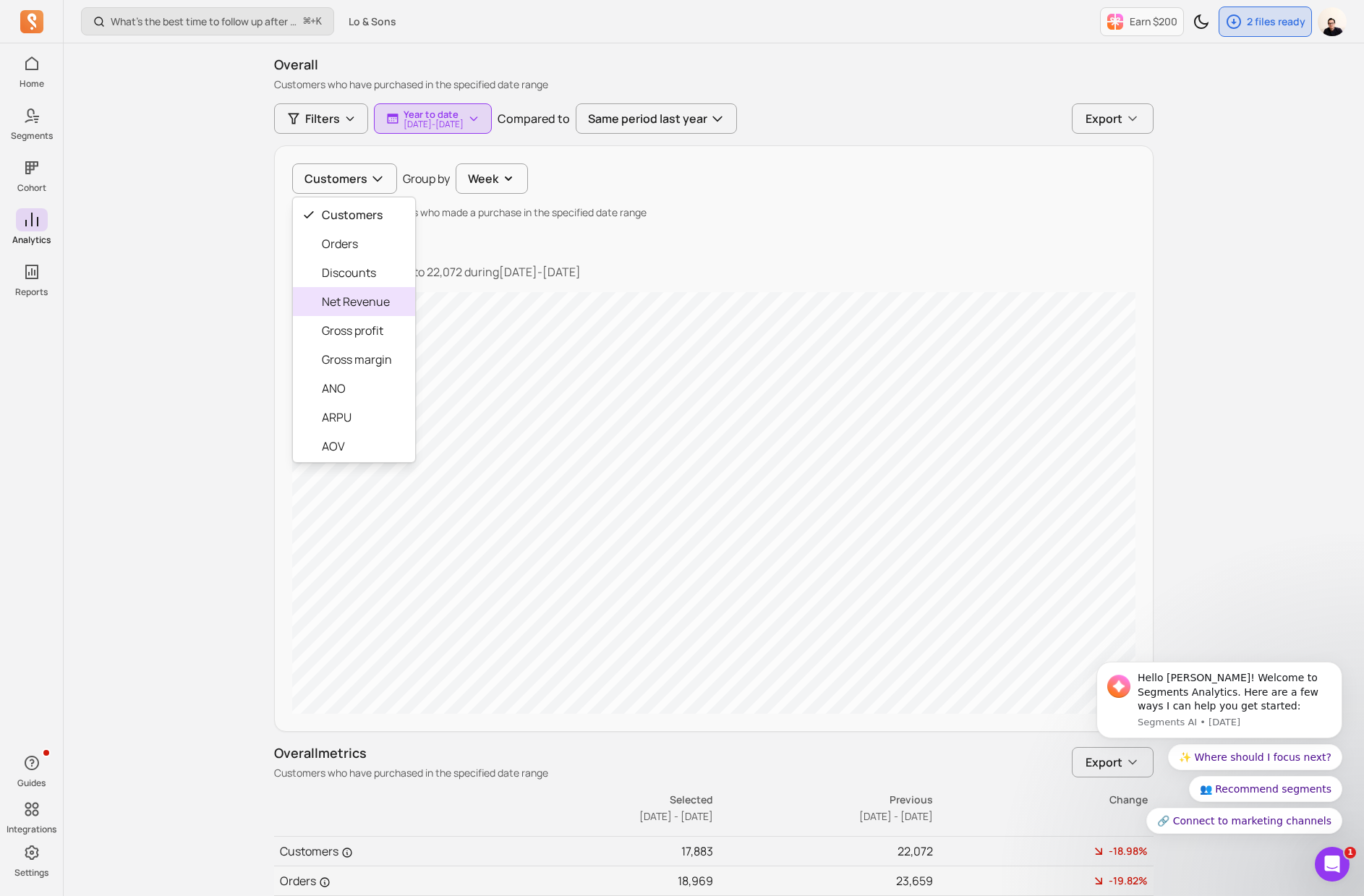
click at [356, 283] on div "Discounts" at bounding box center [353, 272] width 122 height 29
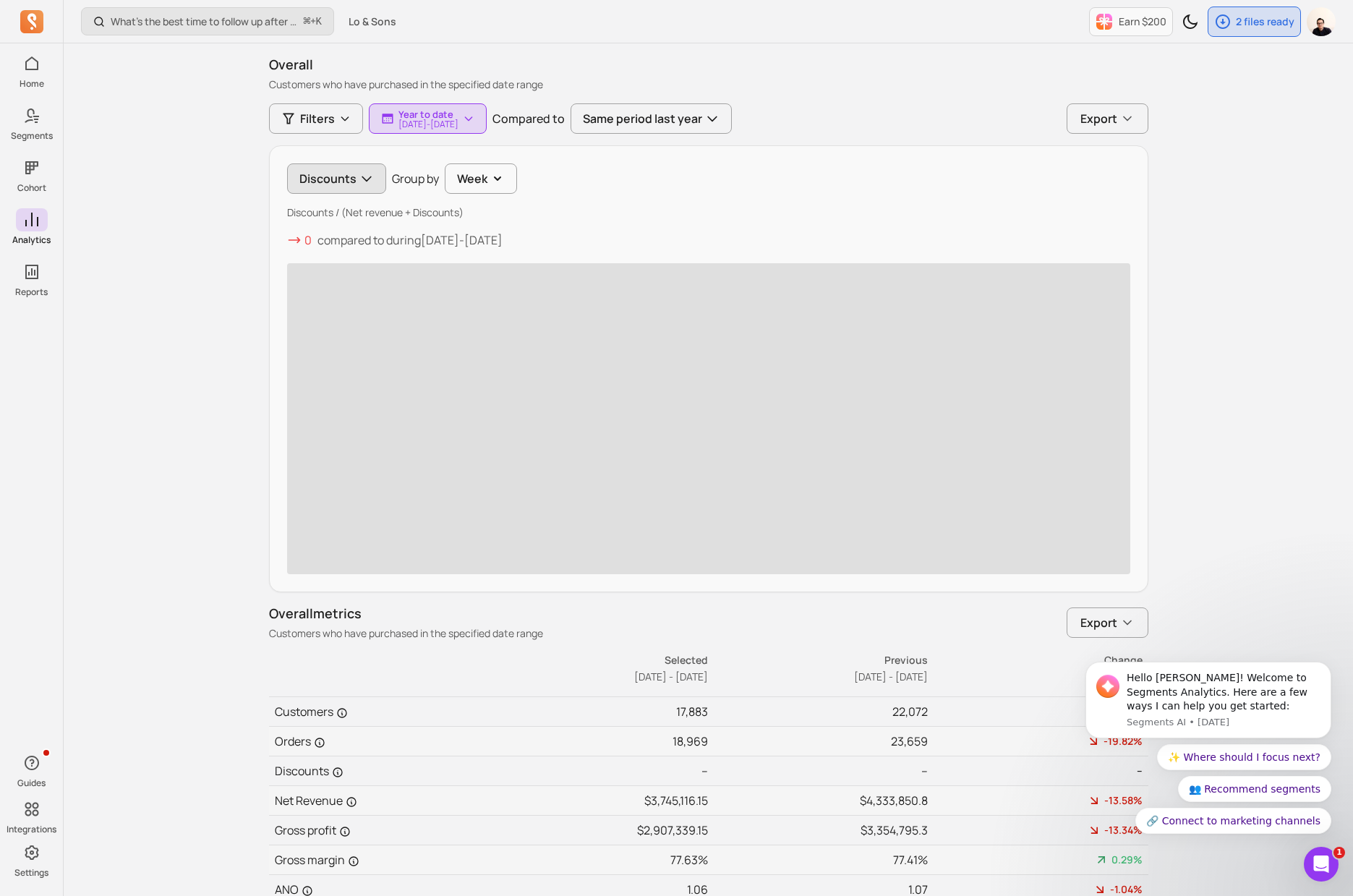
click at [354, 186] on button "Discounts" at bounding box center [337, 178] width 99 height 30
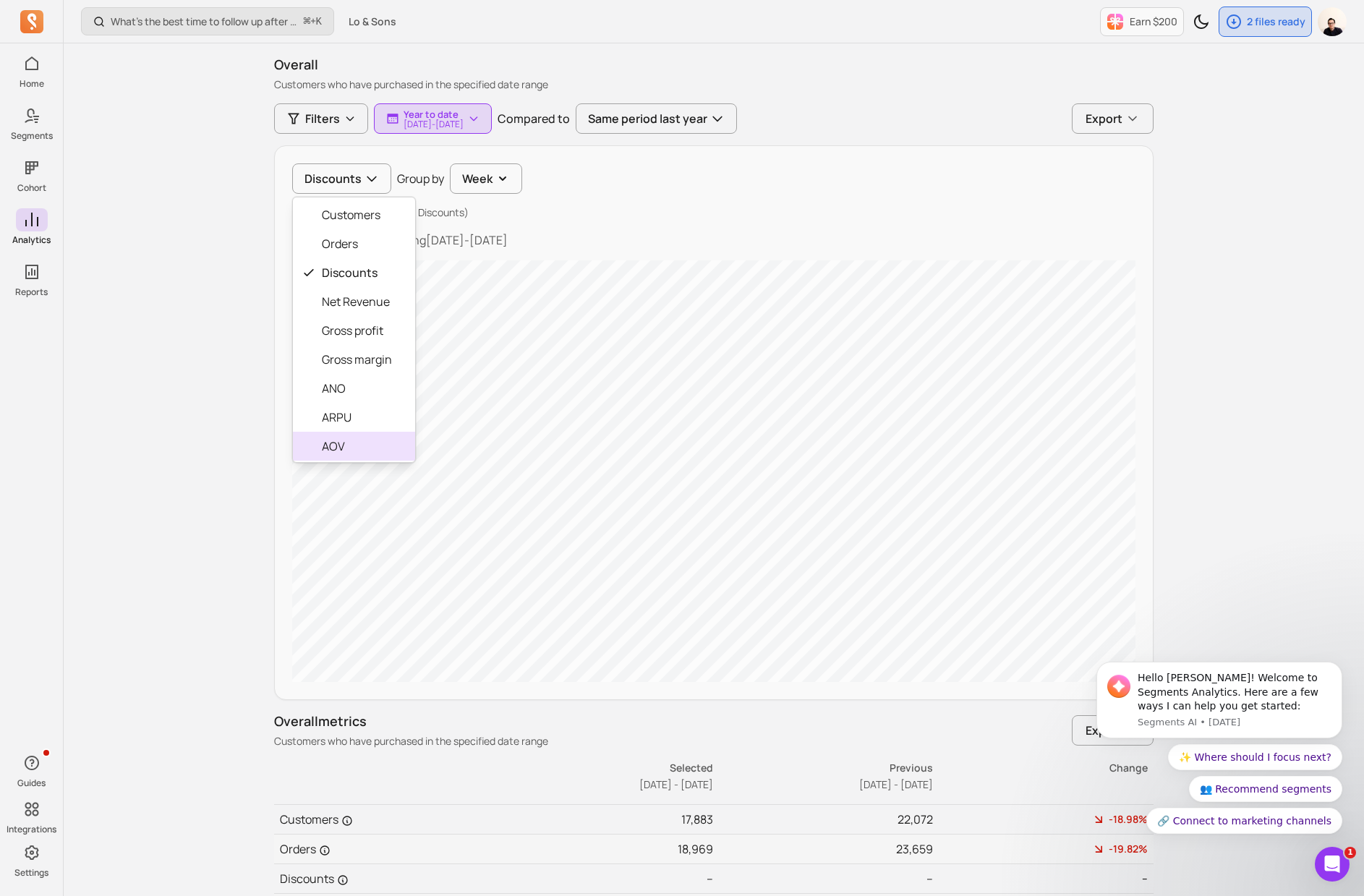
click at [342, 437] on span "AOV" at bounding box center [357, 446] width 70 height 17
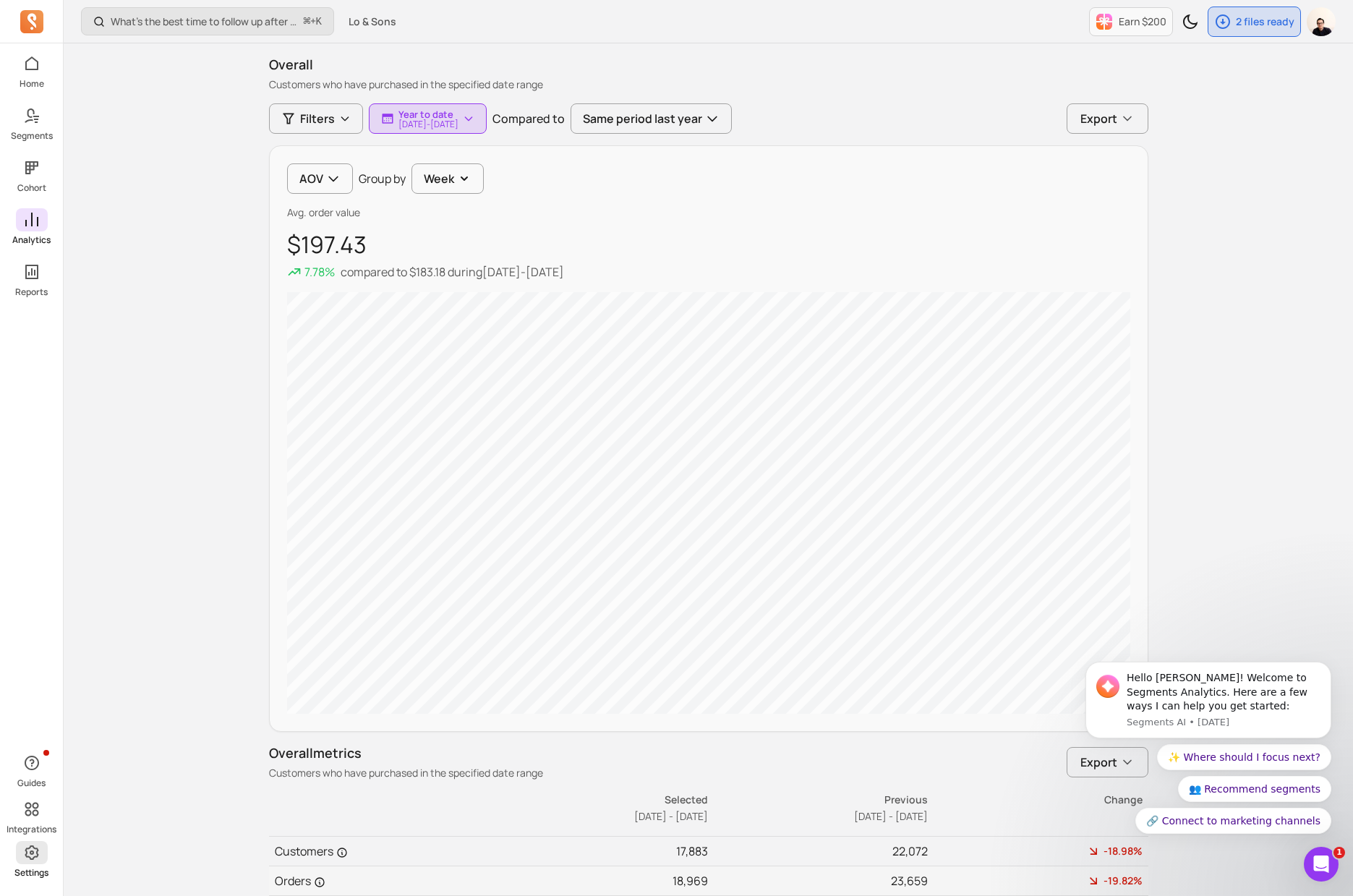
click at [31, 853] on icon at bounding box center [31, 852] width 17 height 17
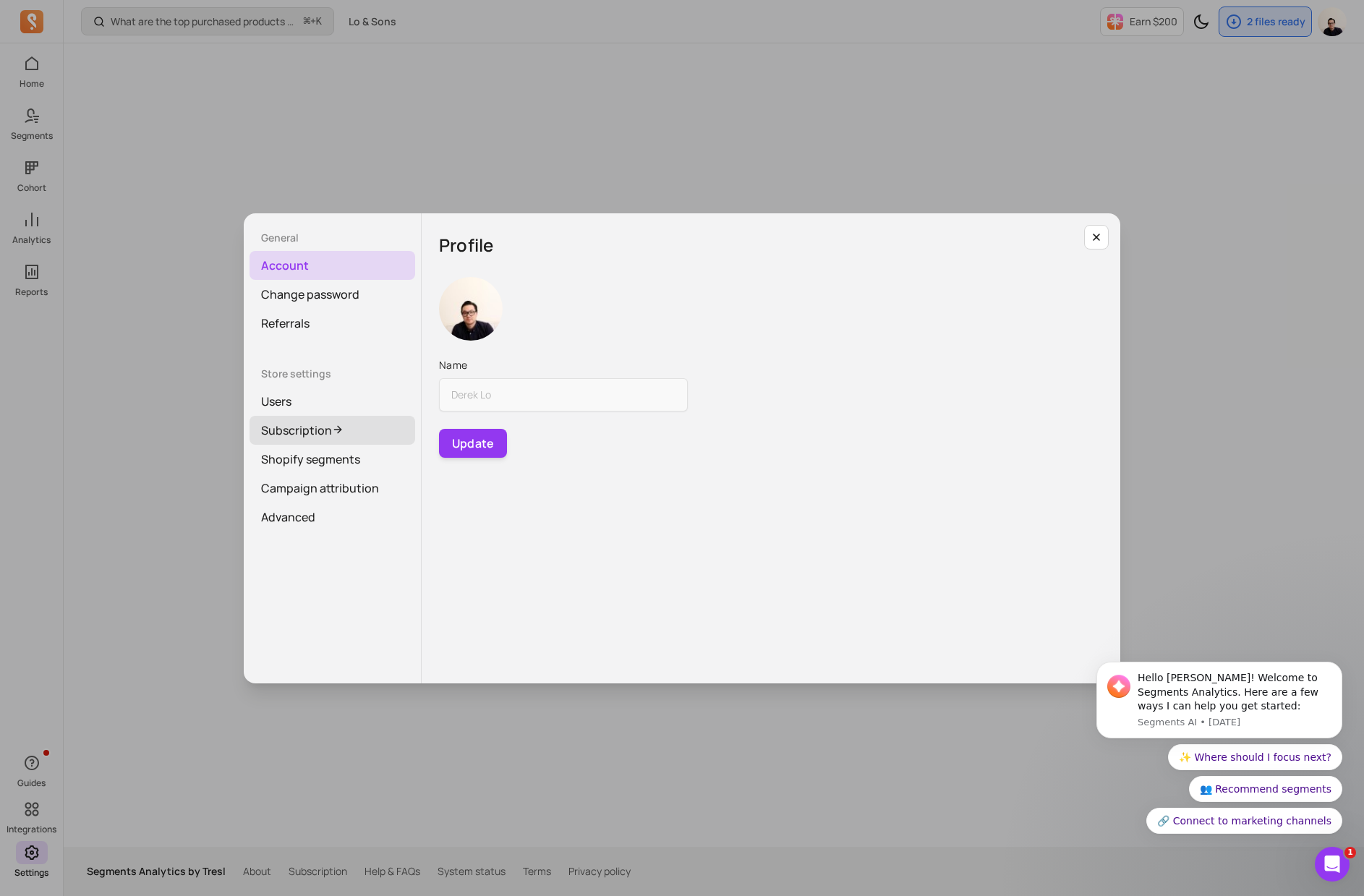
click at [340, 422] on link "Subscription" at bounding box center [332, 430] width 166 height 29
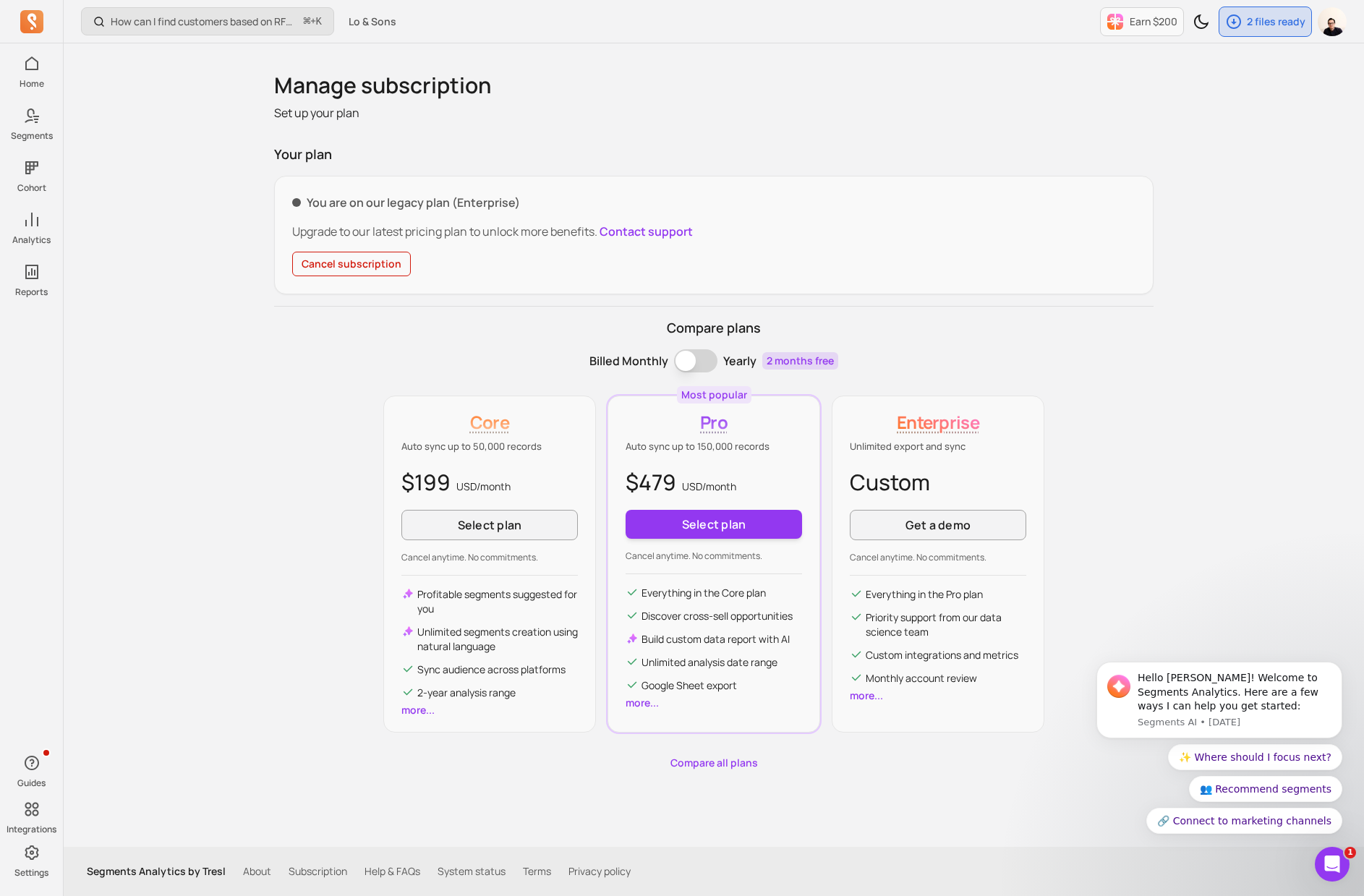
click at [354, 258] on button "Cancel subscription" at bounding box center [350, 263] width 118 height 25
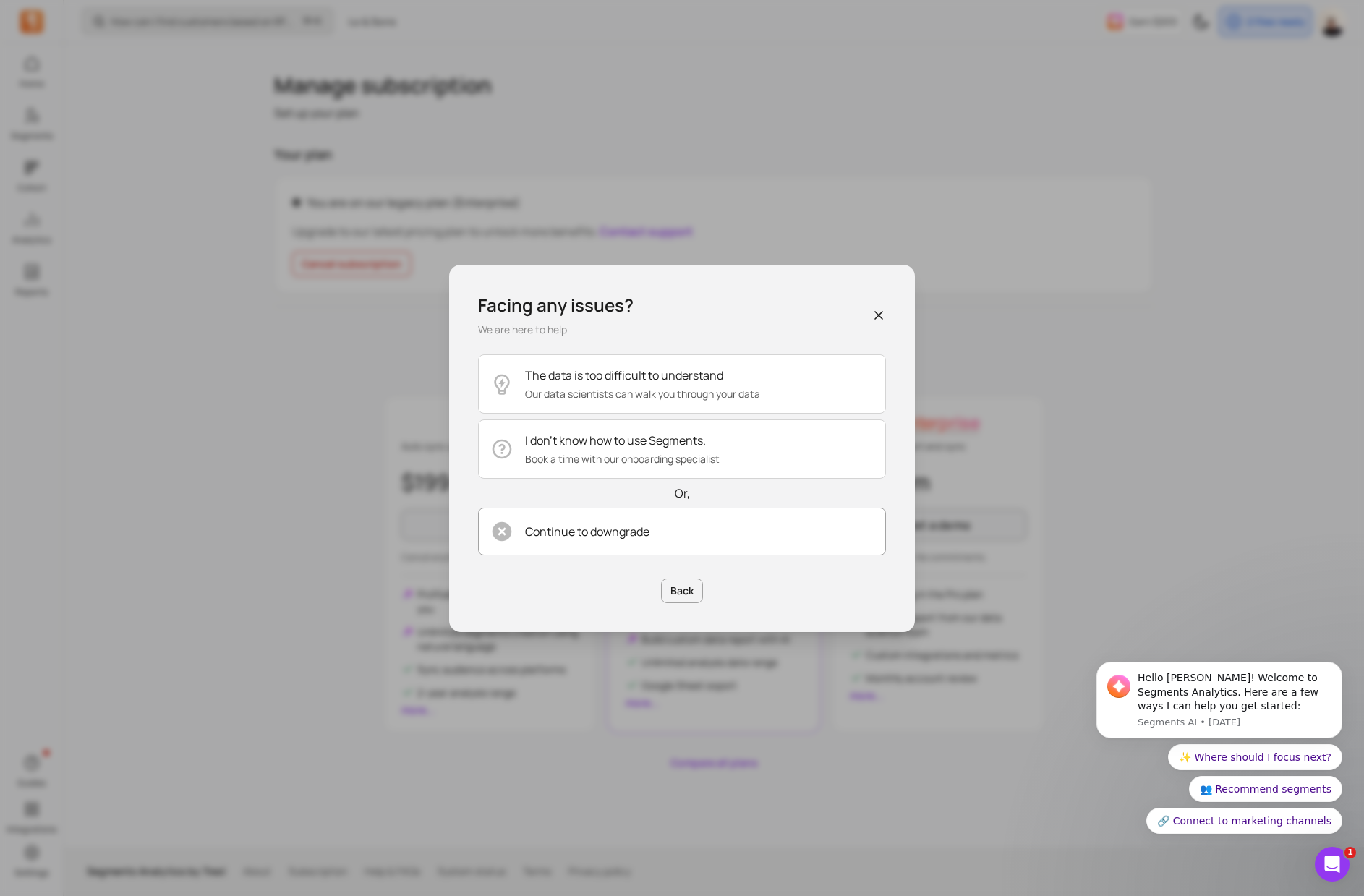
click at [574, 536] on p "Continue to downgrade" at bounding box center [587, 531] width 125 height 17
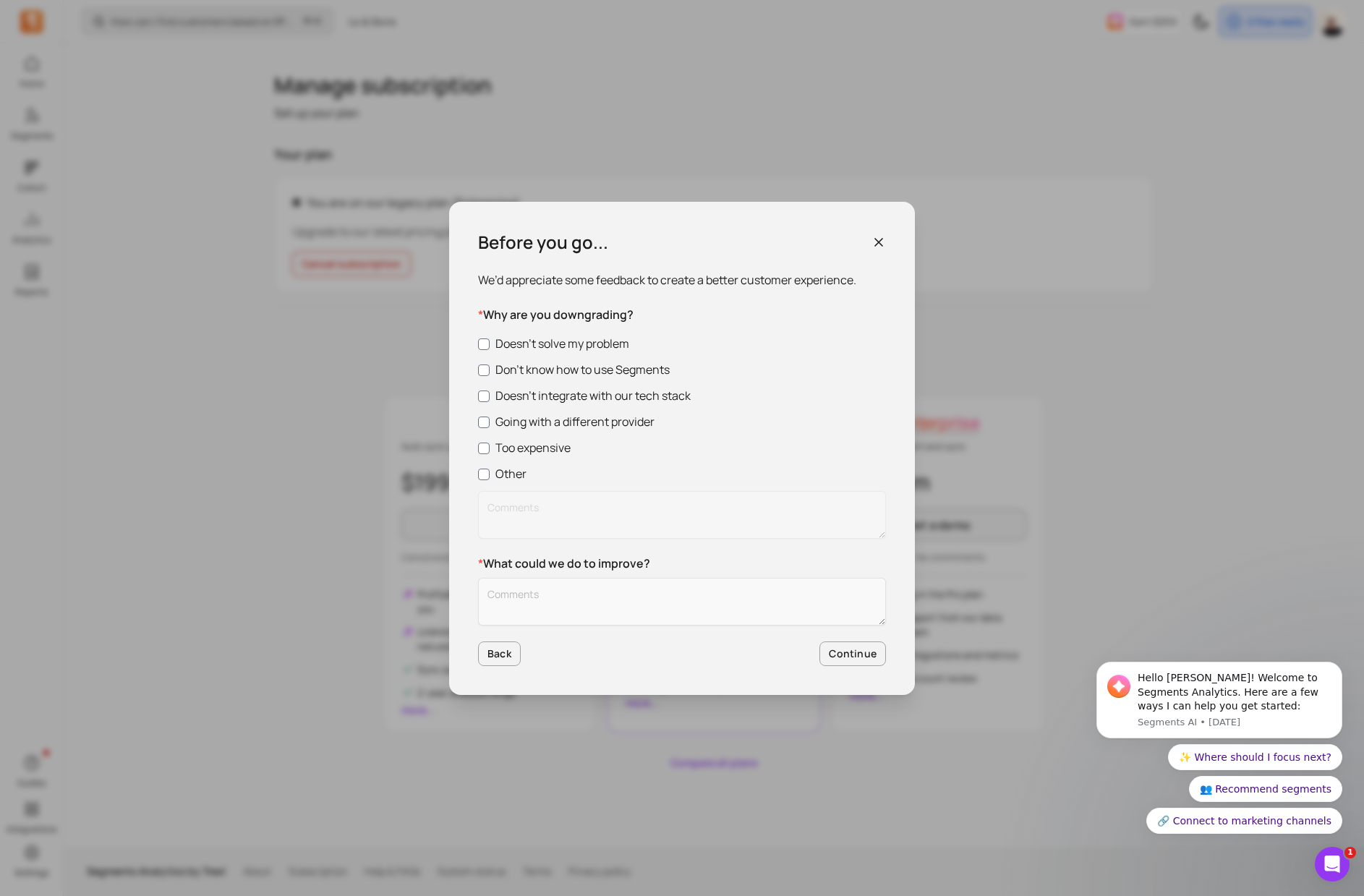
click at [520, 444] on label "Too expensive" at bounding box center [682, 448] width 408 height 17
click at [490, 444] on input "Too expensive" at bounding box center [483, 448] width 12 height 12
checkbox input "true"
click at [828, 653] on button "Continue" at bounding box center [852, 653] width 67 height 25
click at [635, 614] on textarea "Customer Feedback" at bounding box center [682, 602] width 408 height 48
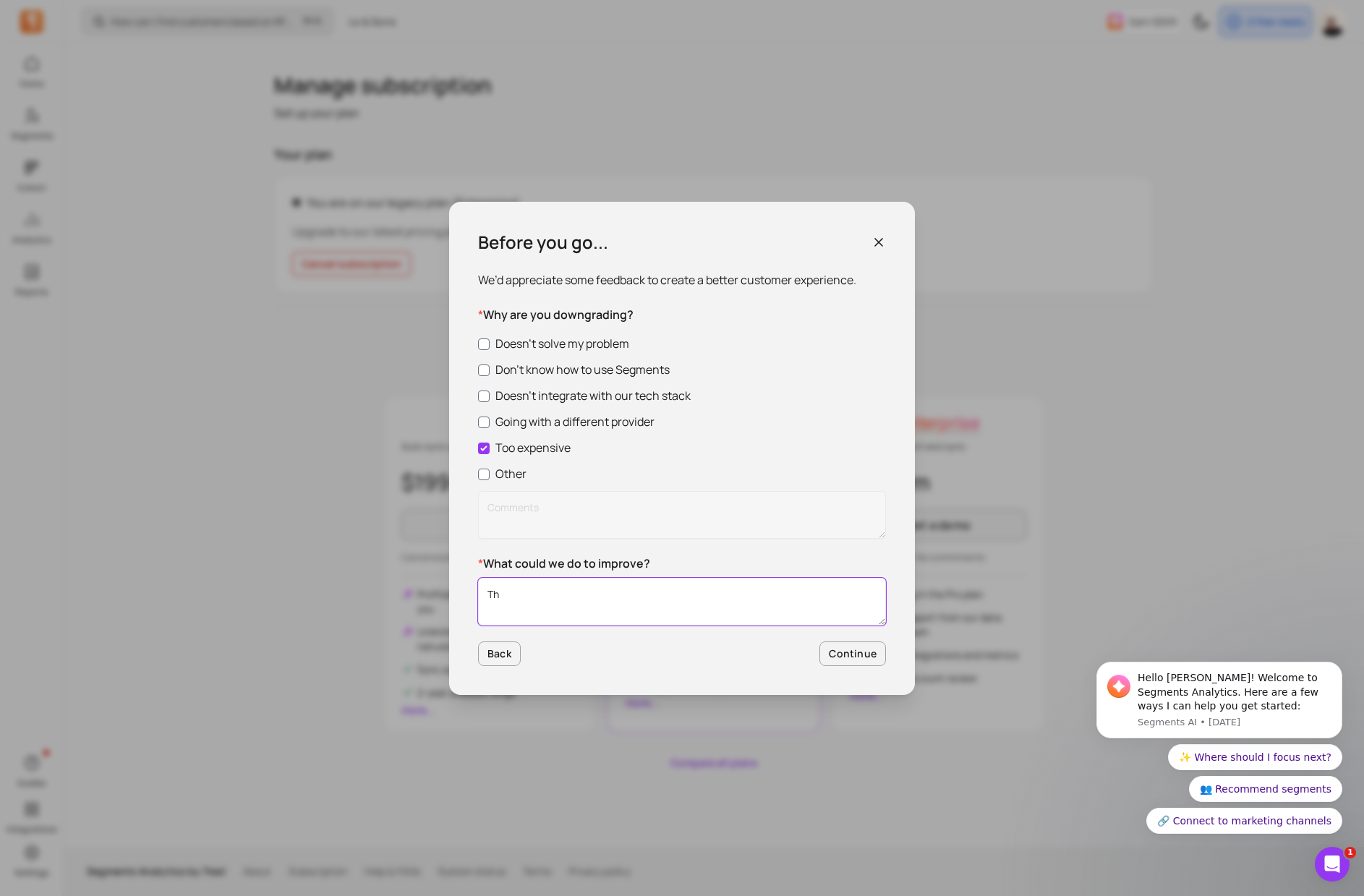
type textarea "T"
type textarea "Some bugs, but in general we just didn't use it that much unfortunately."
click at [837, 654] on button "Continue" at bounding box center [852, 653] width 67 height 25
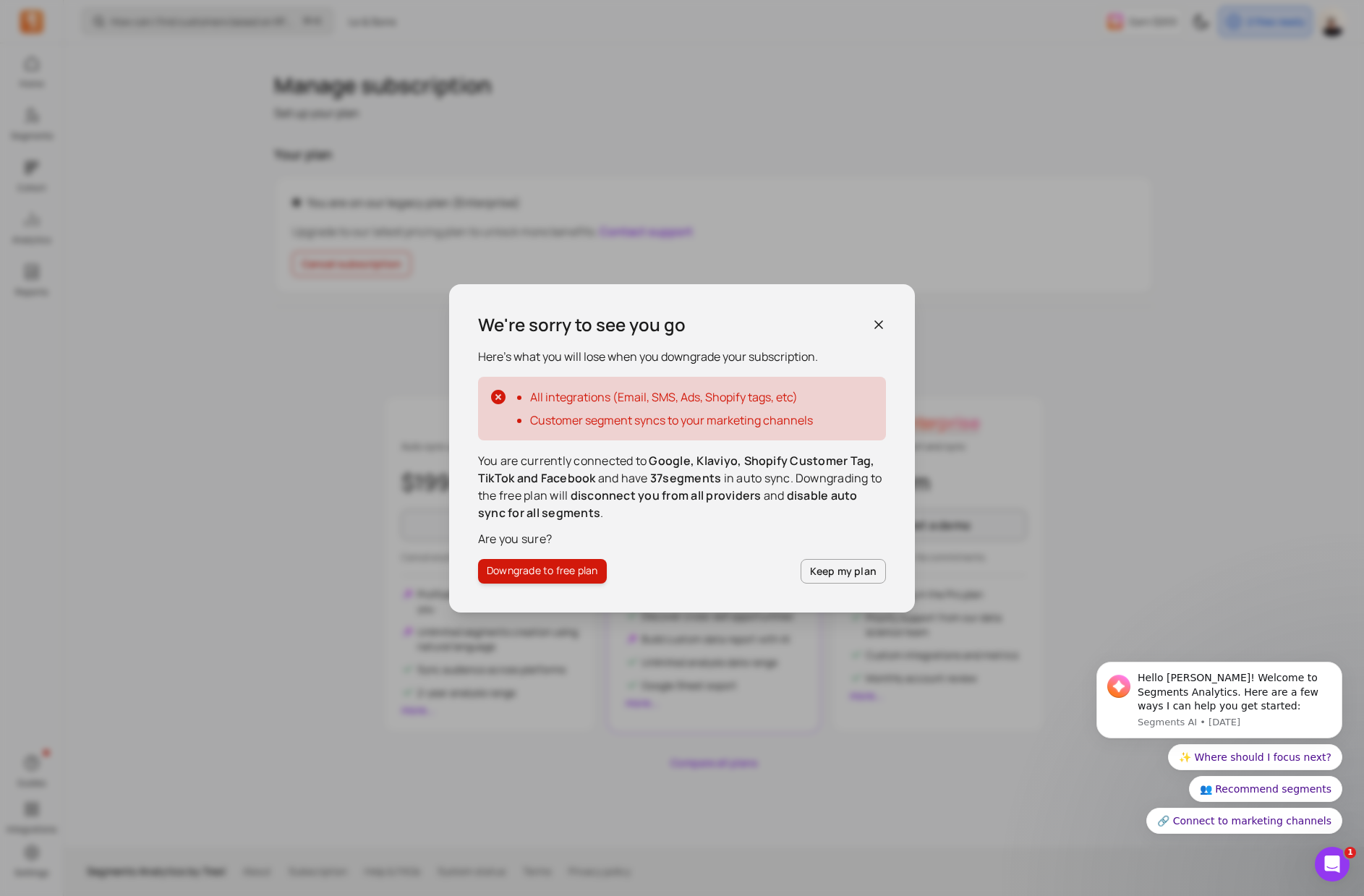
click at [579, 579] on button "Downgrade to free plan" at bounding box center [542, 570] width 128 height 25
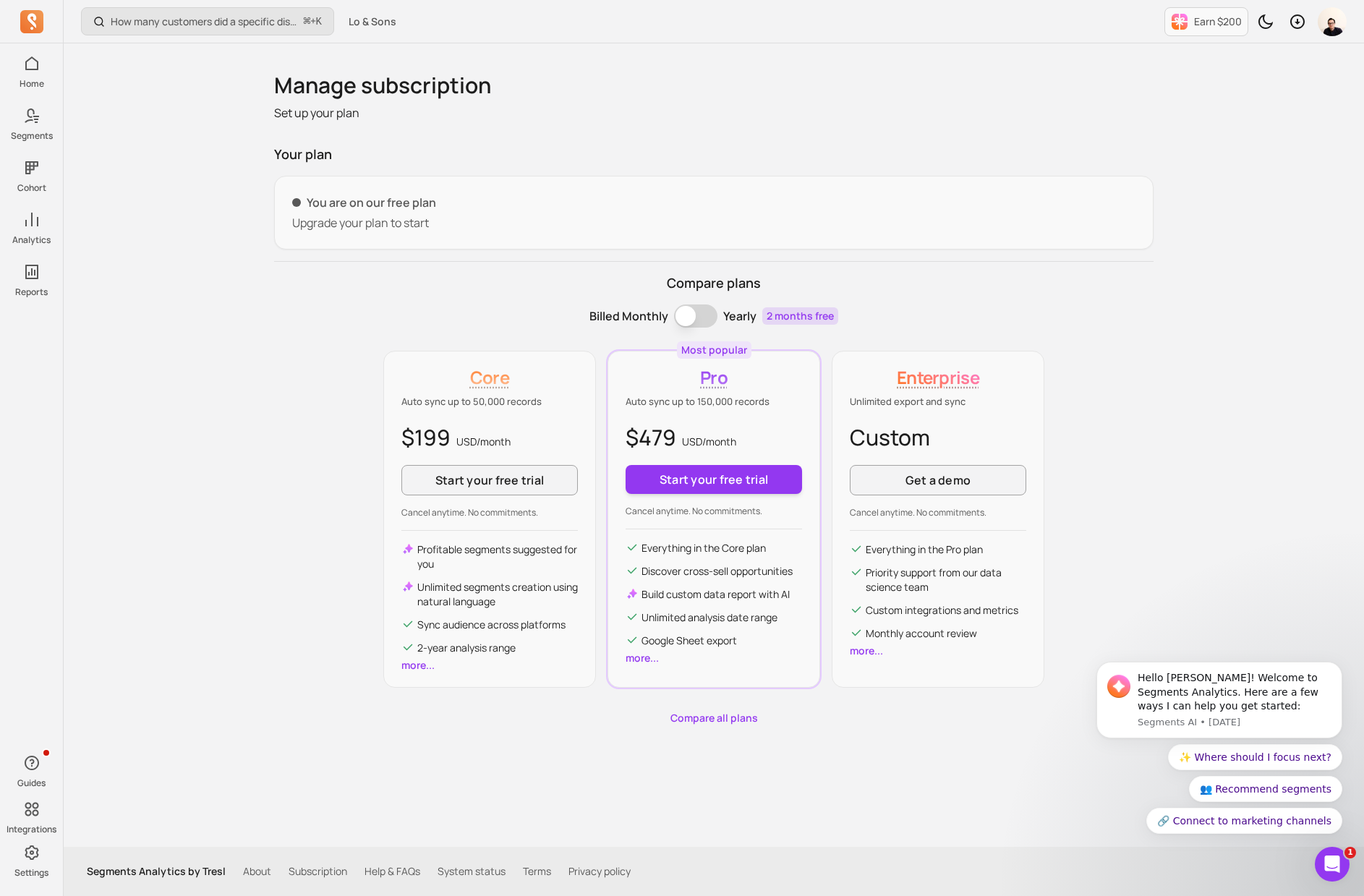
click at [274, 433] on div "Compare plans Billed Monthly Billing term Yearly 2 months free Core Auto sync u…" at bounding box center [714, 499] width 880 height 452
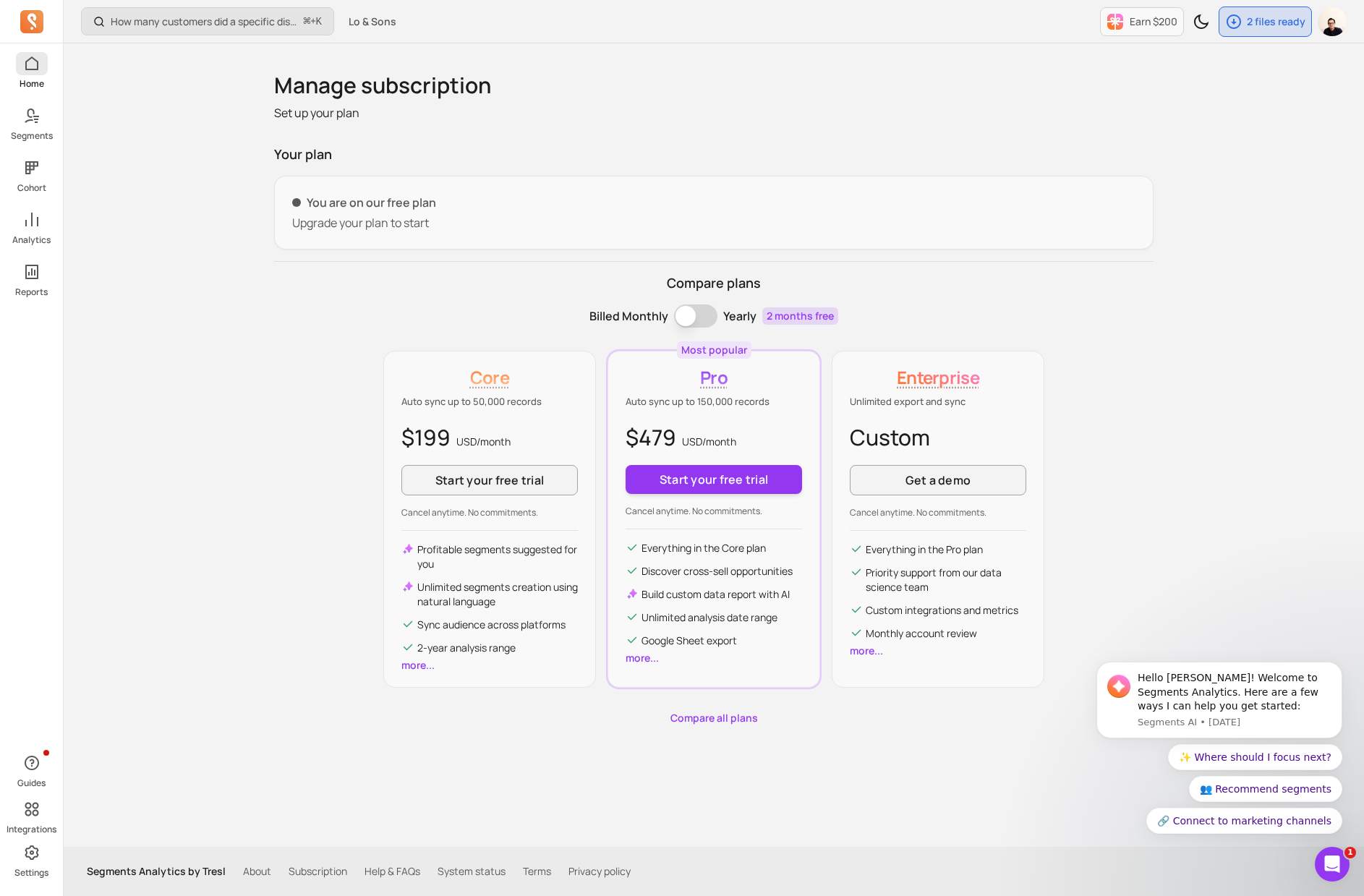
click at [32, 76] on link "Home" at bounding box center [31, 71] width 63 height 38
